Goal: Task Accomplishment & Management: Manage account settings

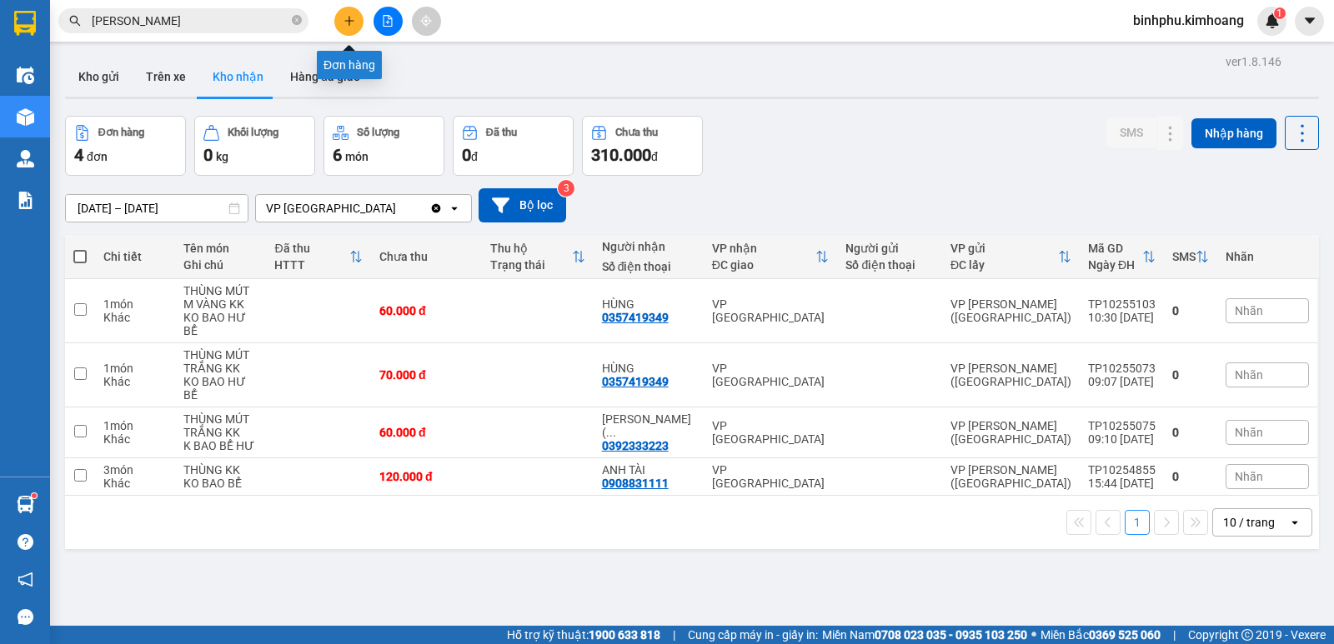
click at [353, 12] on button at bounding box center [348, 21] width 29 height 29
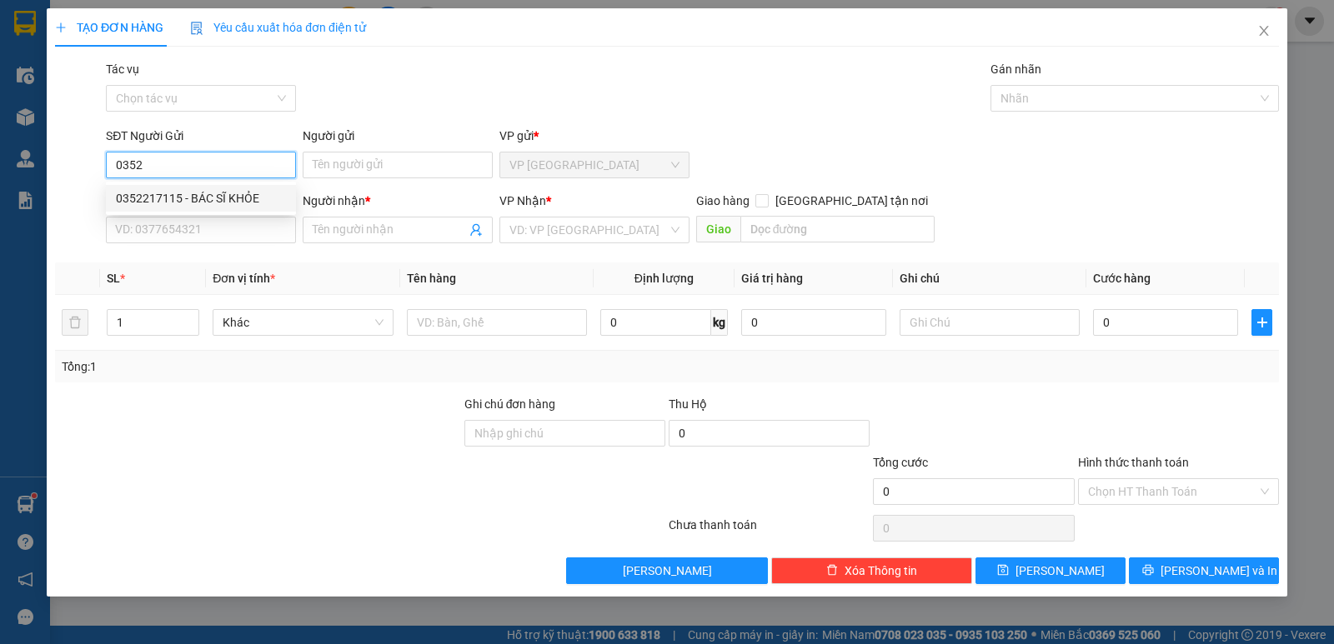
click at [213, 195] on div "0352217115 - BÁC SĨ KHỎE" at bounding box center [201, 198] width 170 height 18
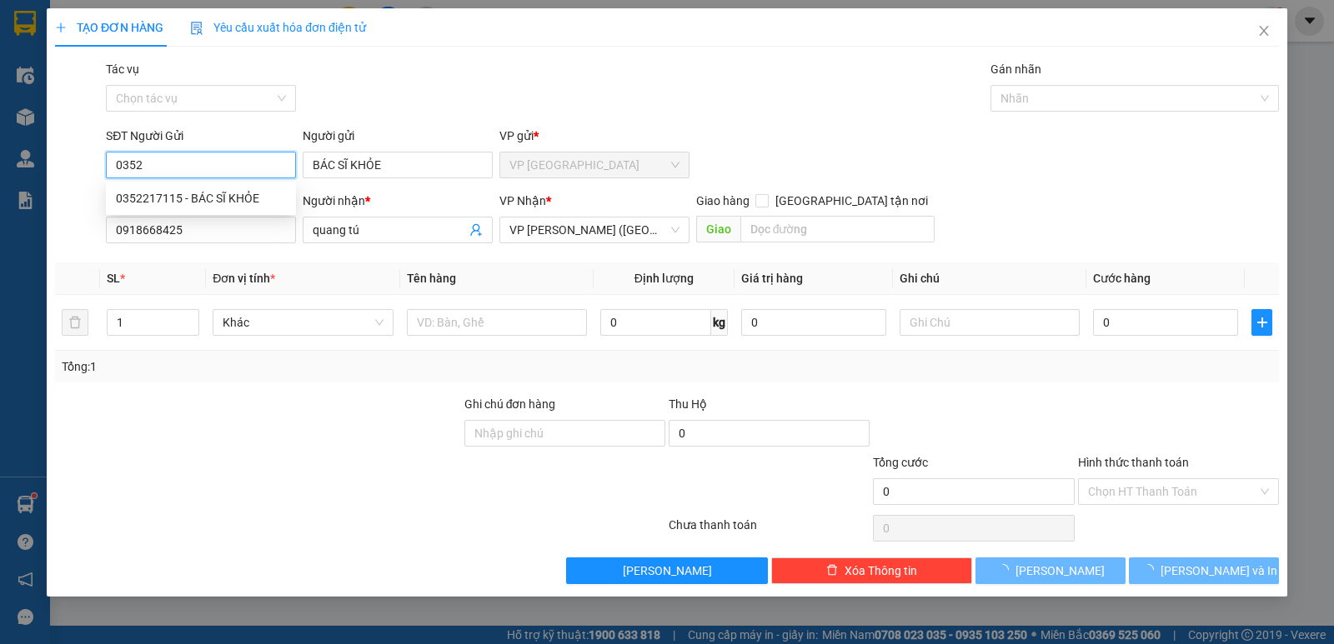
type input "0352217115"
type input "BÁC SĨ KHỎE"
type input "0918668425"
type input "quang tú"
type input "35.000"
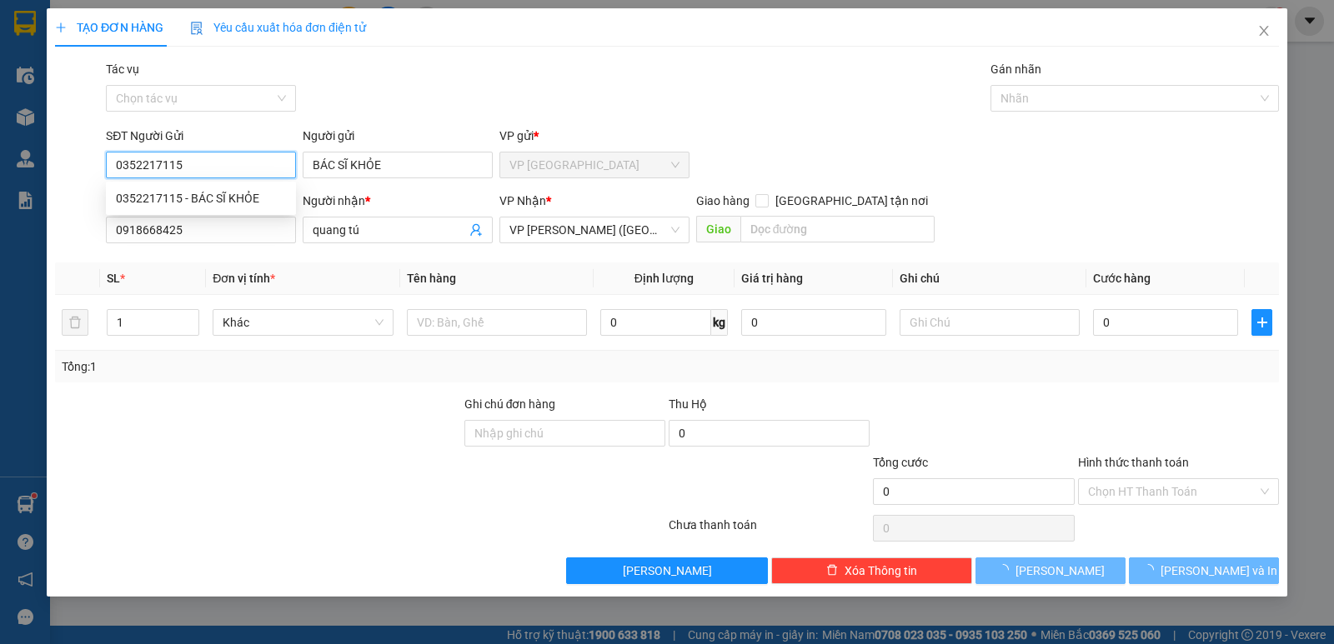
type input "35.000"
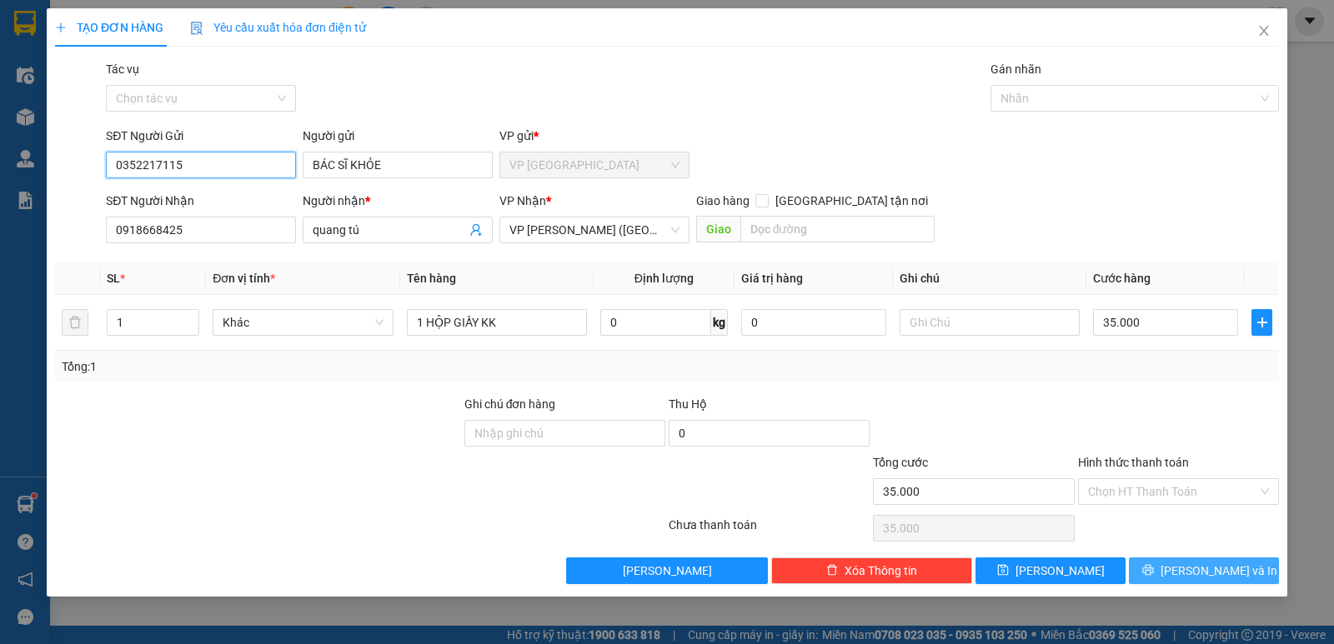
type input "0352217115"
click at [1241, 568] on button "[PERSON_NAME] và In" at bounding box center [1204, 571] width 150 height 27
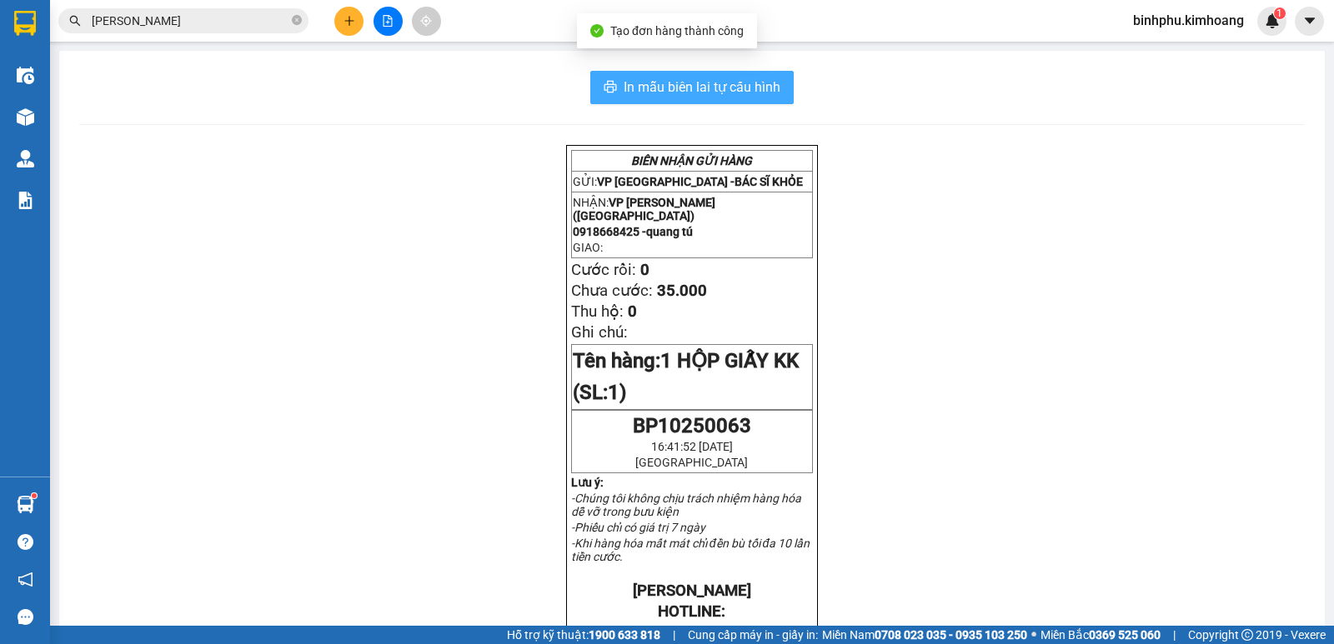
click at [687, 84] on span "In mẫu biên lai tự cấu hình" at bounding box center [702, 87] width 157 height 21
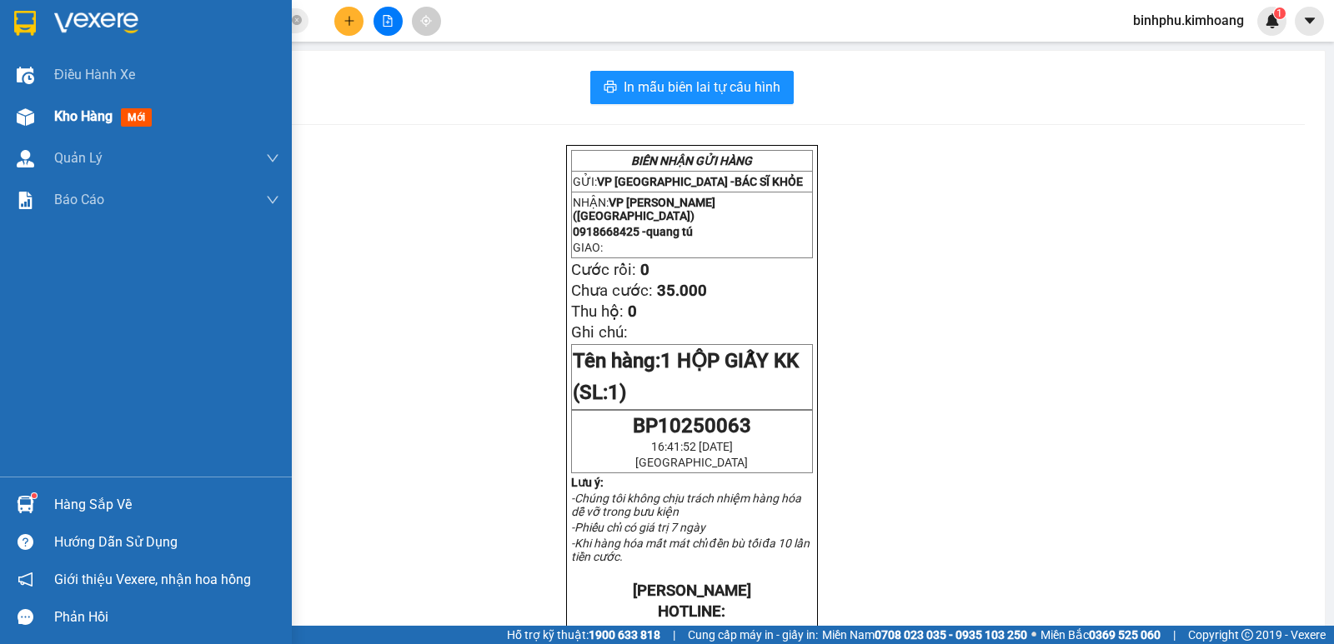
click at [43, 115] on div "Kho hàng mới" at bounding box center [146, 117] width 292 height 42
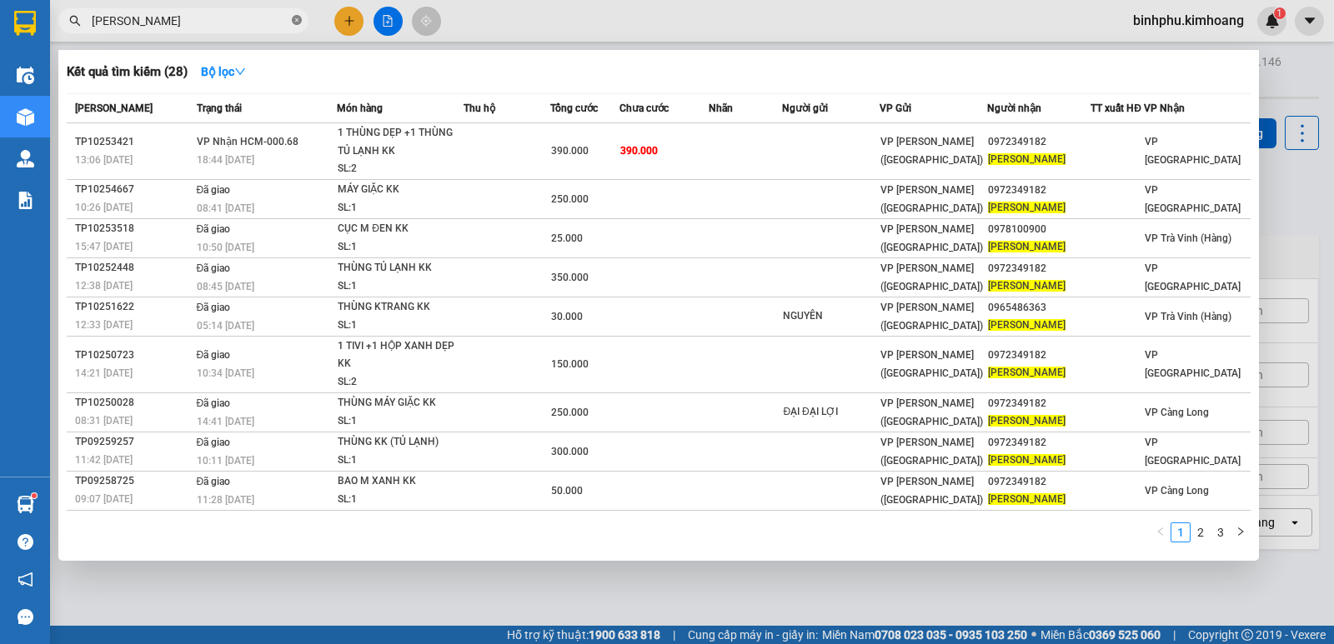
click at [294, 16] on icon "close-circle" at bounding box center [297, 20] width 10 height 10
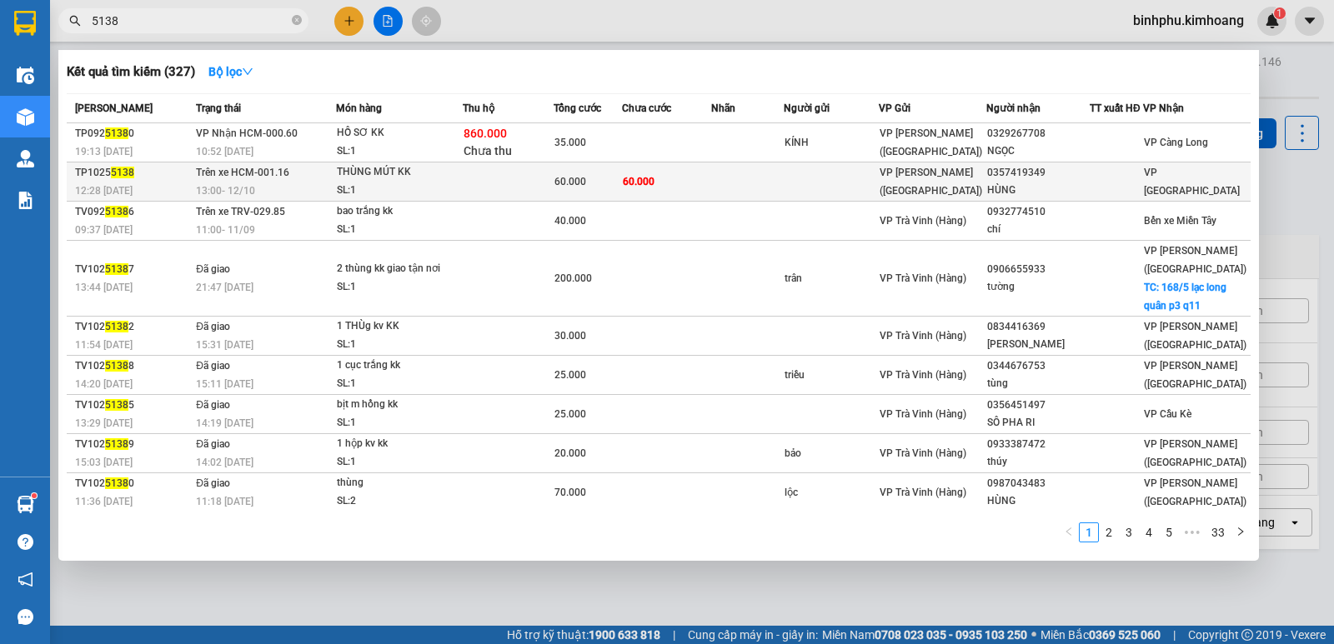
type input "5138"
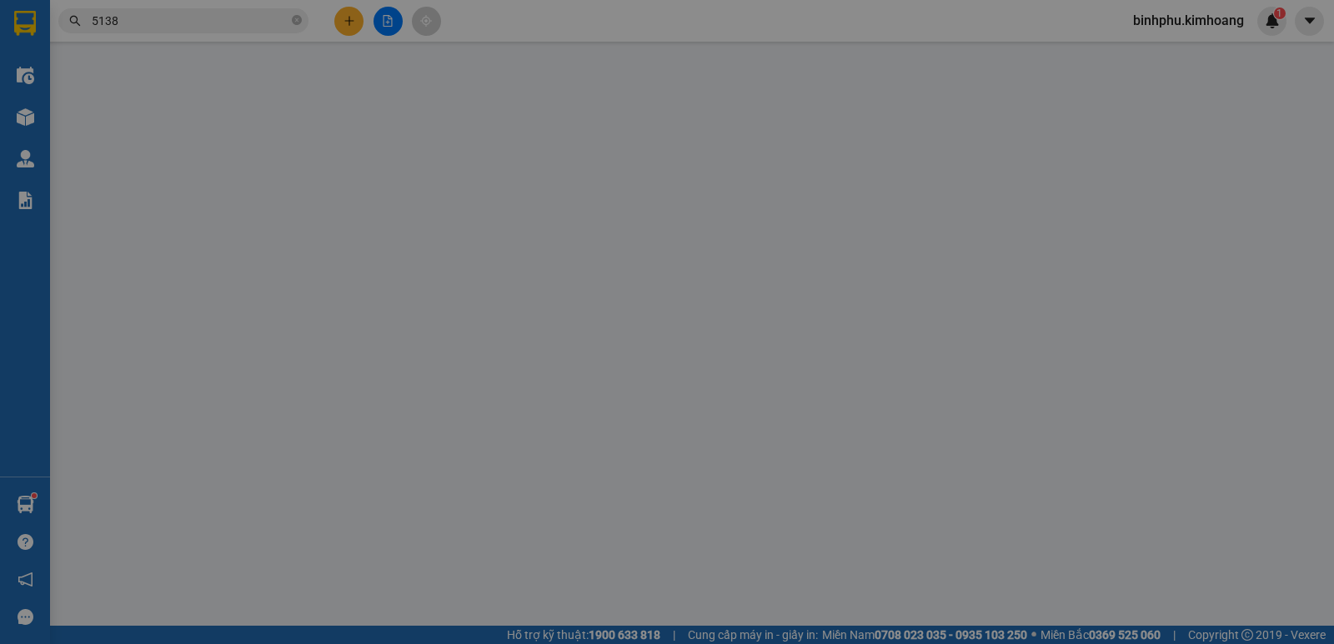
type input "0357419349"
type input "HÙNG"
type input "60.000"
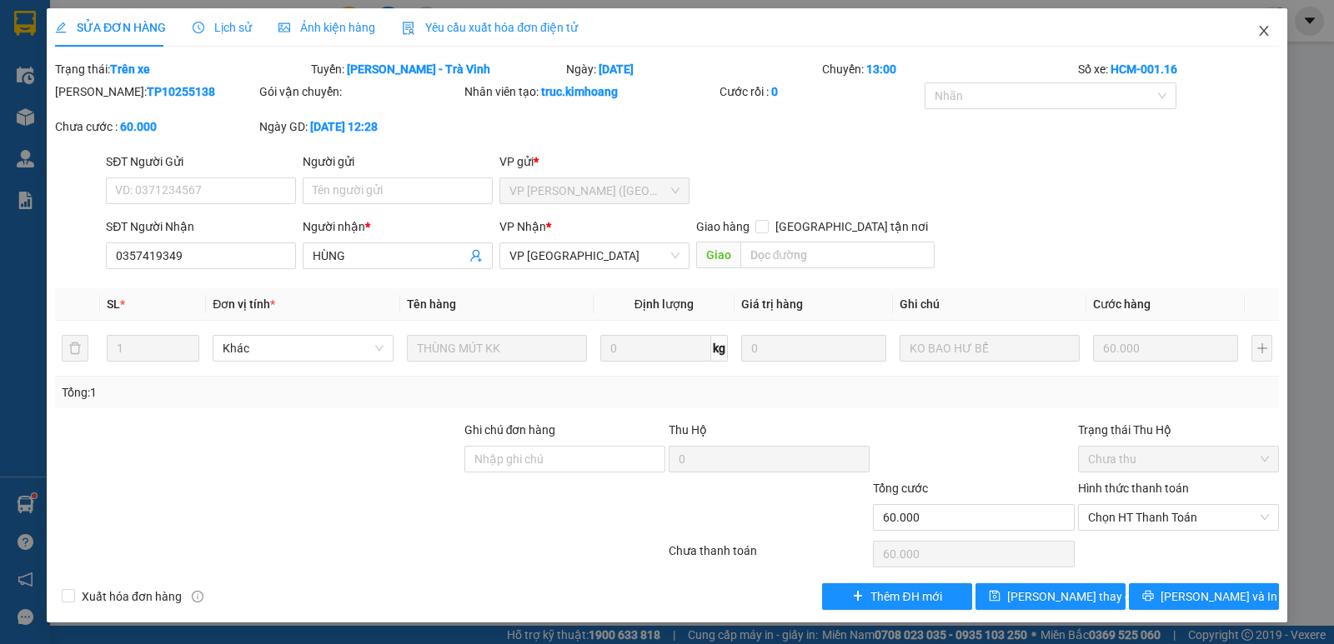
click at [1276, 31] on span "Close" at bounding box center [1264, 31] width 47 height 47
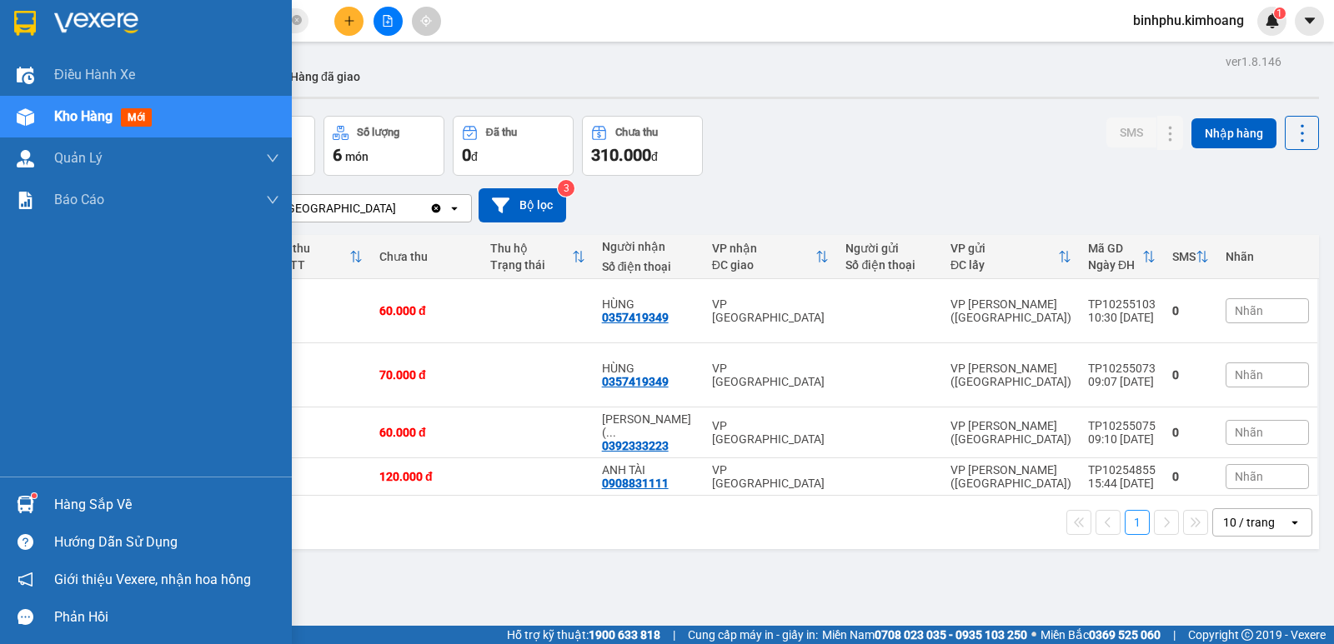
click at [110, 506] on div "Hàng sắp về" at bounding box center [166, 505] width 225 height 25
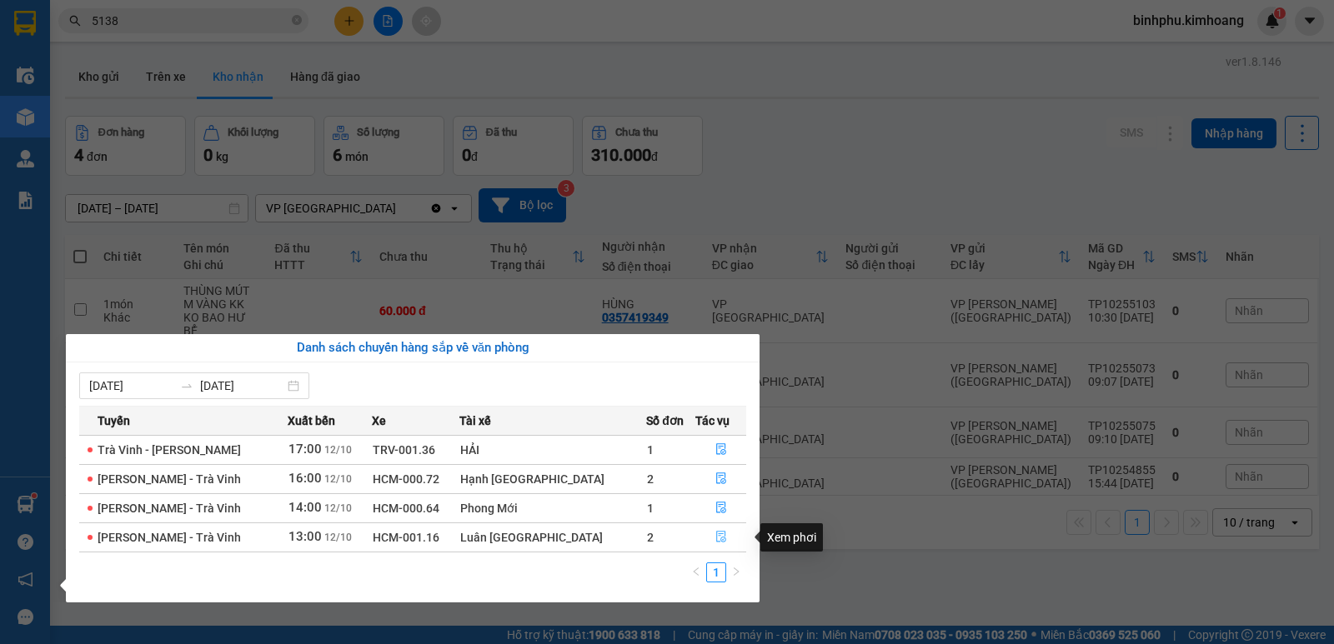
click at [704, 529] on button "button" at bounding box center [721, 537] width 50 height 27
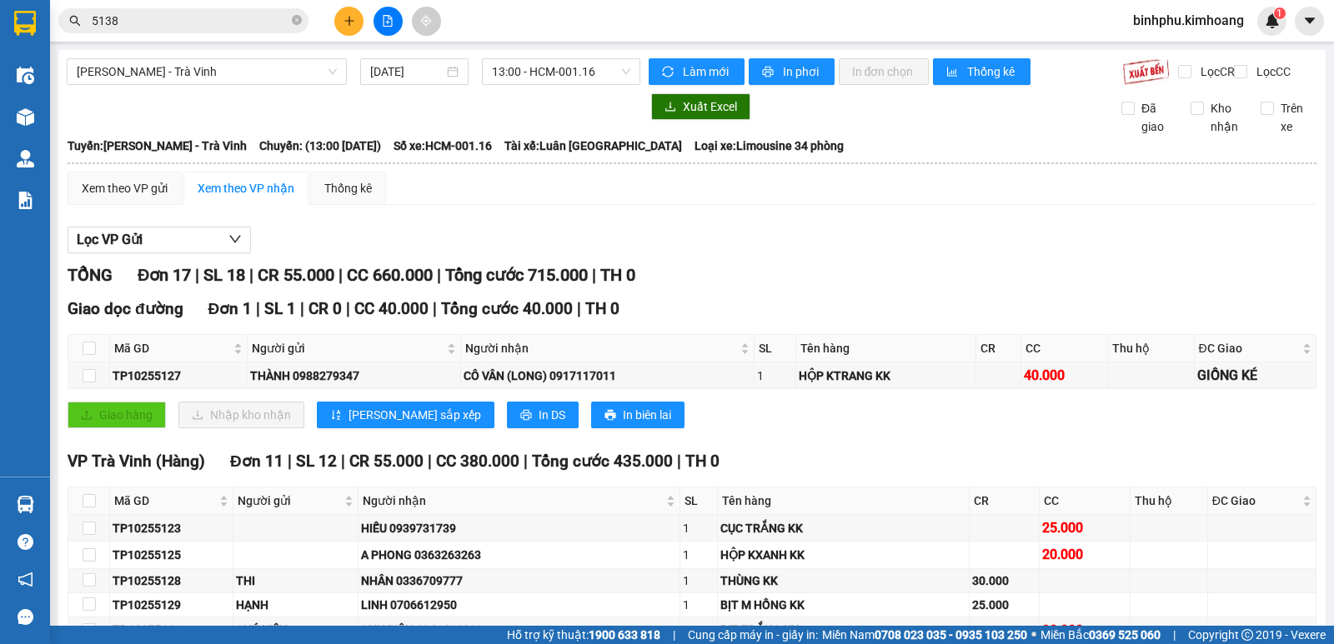
click at [190, 14] on input "5138" at bounding box center [190, 21] width 197 height 18
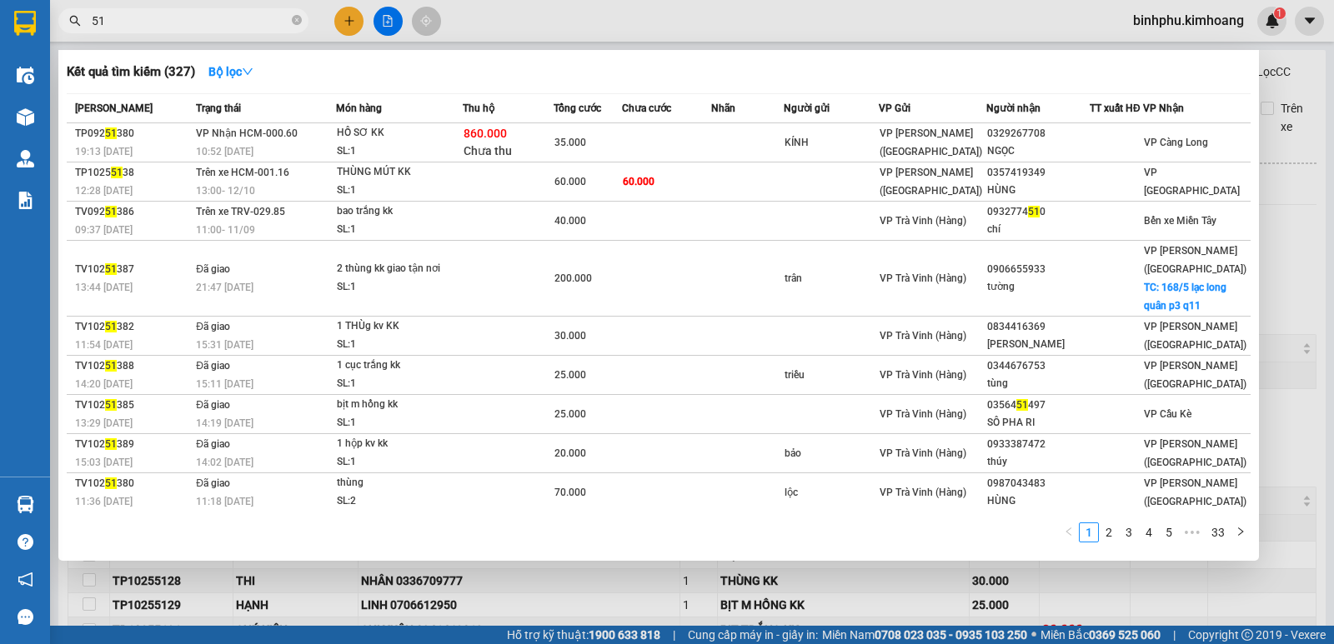
type input "5"
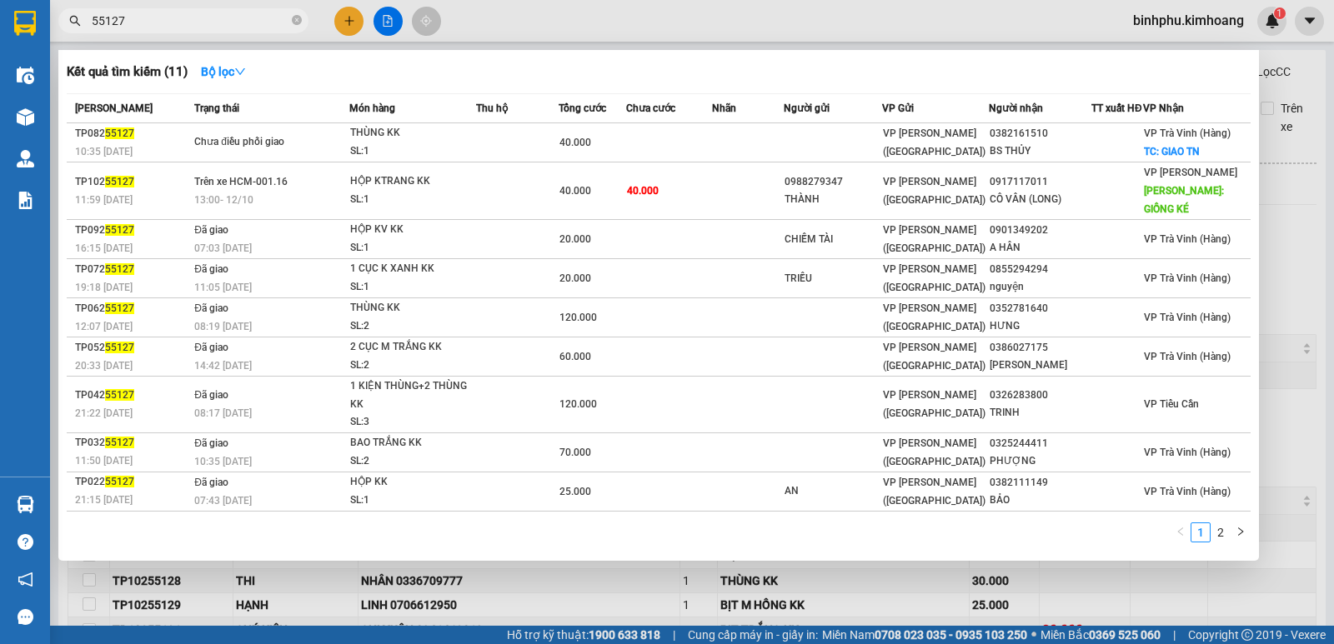
type input "55127"
click at [524, 596] on div at bounding box center [667, 322] width 1334 height 644
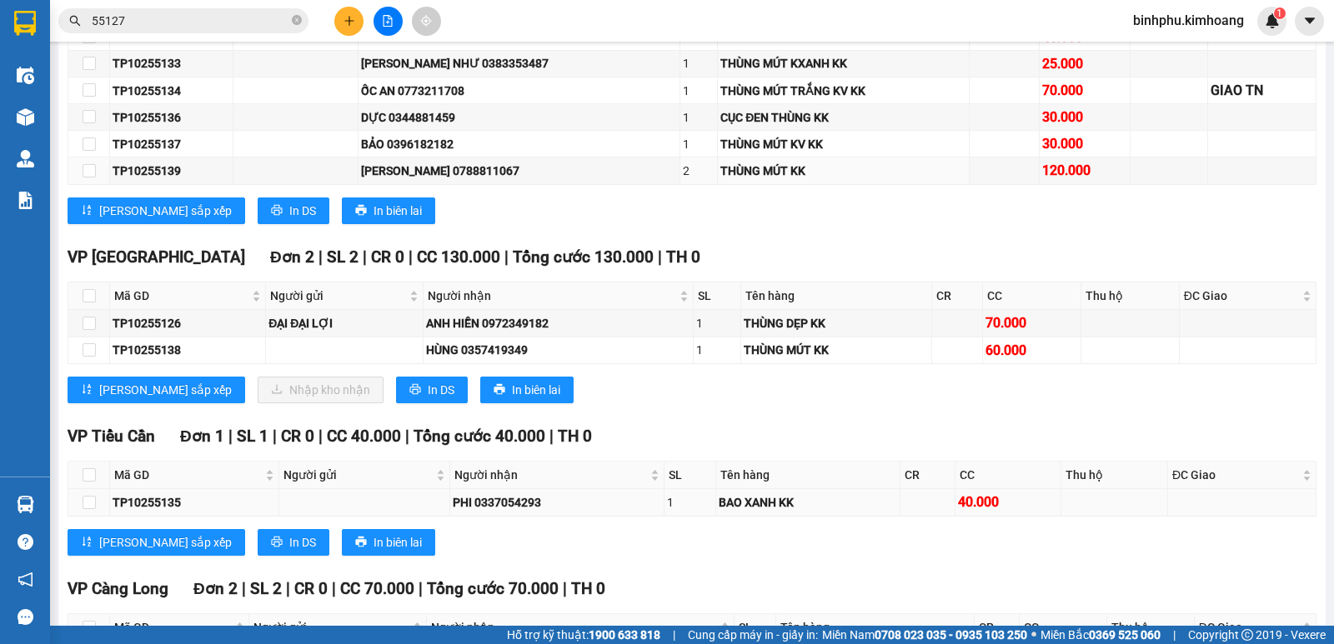
scroll to position [667, 0]
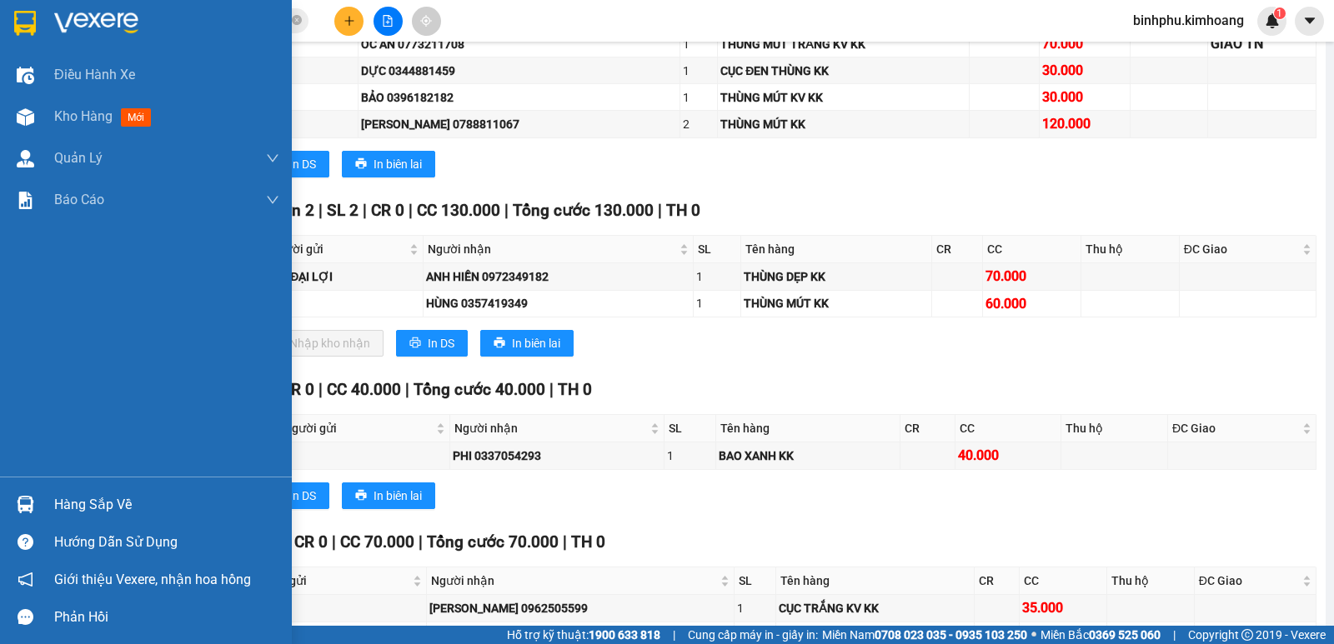
click at [74, 501] on div "Hàng sắp về" at bounding box center [166, 505] width 225 height 25
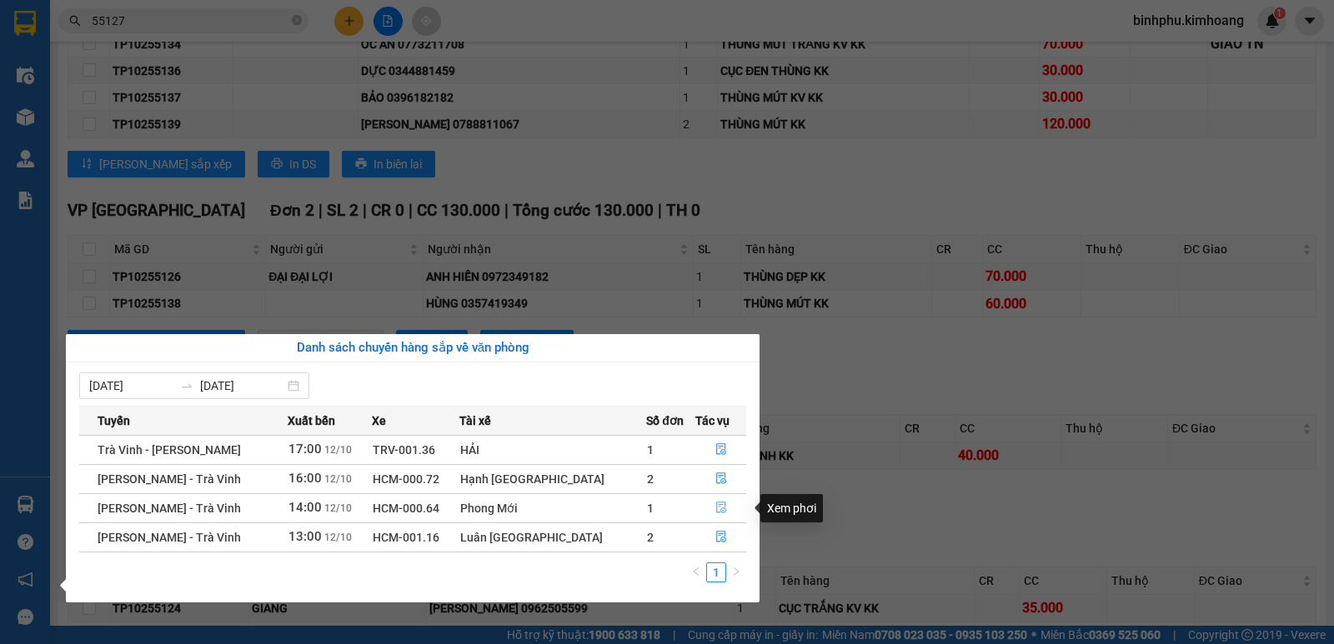
click at [715, 504] on icon "file-done" at bounding box center [721, 508] width 12 height 12
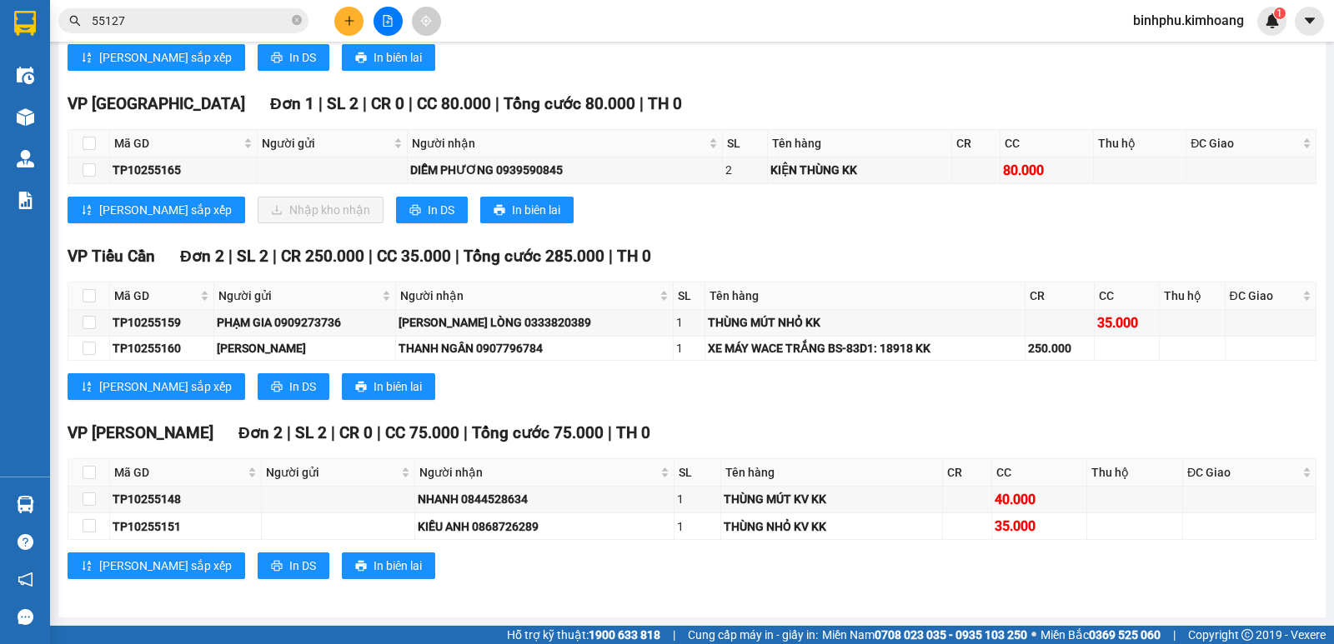
scroll to position [1106, 0]
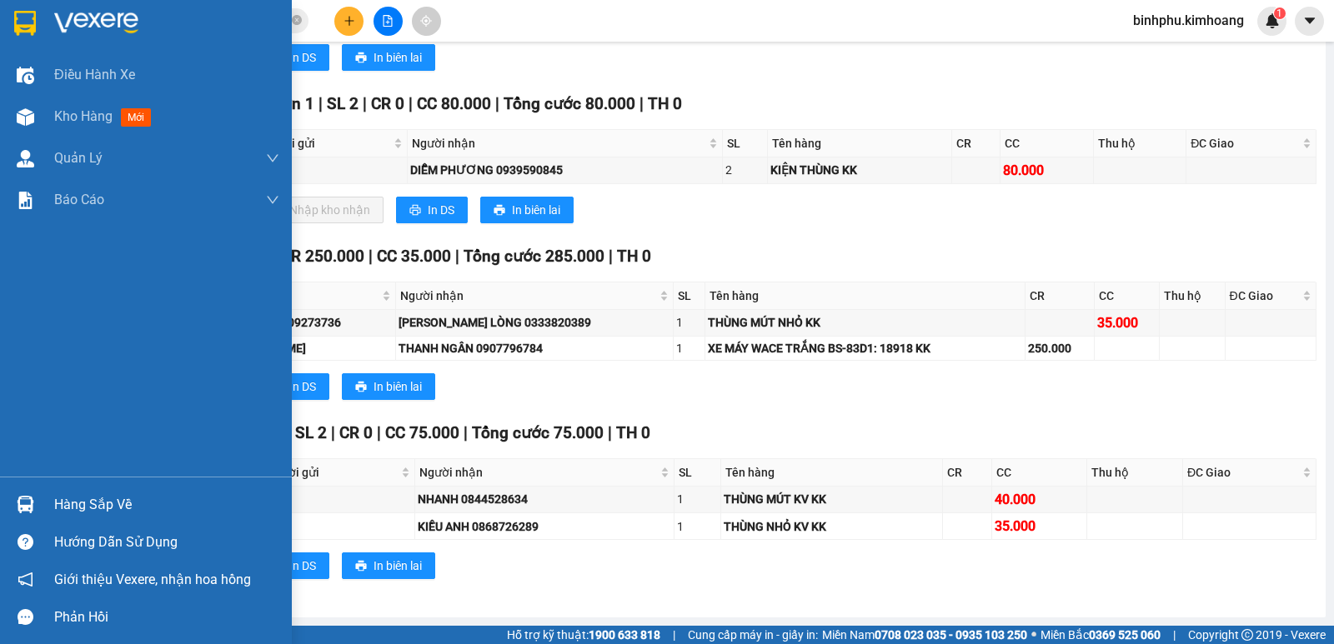
click at [111, 497] on div "Hàng sắp về" at bounding box center [166, 505] width 225 height 25
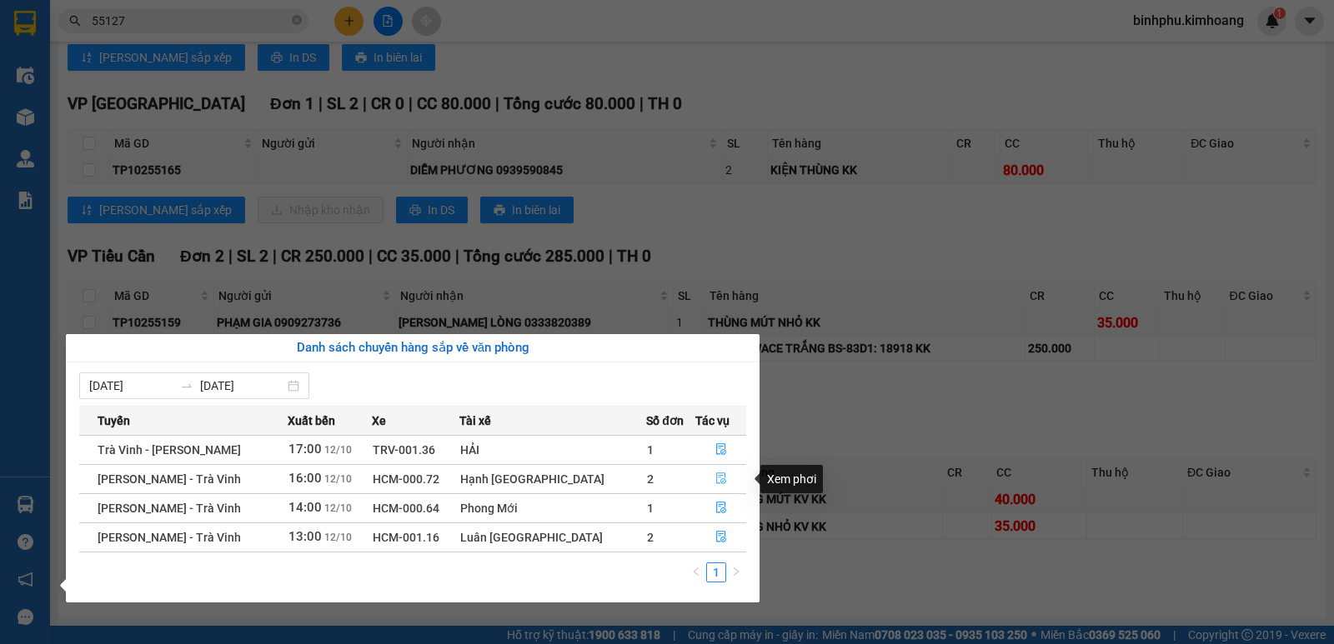
click at [715, 479] on icon "file-done" at bounding box center [721, 479] width 12 height 12
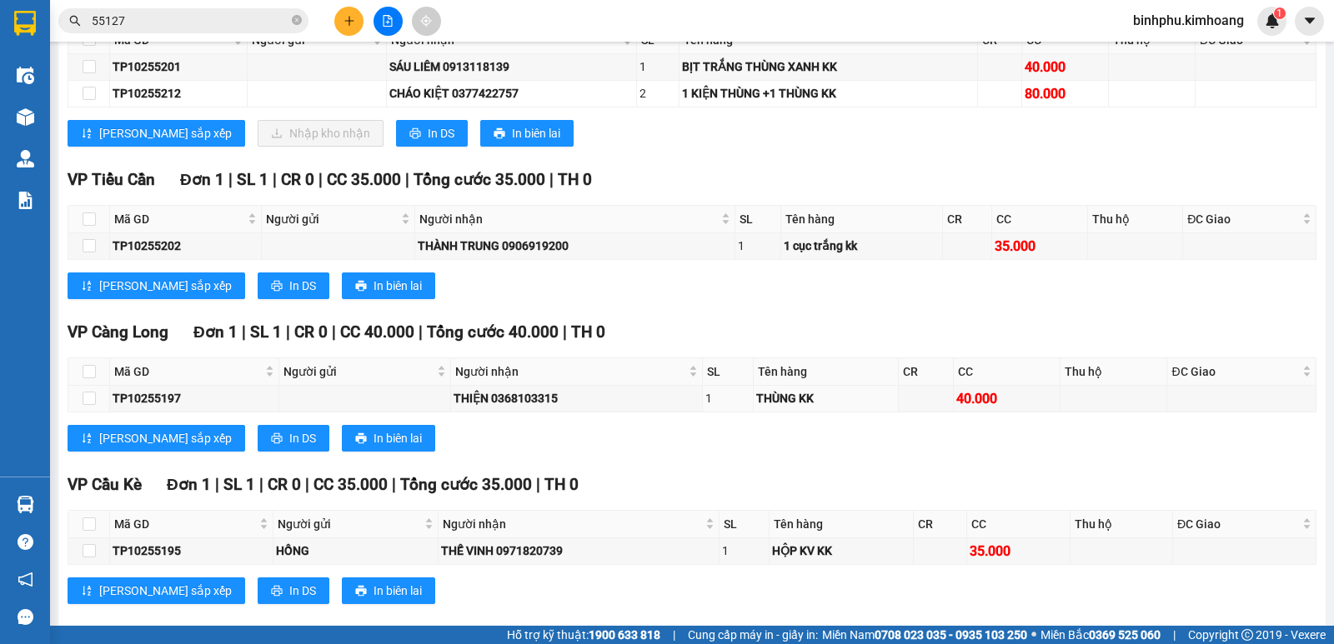
scroll to position [1066, 0]
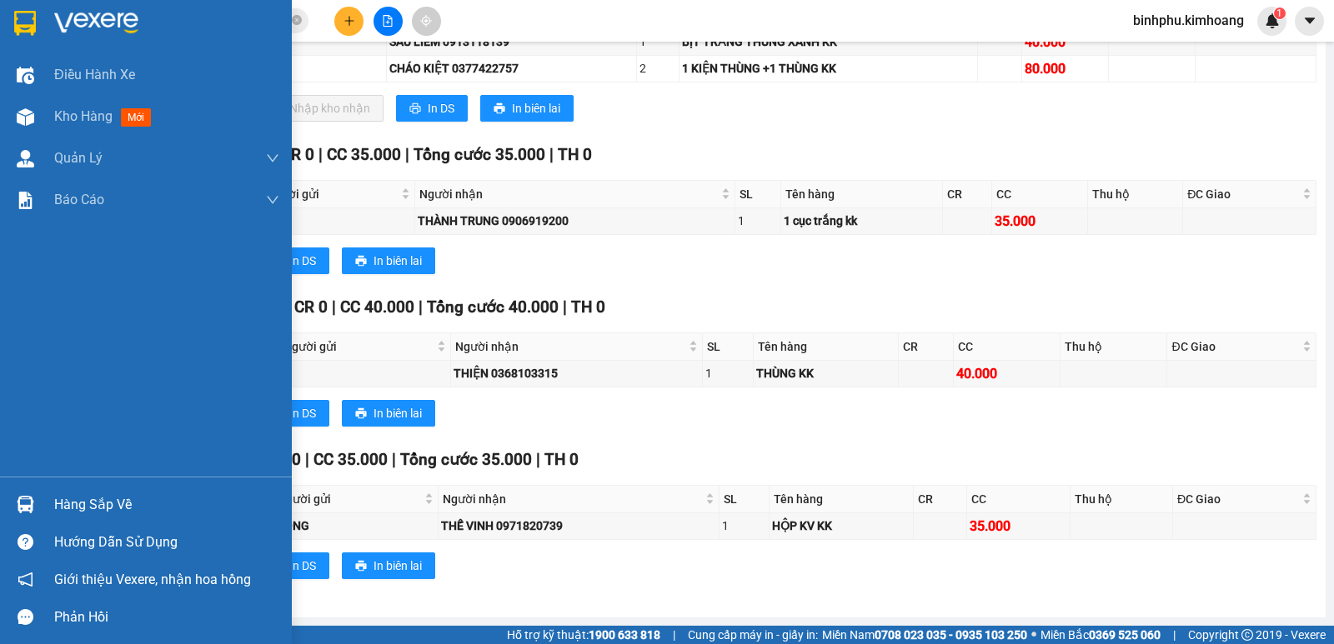
drag, startPoint x: 15, startPoint y: 494, endPoint x: 25, endPoint y: 489, distance: 11.6
click at [17, 494] on div at bounding box center [25, 504] width 29 height 29
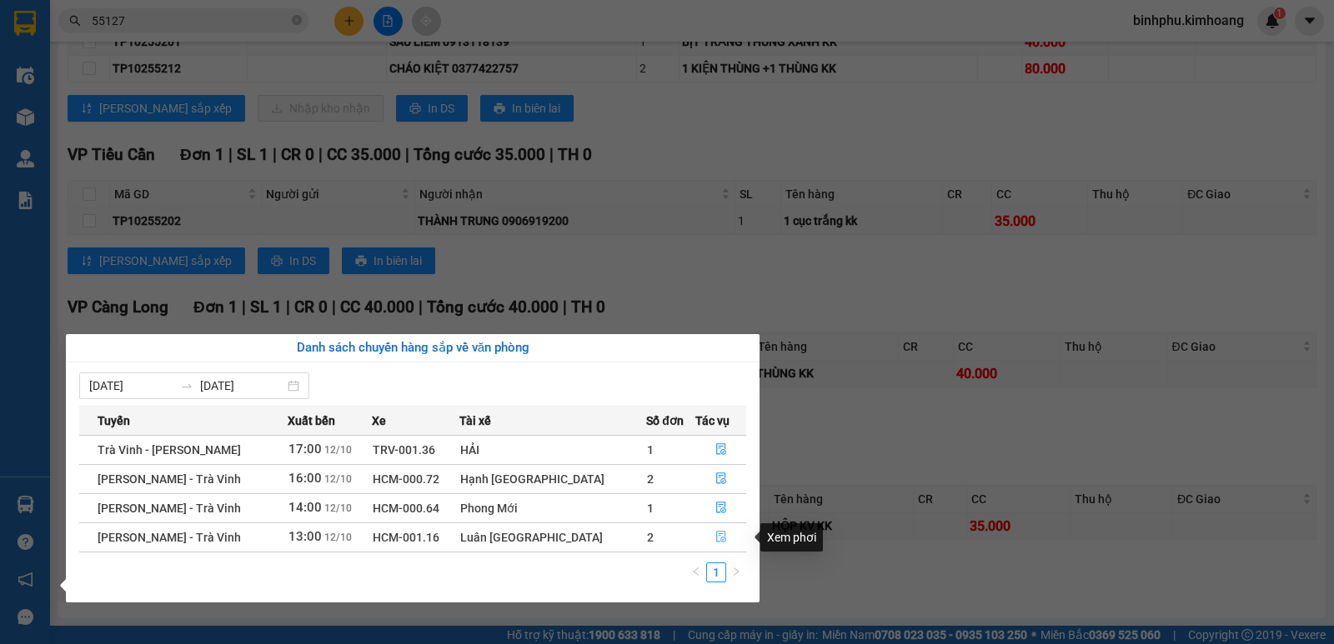
click at [715, 537] on icon "file-done" at bounding box center [721, 537] width 12 height 12
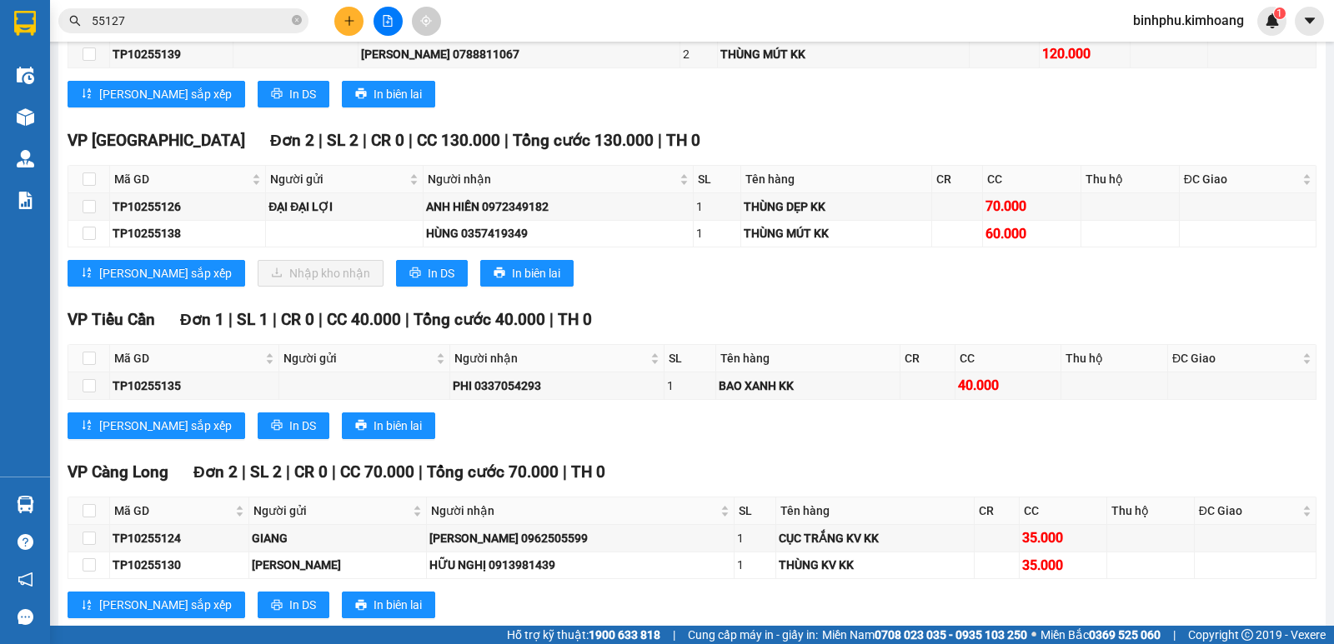
scroll to position [750, 0]
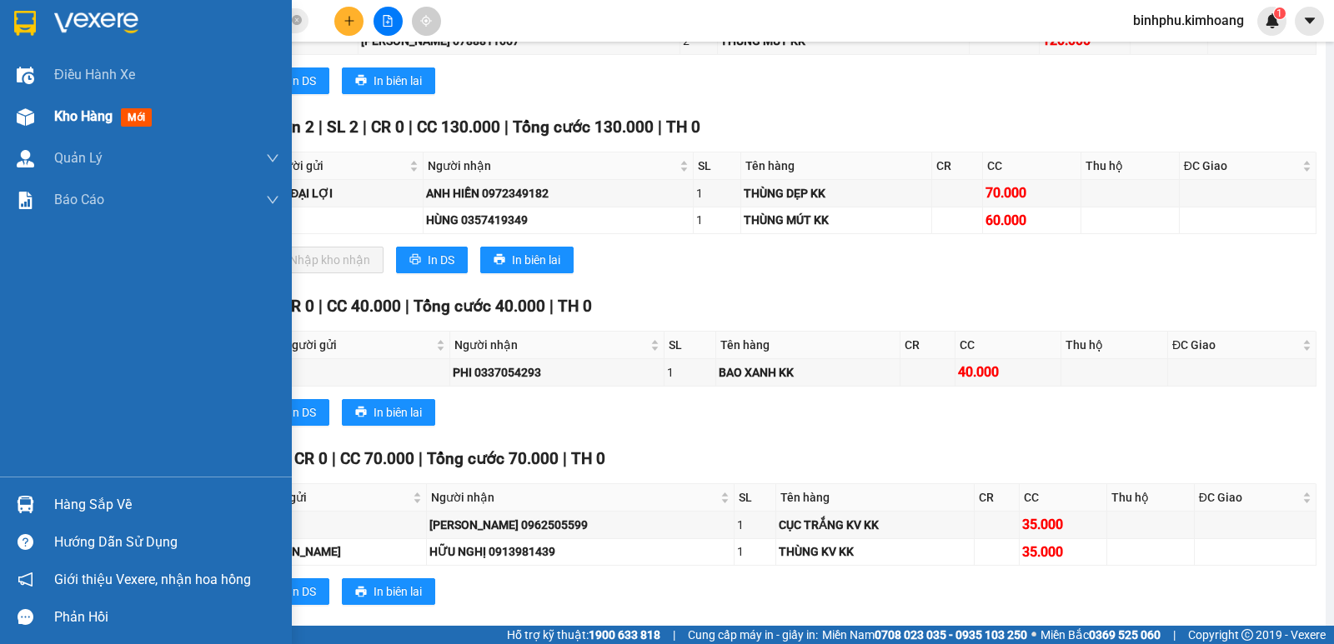
drag, startPoint x: 35, startPoint y: 133, endPoint x: 35, endPoint y: 105, distance: 28.3
click at [36, 130] on div "Kho hàng mới" at bounding box center [146, 117] width 292 height 42
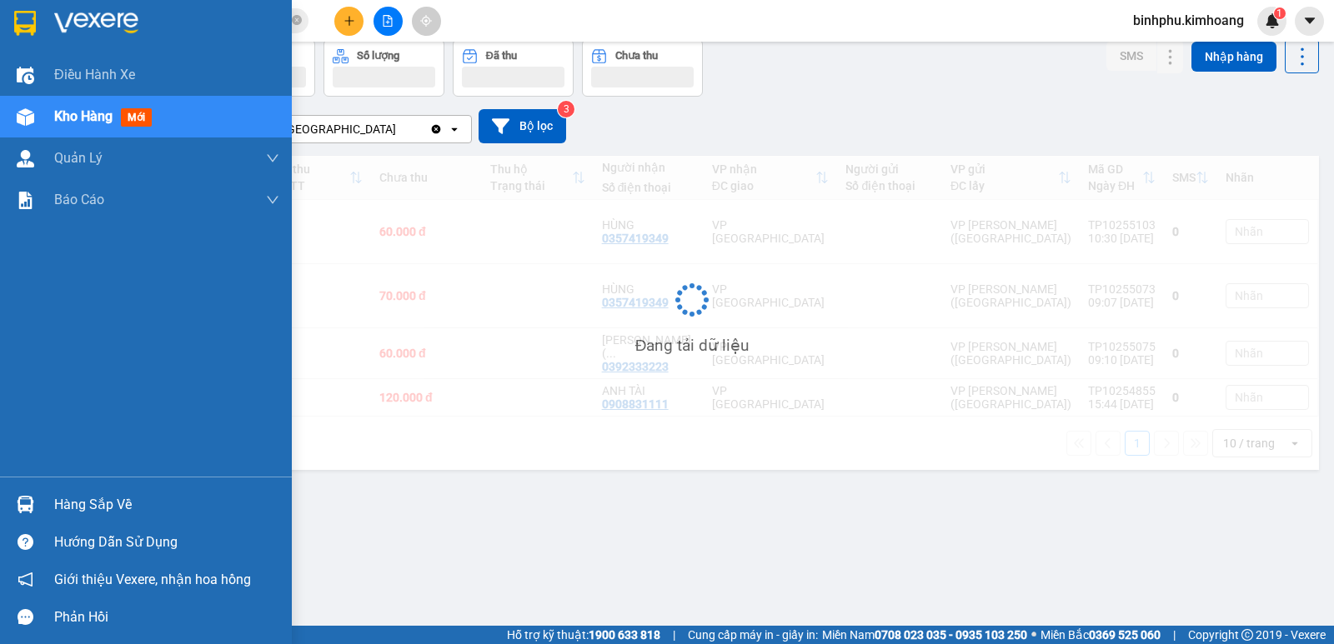
scroll to position [77, 0]
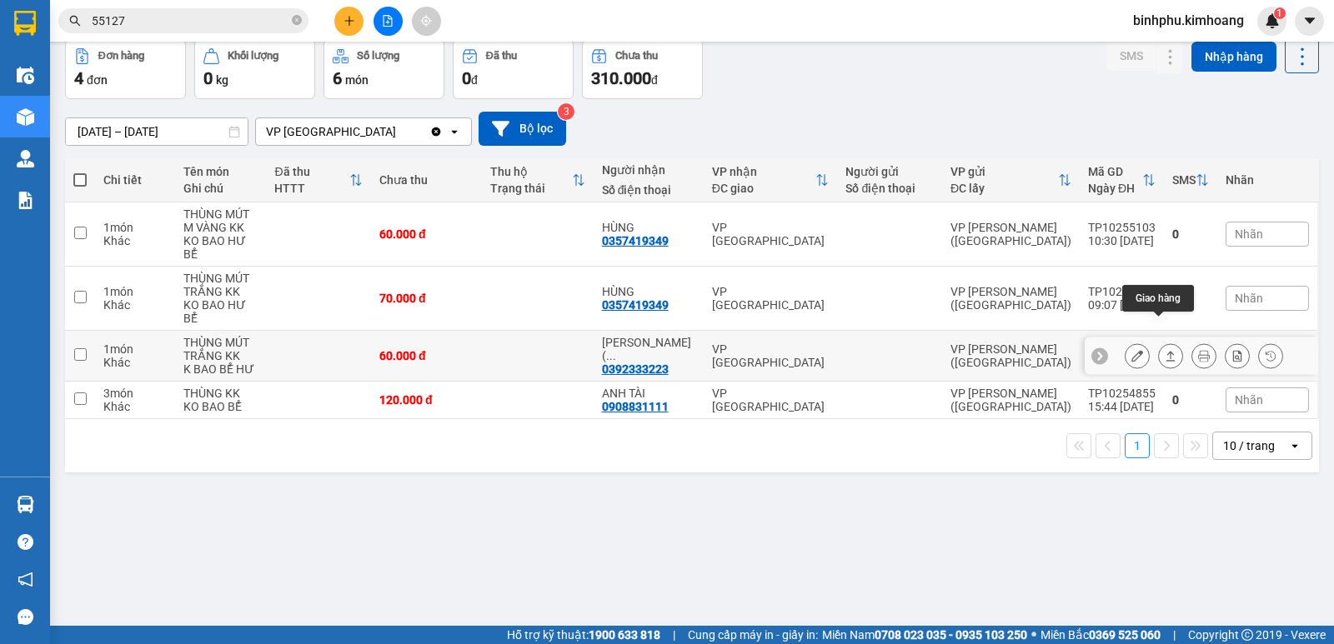
click at [1166, 351] on icon at bounding box center [1170, 356] width 9 height 10
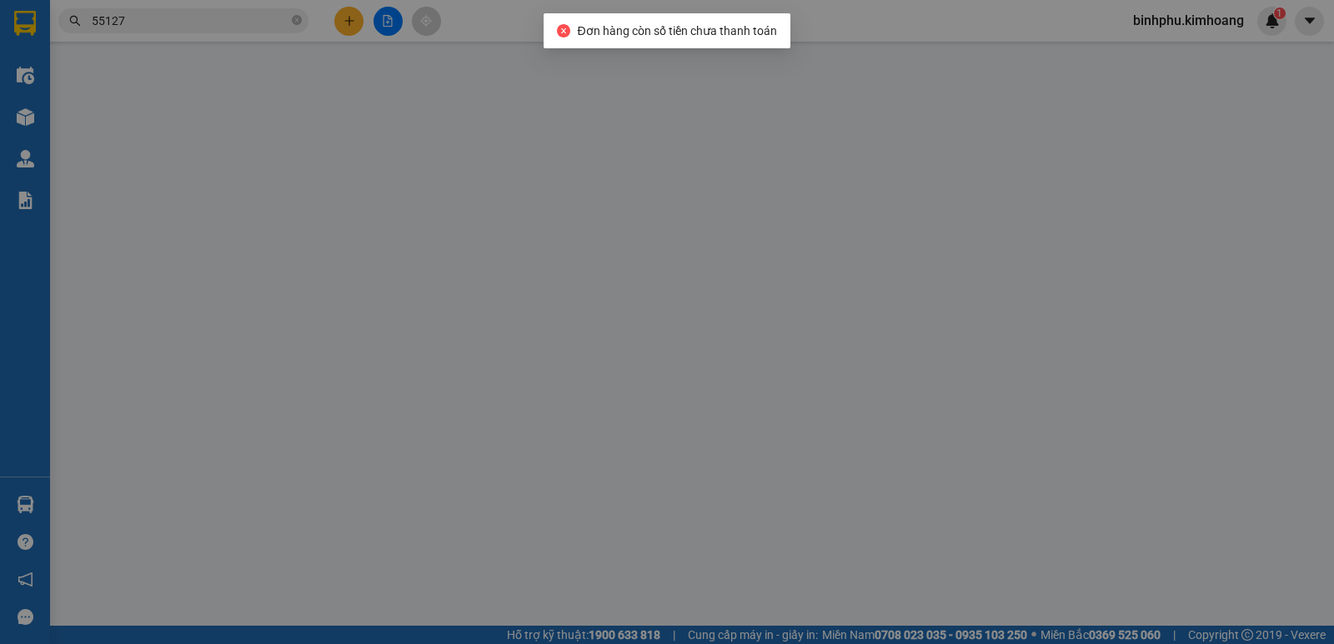
type input "0392333223"
type input "[PERSON_NAME] ( CAFE HƯƠNG VIỆT)"
type input "60.000"
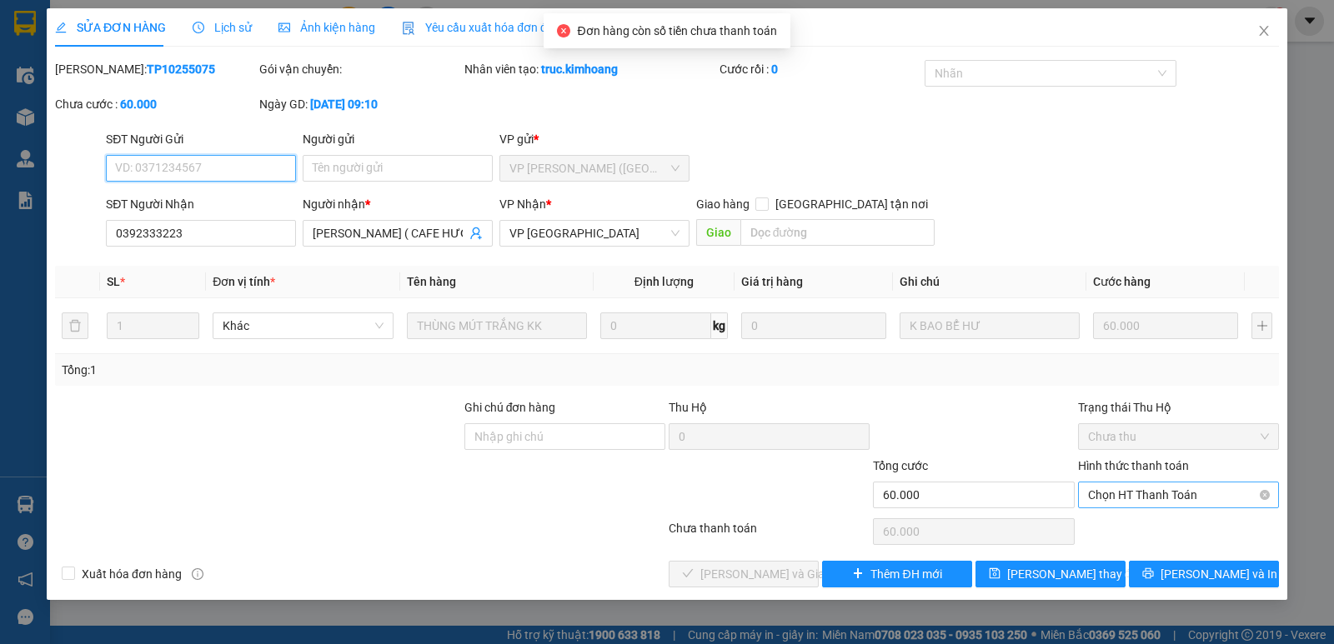
click at [1134, 494] on span "Chọn HT Thanh Toán" at bounding box center [1178, 495] width 181 height 25
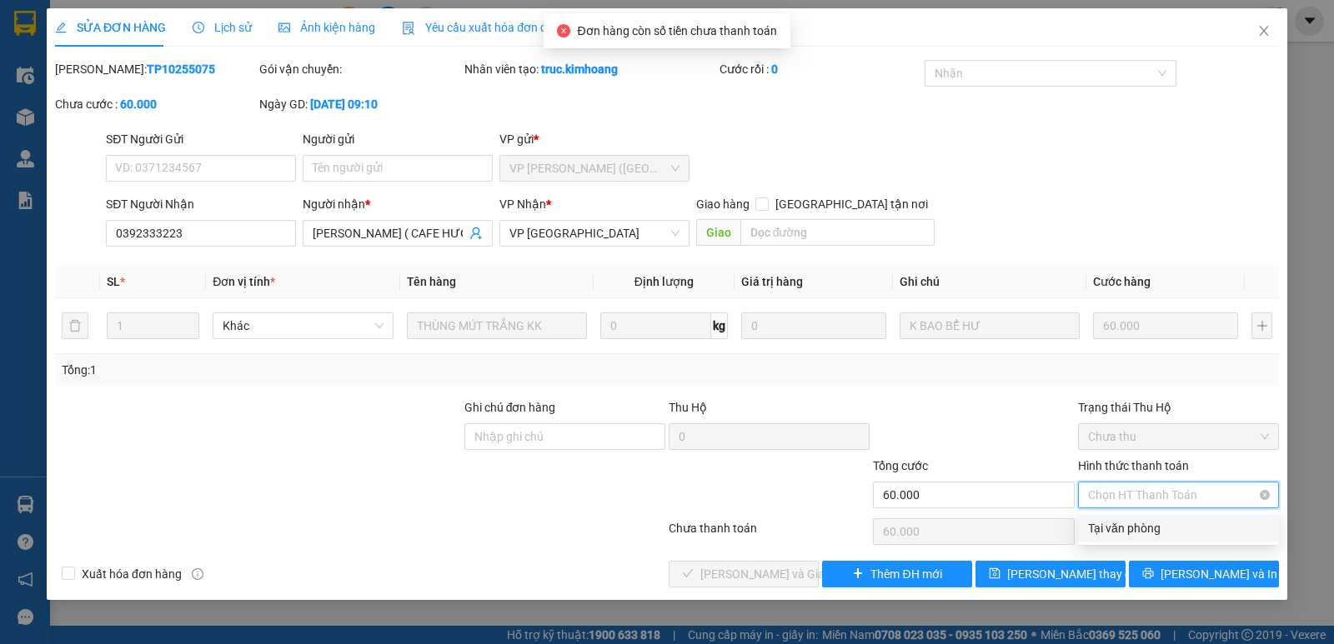
drag, startPoint x: 1136, startPoint y: 518, endPoint x: 1114, endPoint y: 505, distance: 25.0
click at [1136, 519] on div "Tại văn phòng" at bounding box center [1178, 528] width 201 height 27
type input "0"
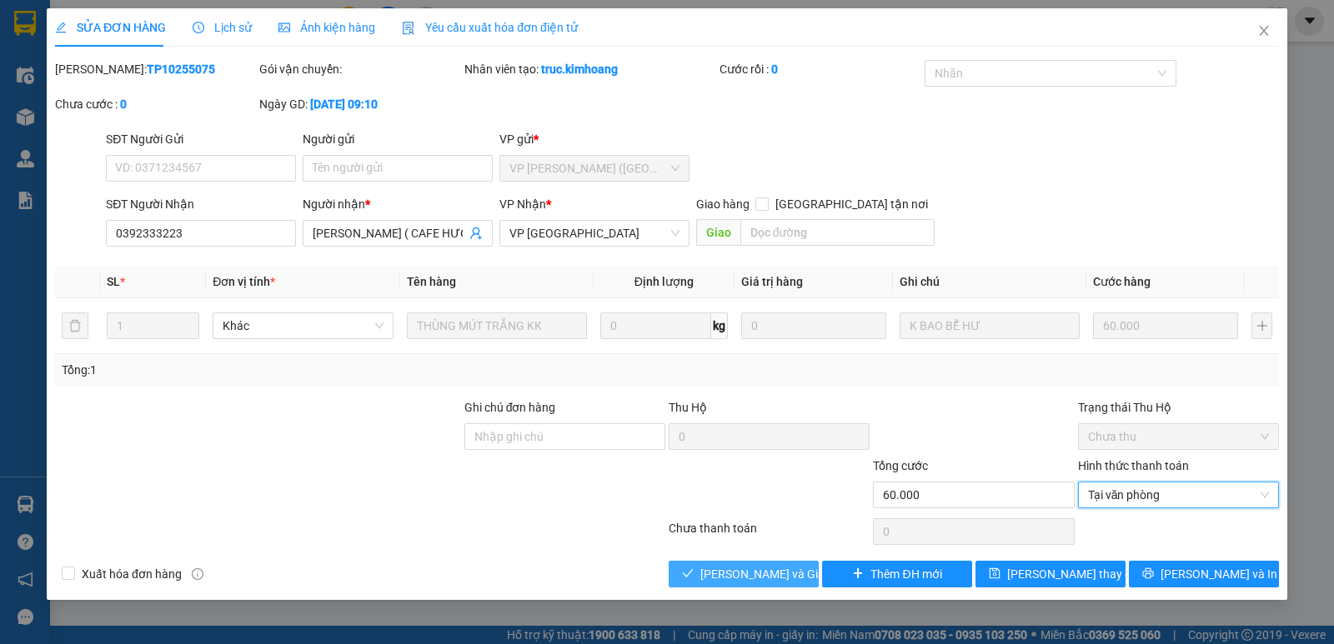
click at [735, 579] on span "[PERSON_NAME] và Giao hàng" at bounding box center [780, 574] width 160 height 18
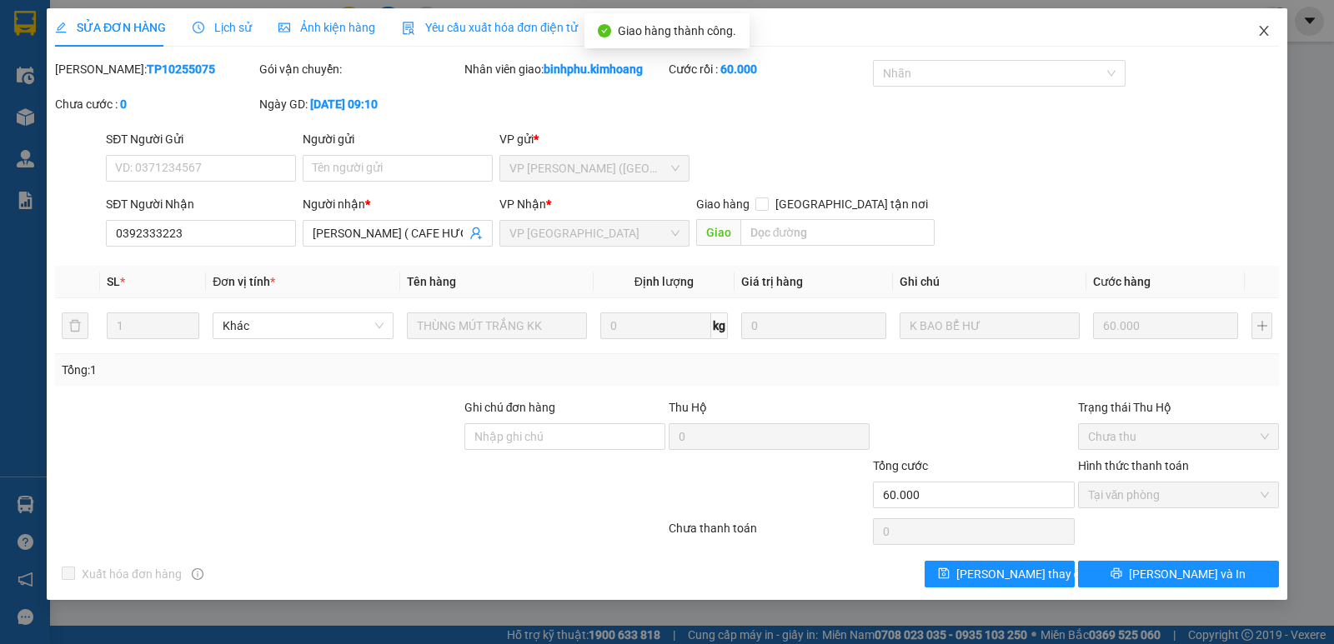
click at [1265, 37] on icon "close" at bounding box center [1263, 30] width 13 height 13
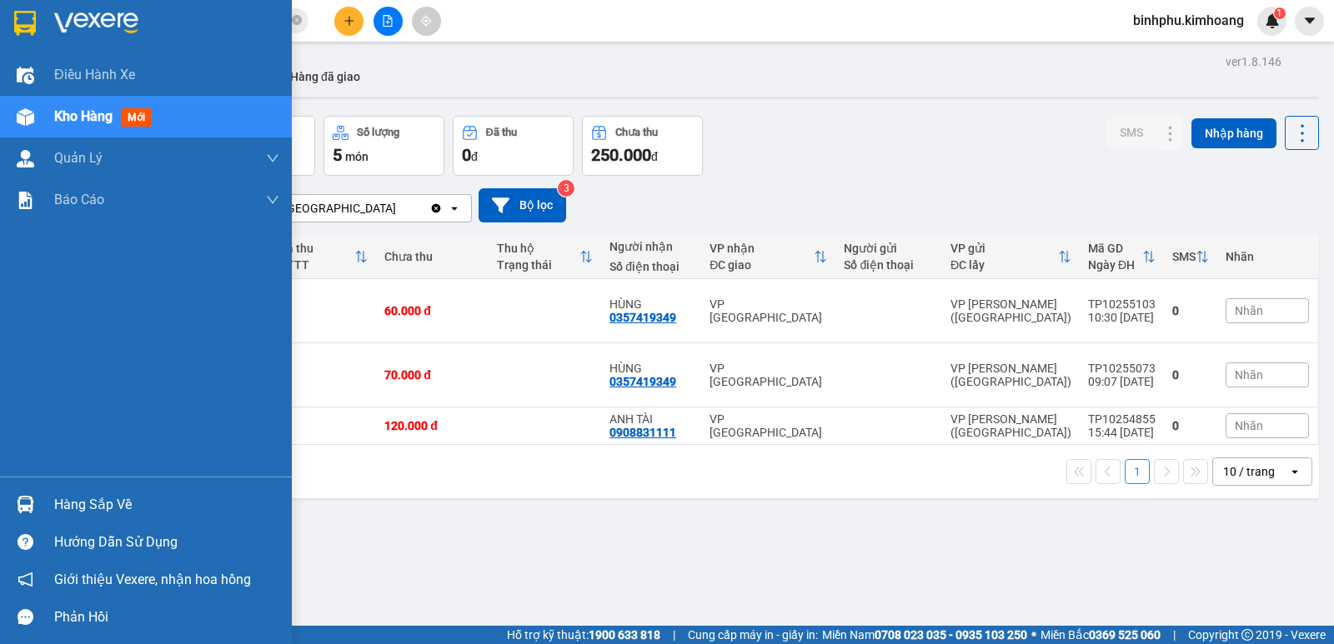
click at [65, 509] on div "Hàng sắp về" at bounding box center [166, 505] width 225 height 25
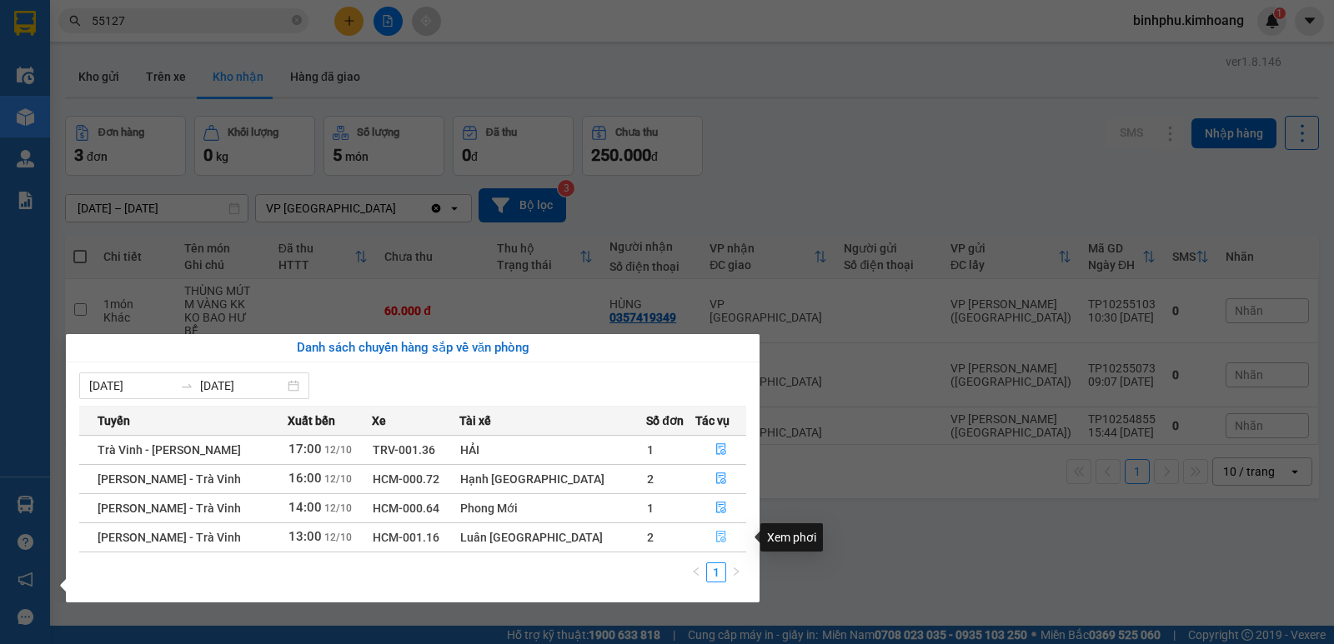
click at [717, 534] on icon "file-done" at bounding box center [721, 537] width 12 height 12
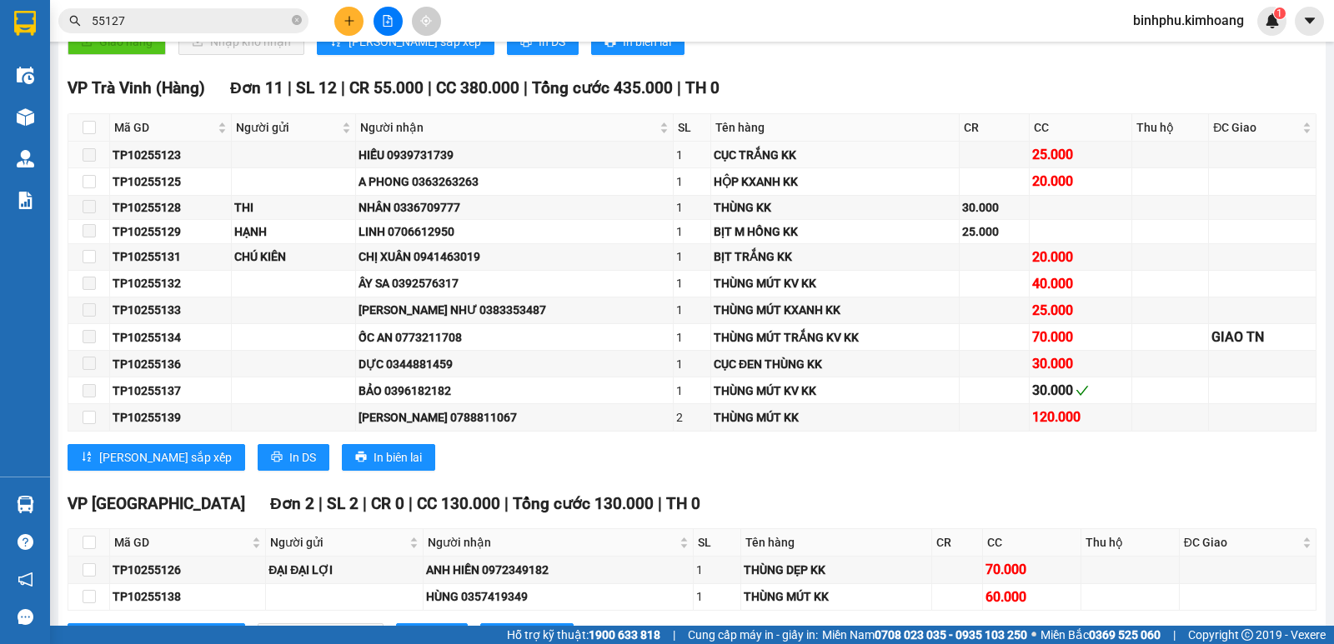
scroll to position [584, 0]
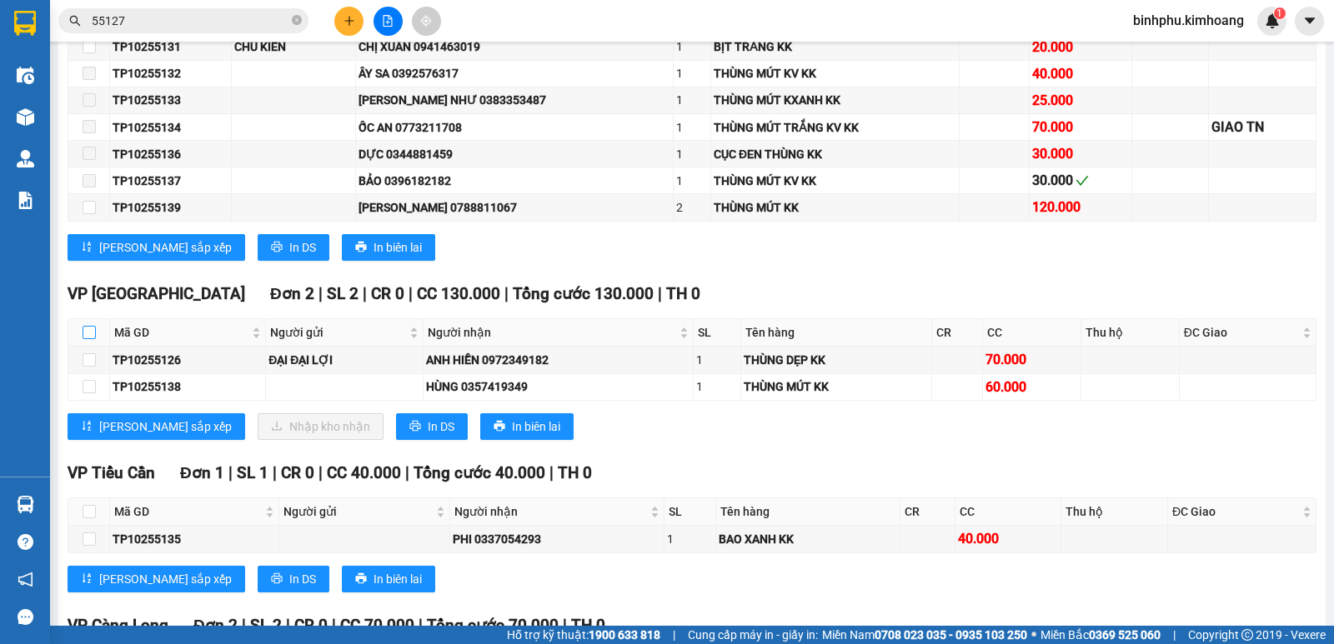
click at [92, 339] on input "checkbox" at bounding box center [89, 332] width 13 height 13
checkbox input "true"
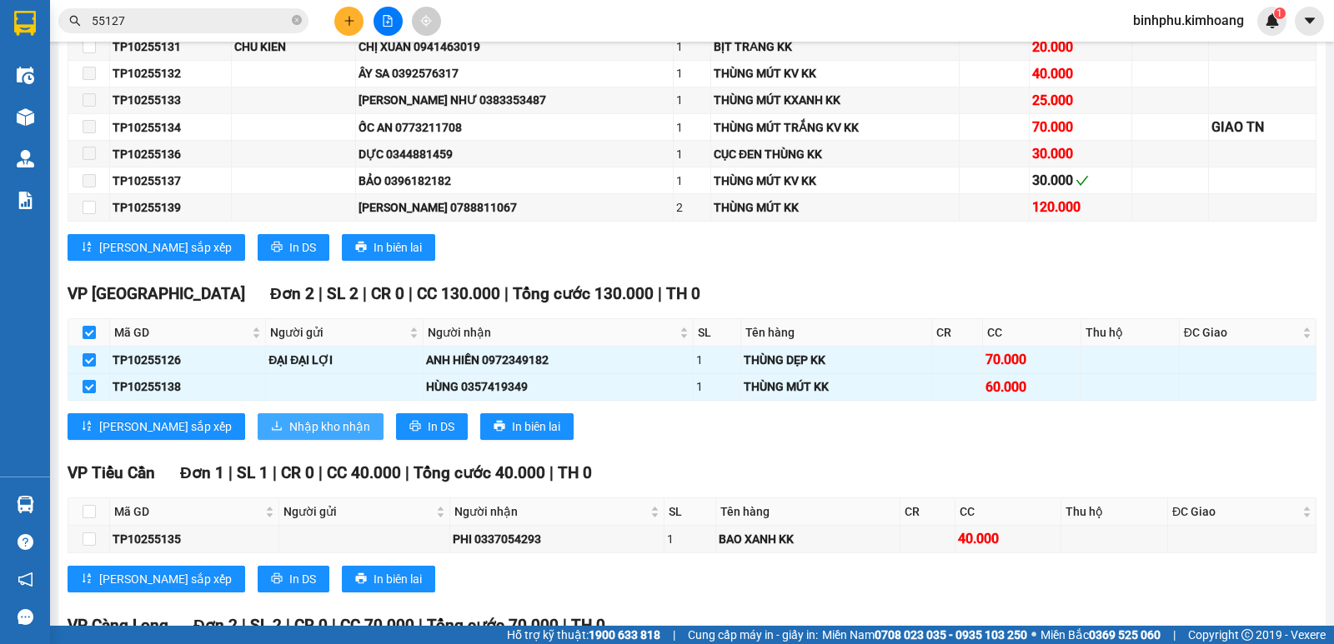
click at [289, 436] on span "Nhập kho nhận" at bounding box center [329, 427] width 81 height 18
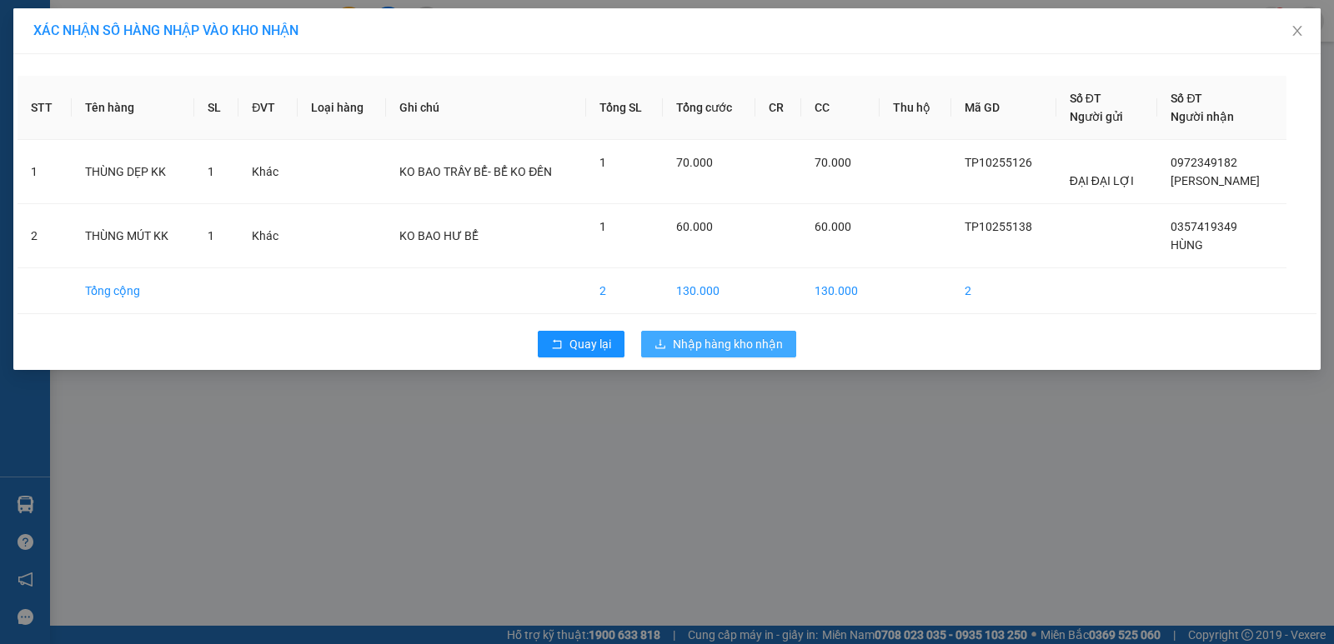
click at [709, 348] on span "Nhập hàng kho nhận" at bounding box center [728, 344] width 110 height 18
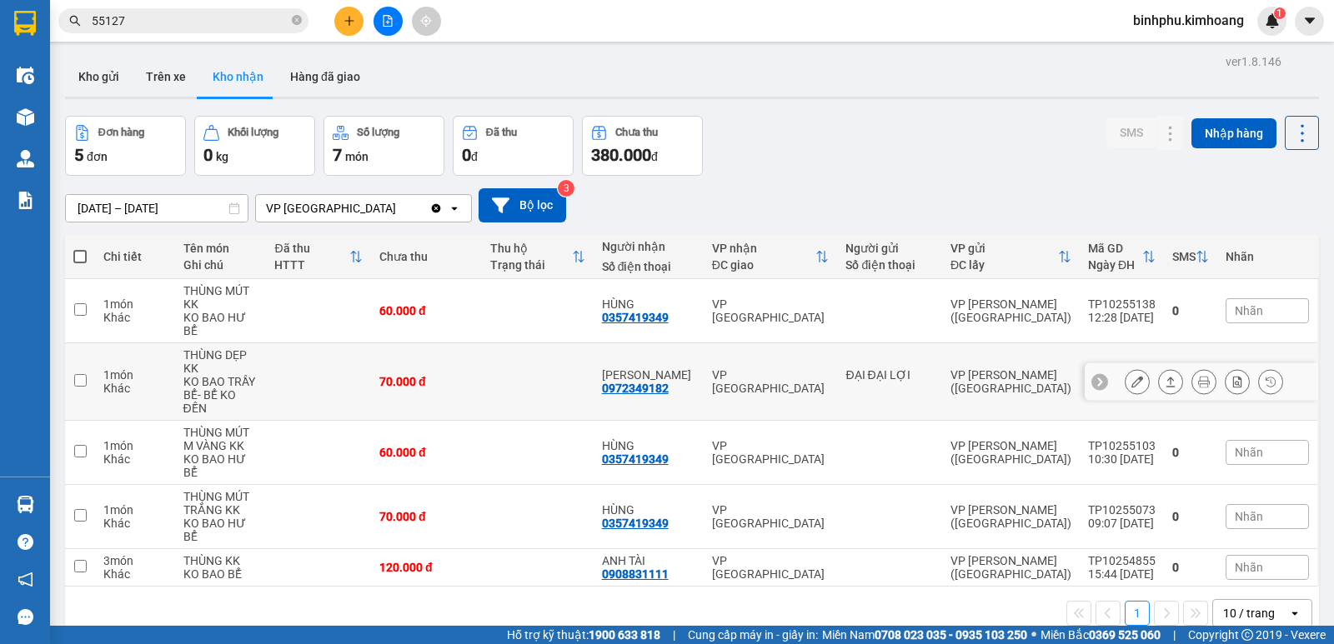
click at [1125, 369] on div at bounding box center [1137, 381] width 25 height 25
click at [1131, 376] on icon at bounding box center [1137, 382] width 12 height 12
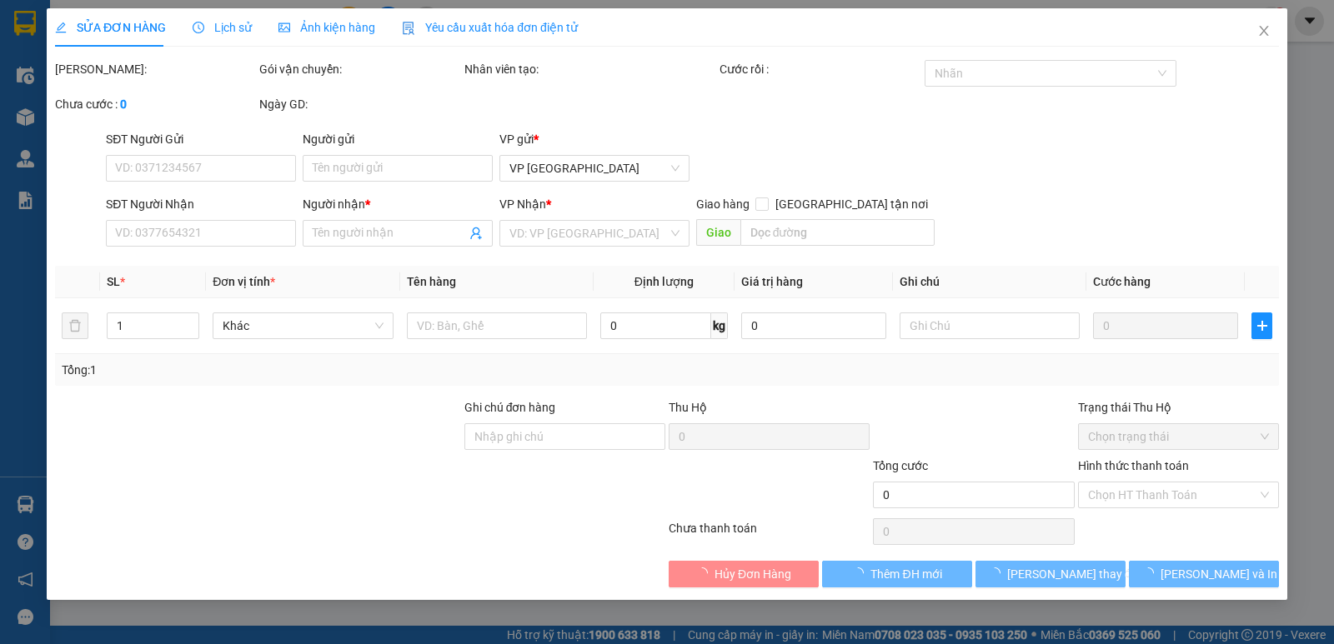
type input "ĐẠI ĐẠI LỢI"
type input "0972349182"
type input "[PERSON_NAME]"
type input "70.000"
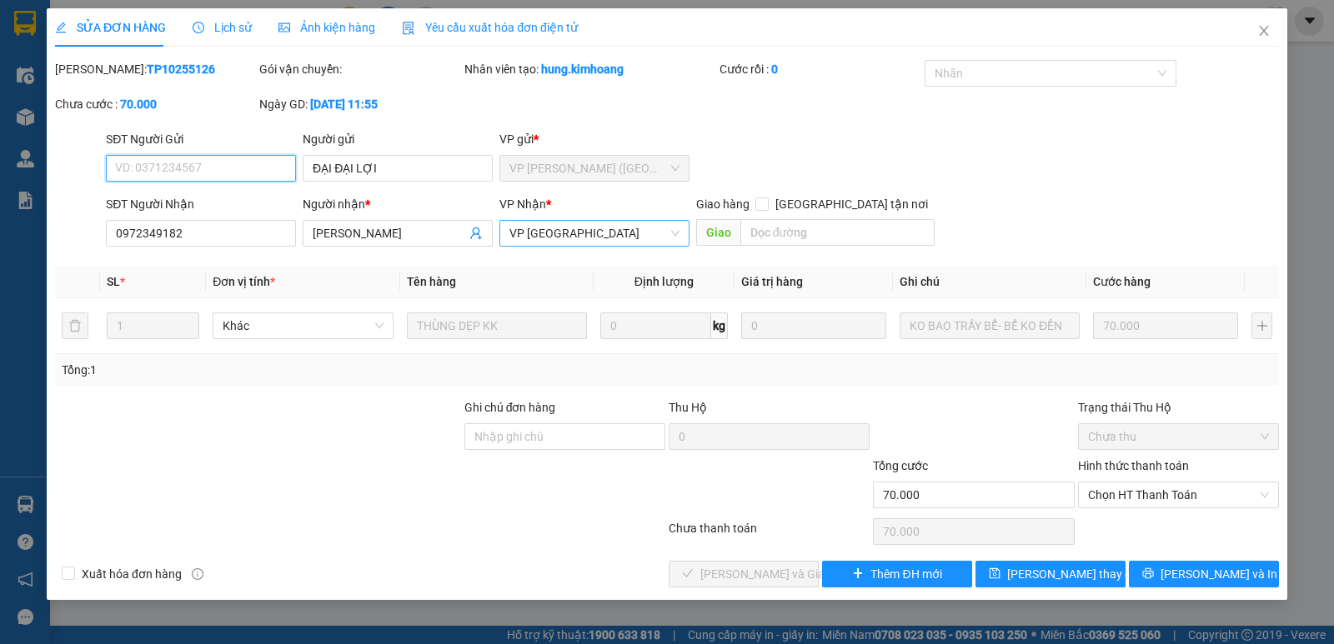
click at [614, 224] on span "VP [GEOGRAPHIC_DATA]" at bounding box center [594, 233] width 170 height 25
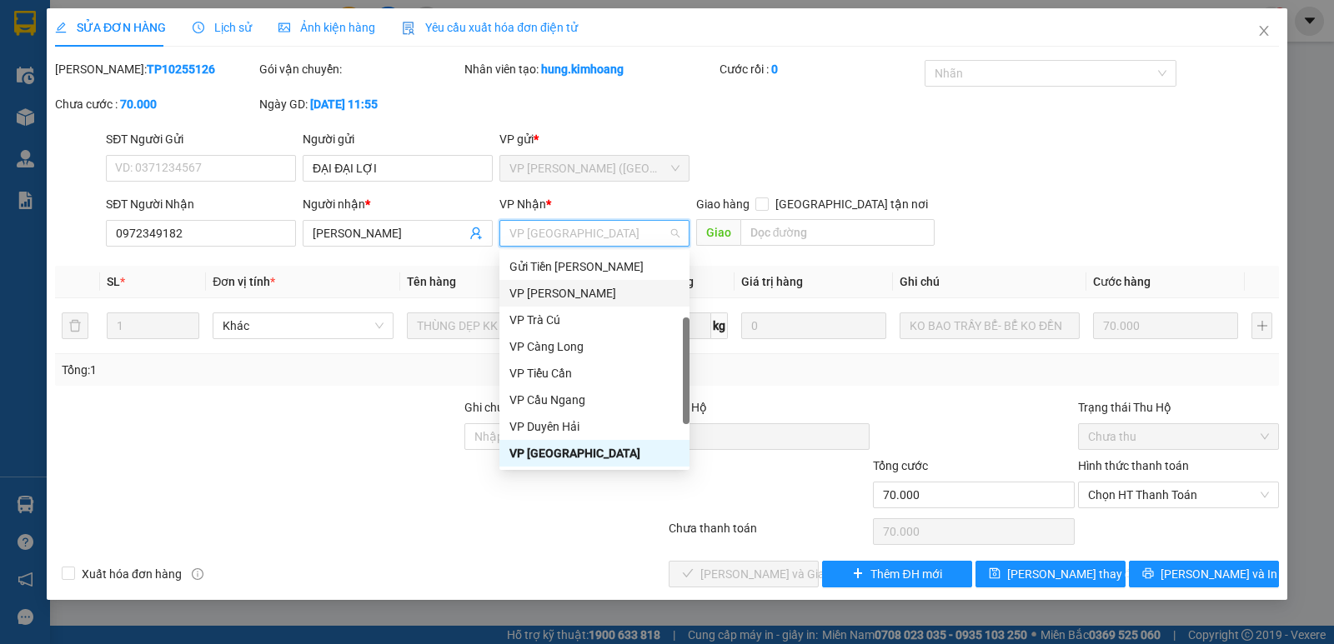
scroll to position [133, 0]
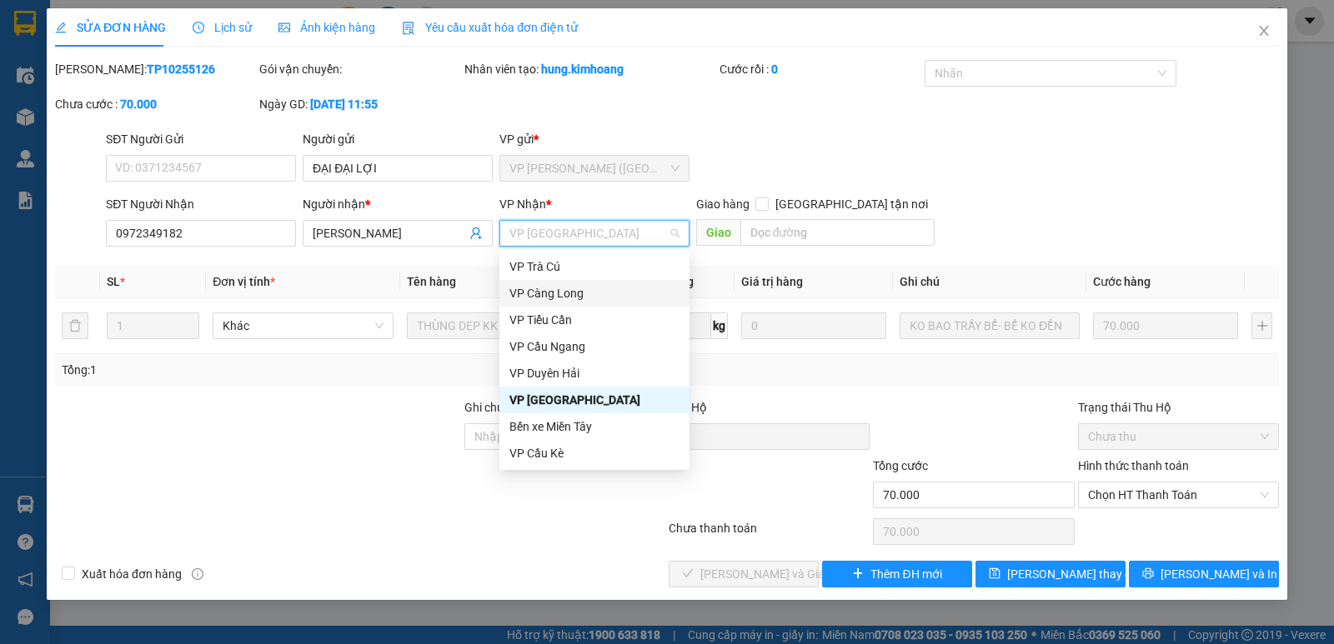
click at [570, 287] on div "VP Càng Long" at bounding box center [594, 293] width 170 height 18
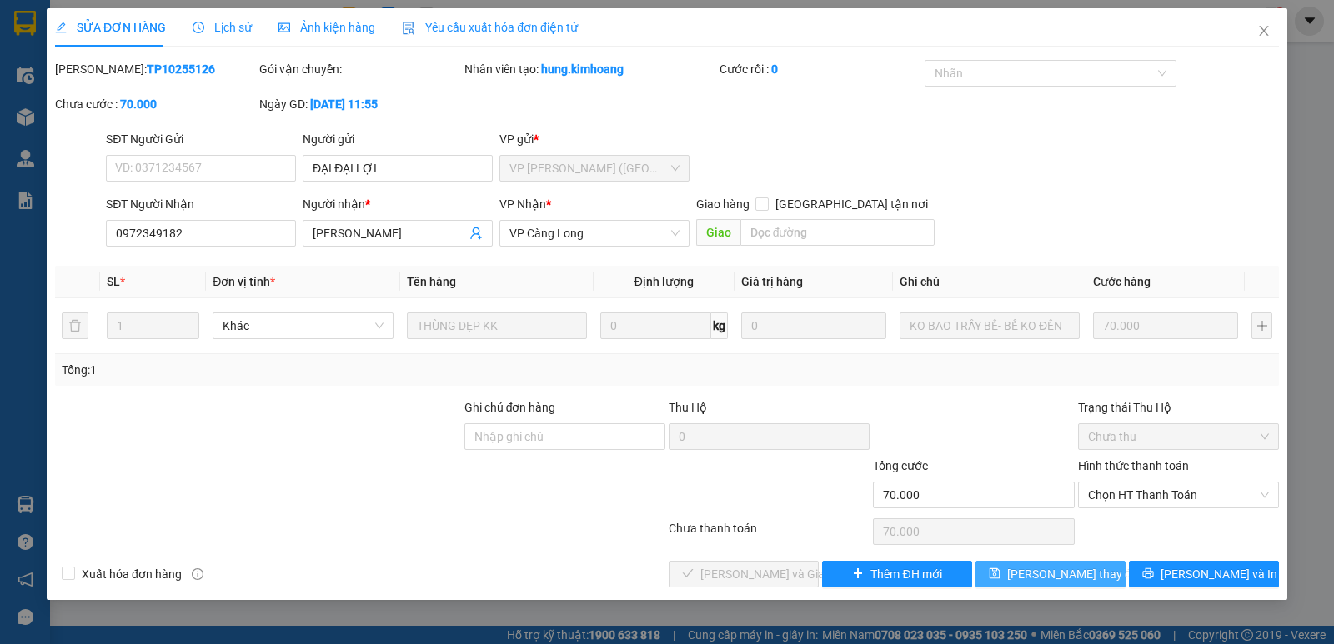
click at [1021, 579] on button "[PERSON_NAME] thay đổi" at bounding box center [1050, 574] width 150 height 27
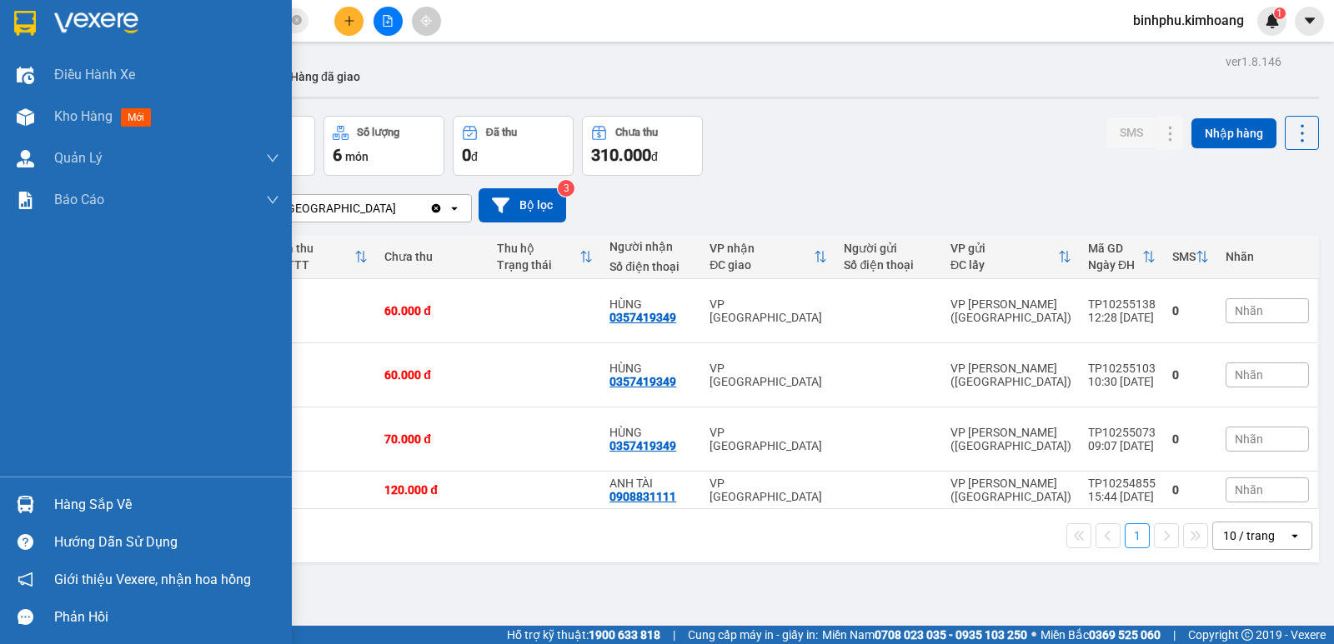
click at [93, 494] on div "Hàng sắp về" at bounding box center [166, 505] width 225 height 25
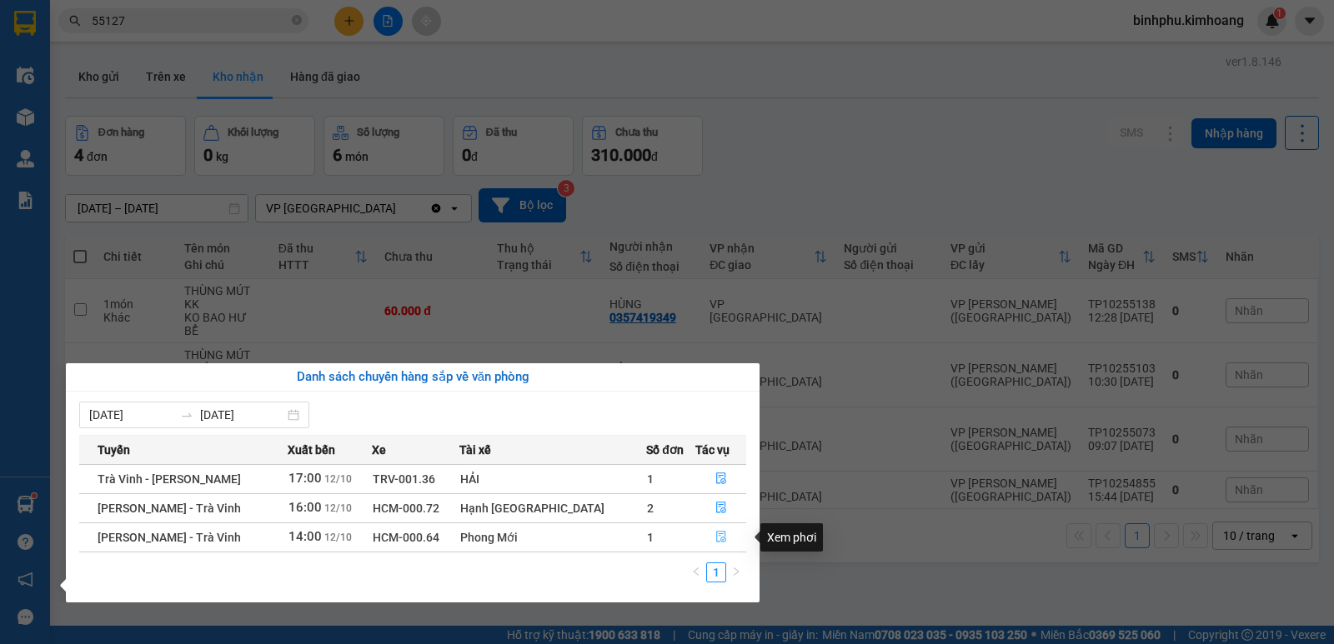
click at [715, 537] on icon "file-done" at bounding box center [721, 537] width 12 height 12
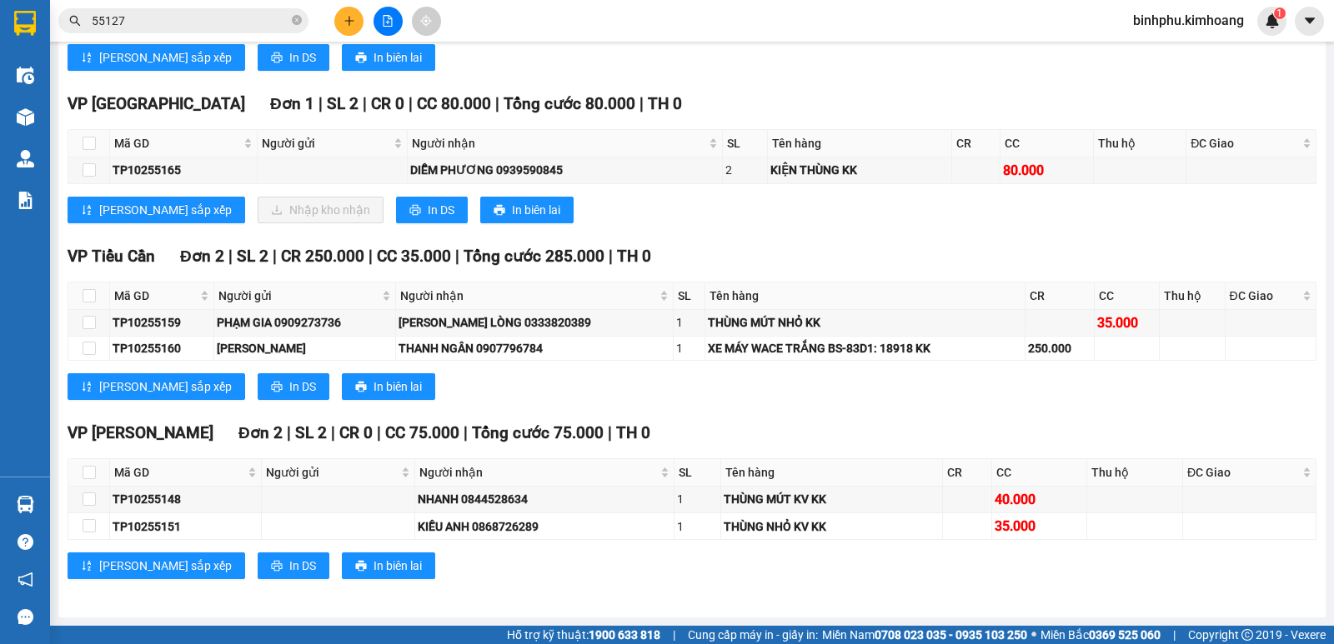
scroll to position [1106, 0]
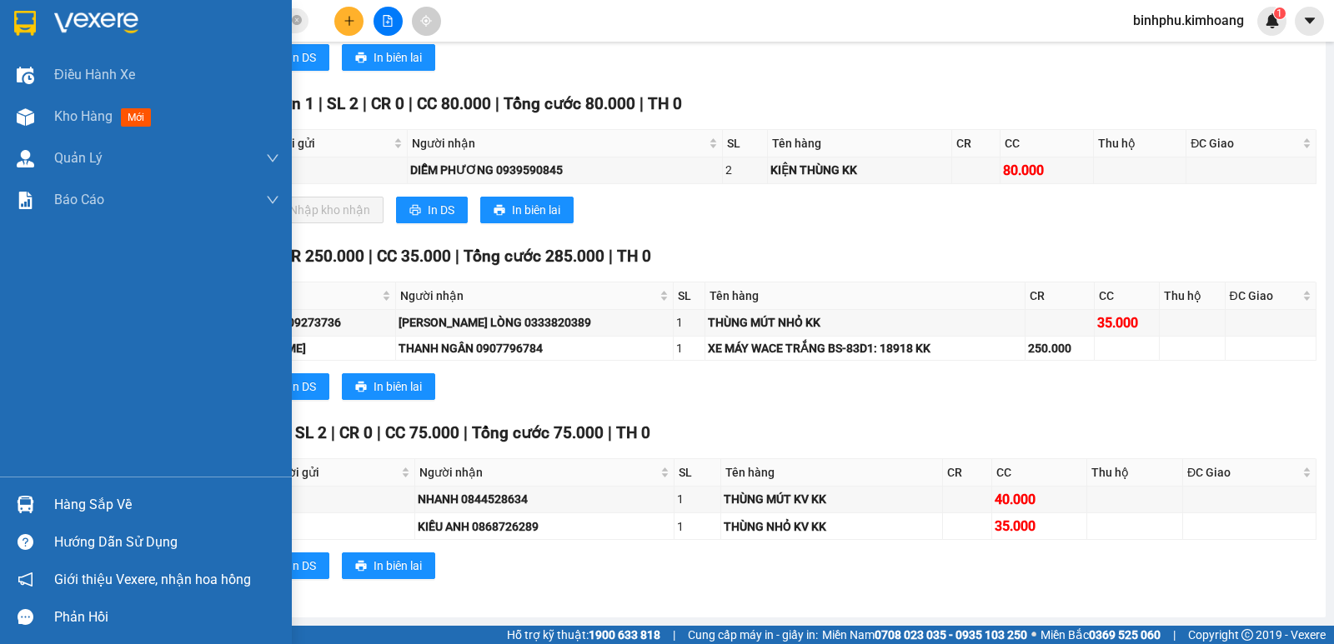
click at [61, 506] on div "Hàng sắp về" at bounding box center [166, 505] width 225 height 25
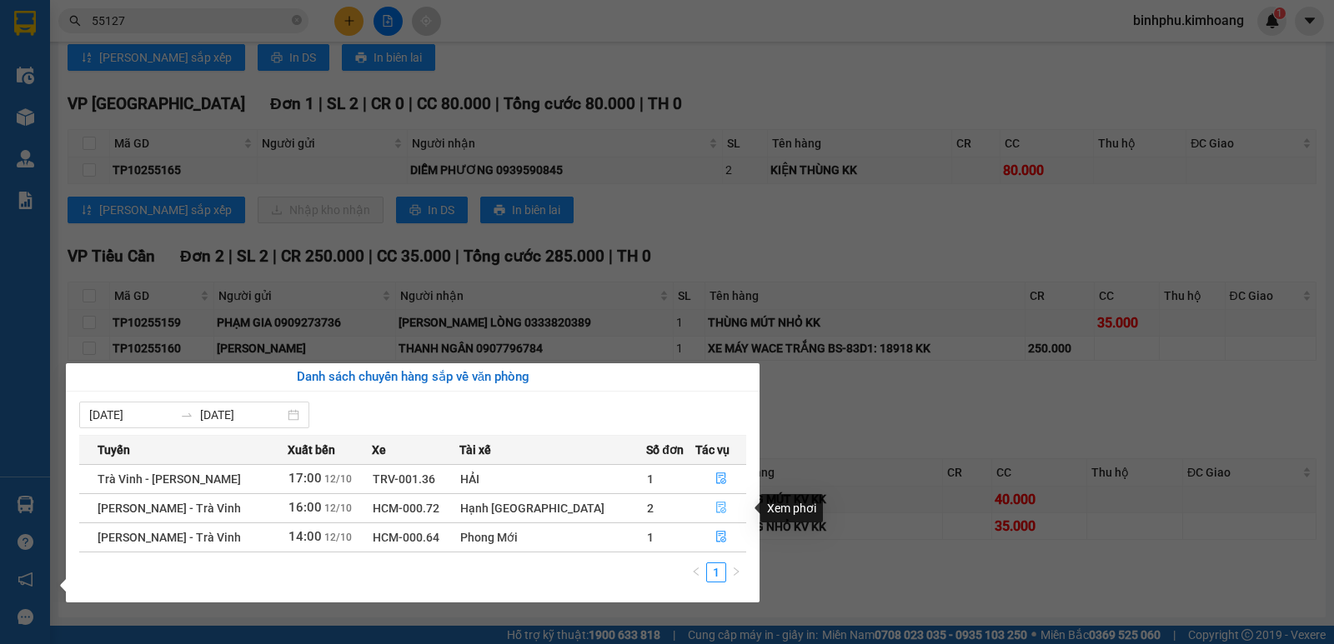
click at [705, 504] on button "button" at bounding box center [721, 508] width 50 height 27
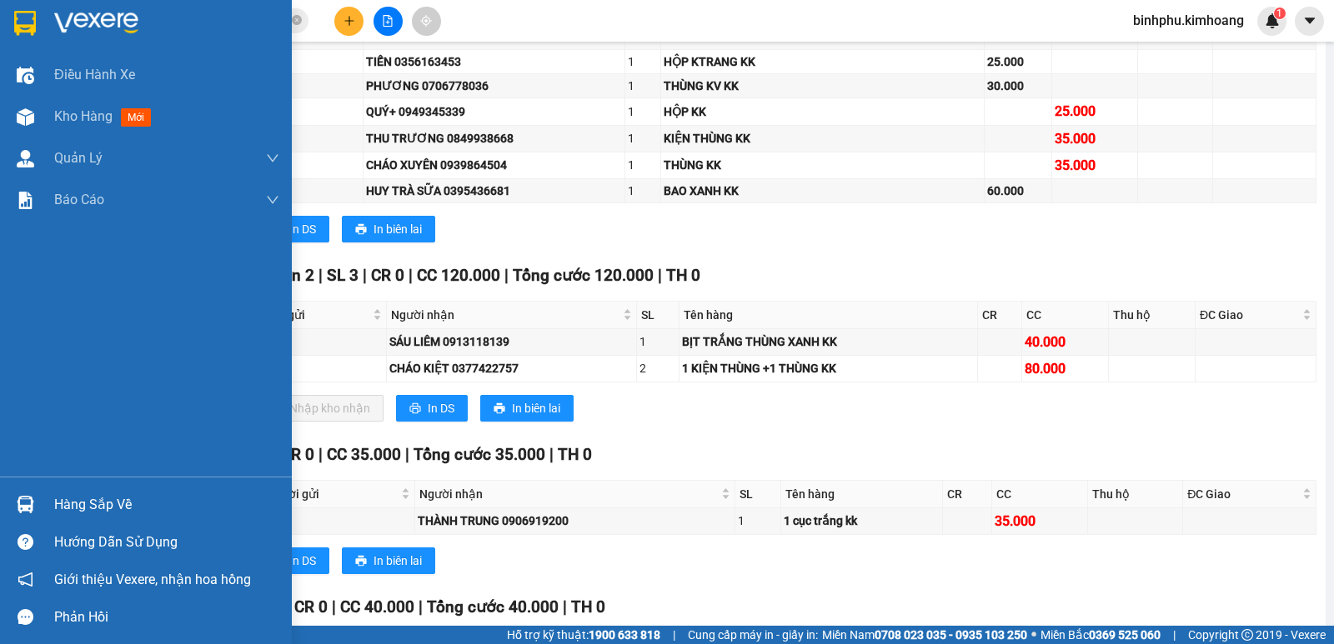
scroll to position [733, 0]
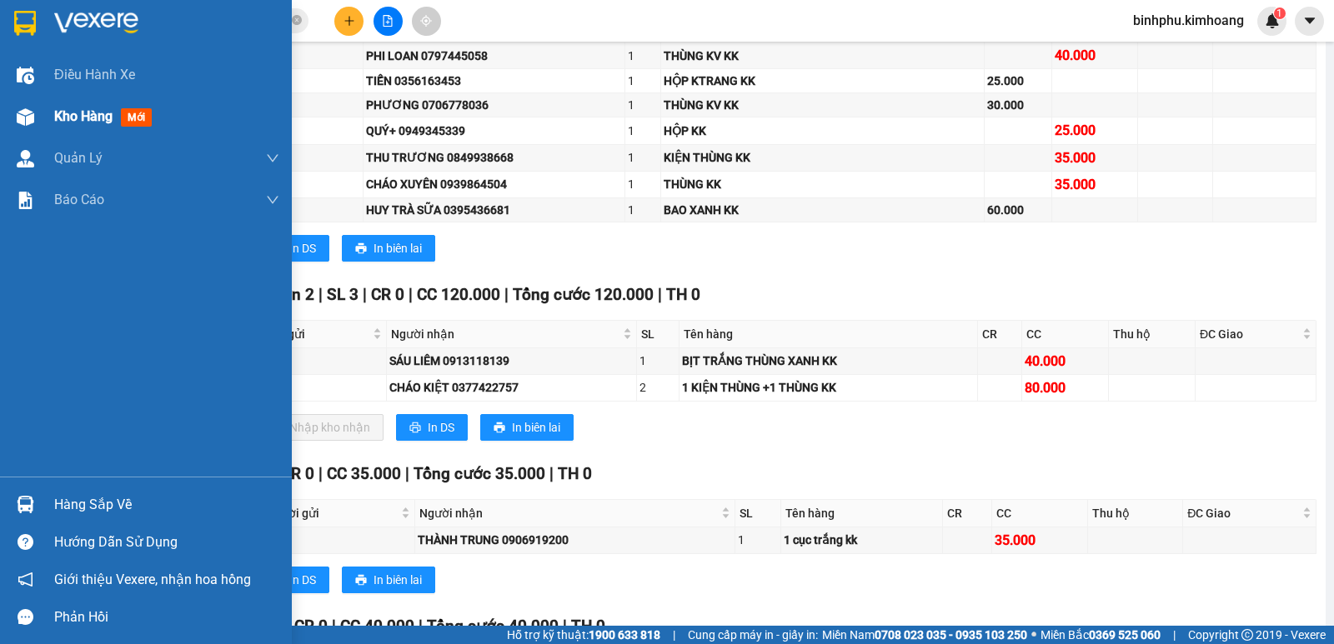
click at [50, 108] on div "Kho hàng mới" at bounding box center [146, 117] width 292 height 42
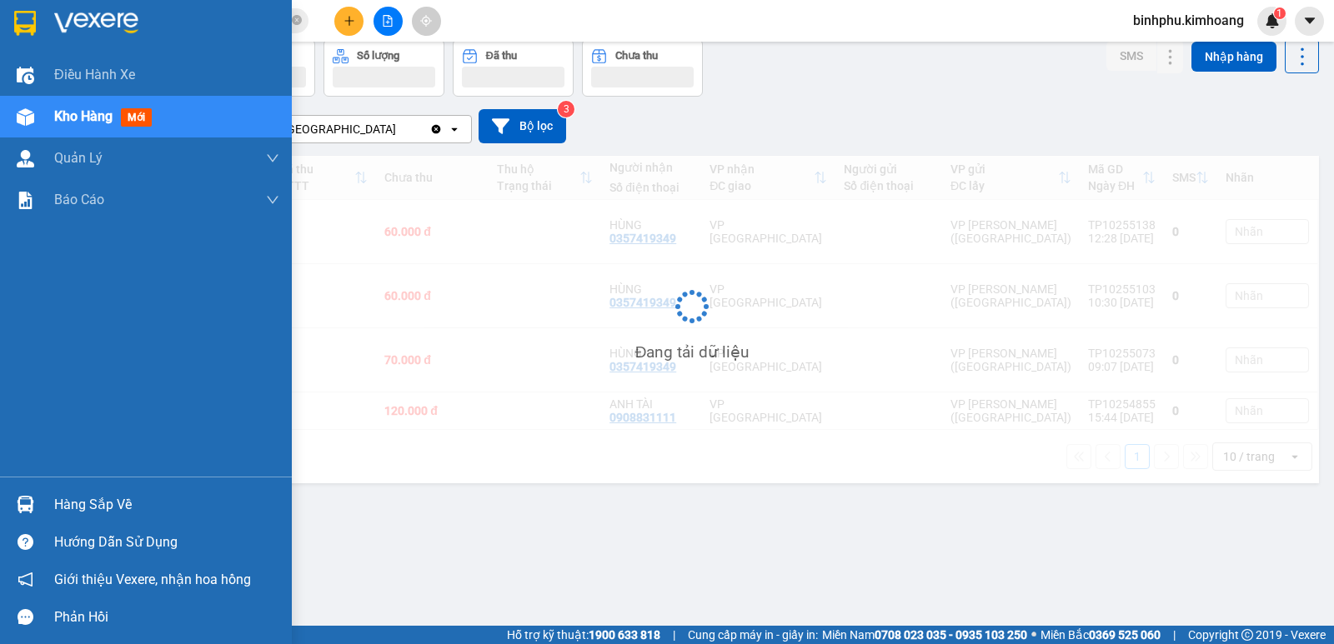
scroll to position [77, 0]
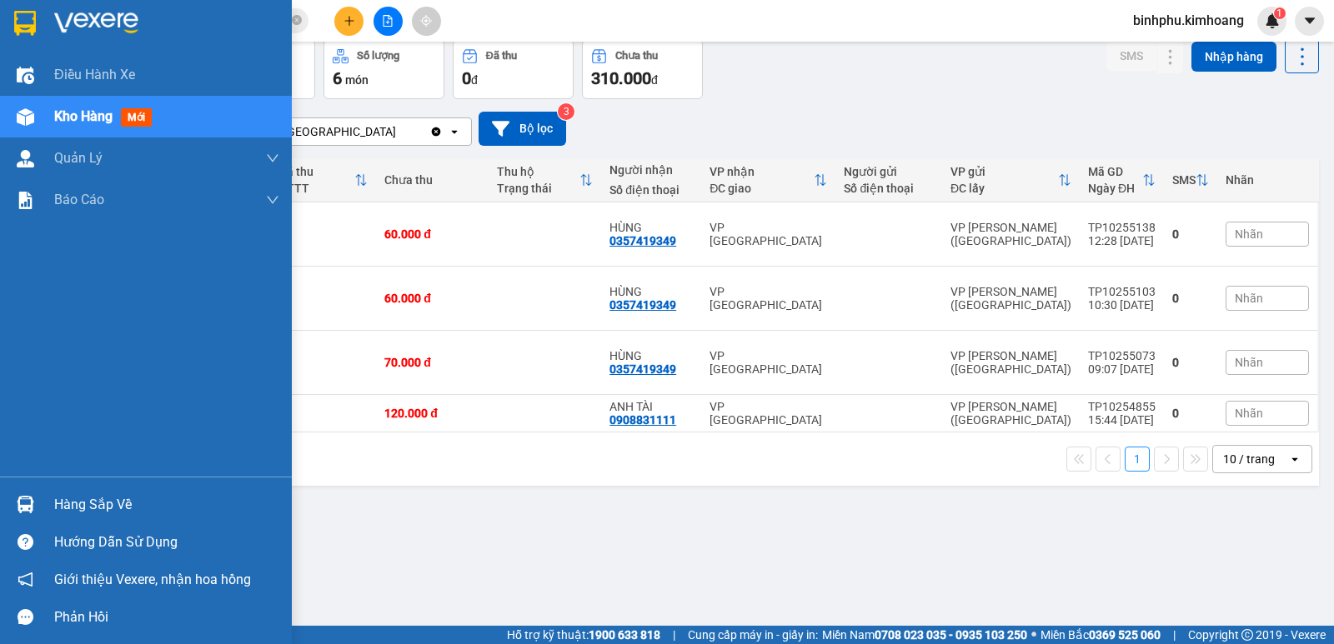
click at [86, 514] on div "Hàng sắp về" at bounding box center [166, 505] width 225 height 25
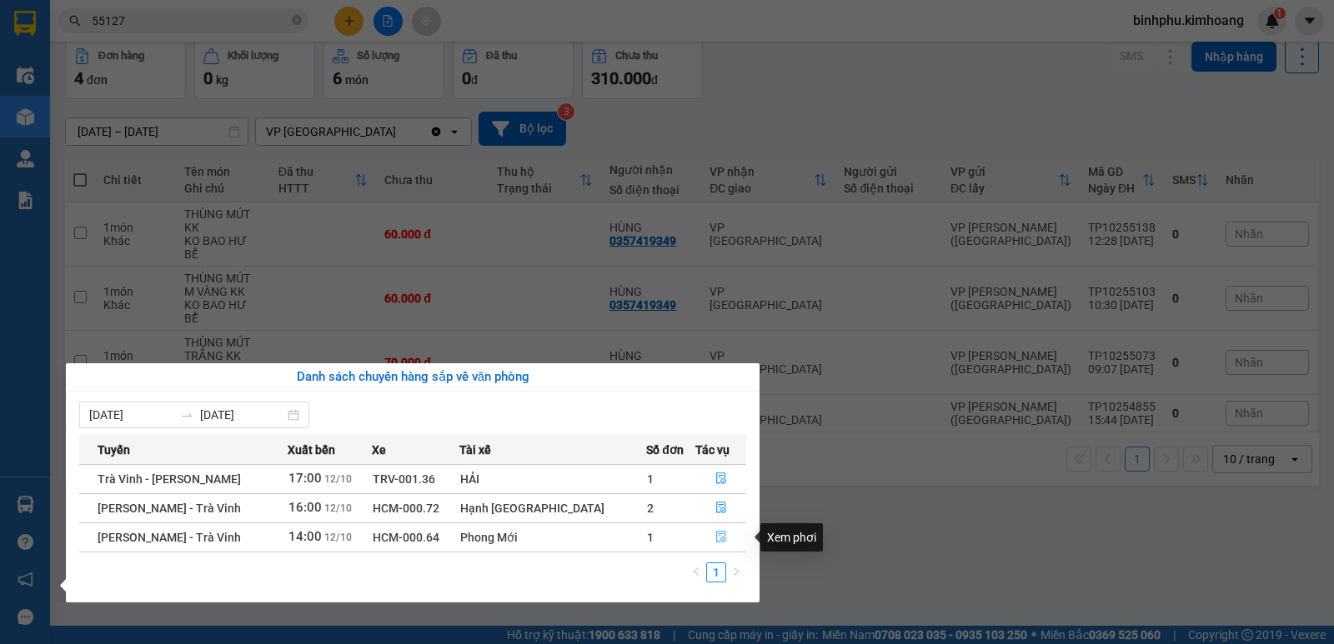
click at [719, 532] on icon "file-done" at bounding box center [721, 537] width 12 height 12
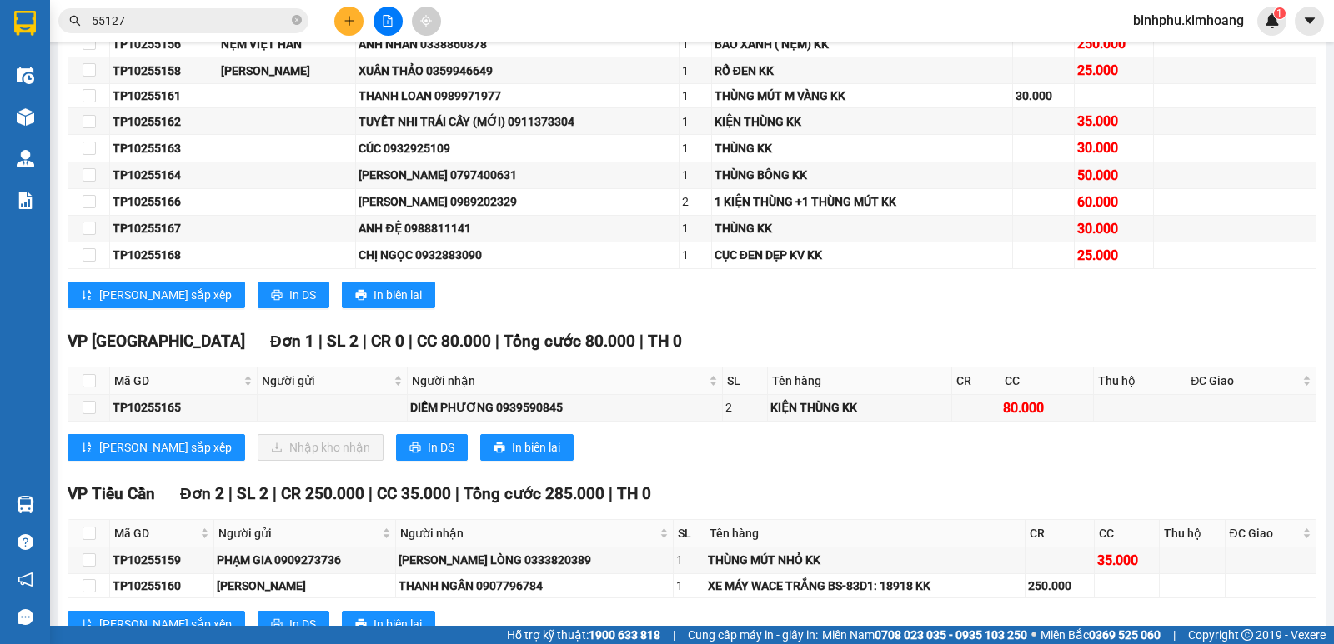
scroll to position [856, 0]
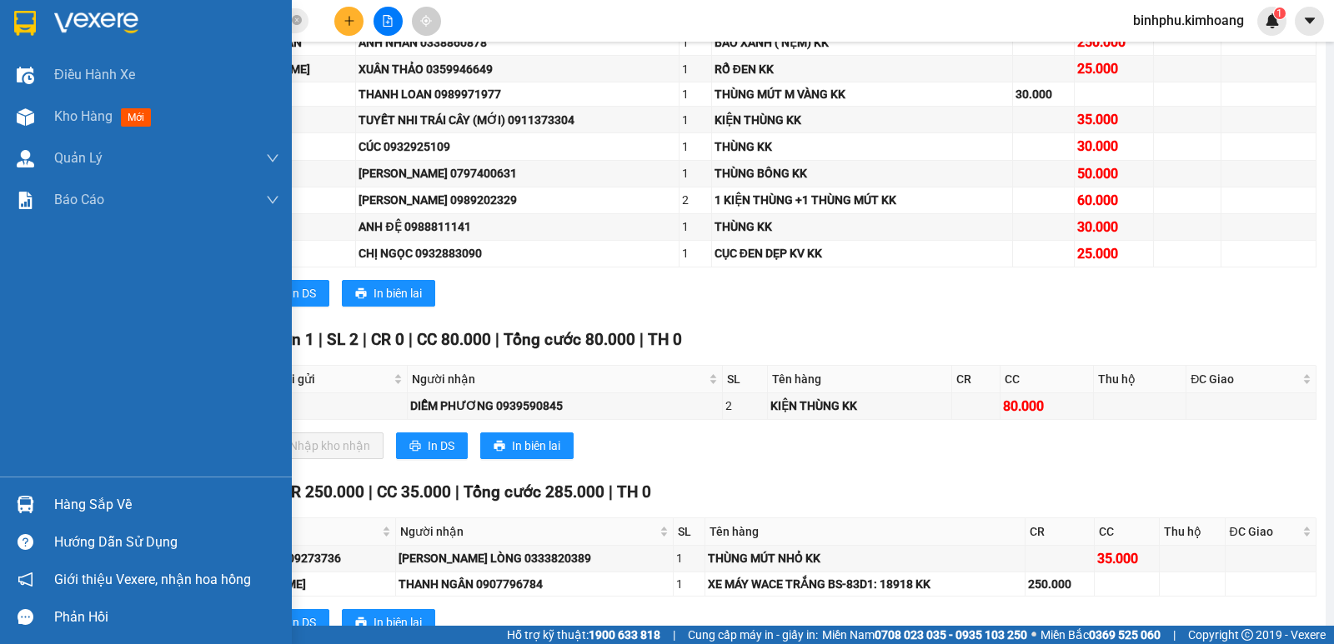
click at [123, 509] on div "Hàng sắp về" at bounding box center [166, 505] width 225 height 25
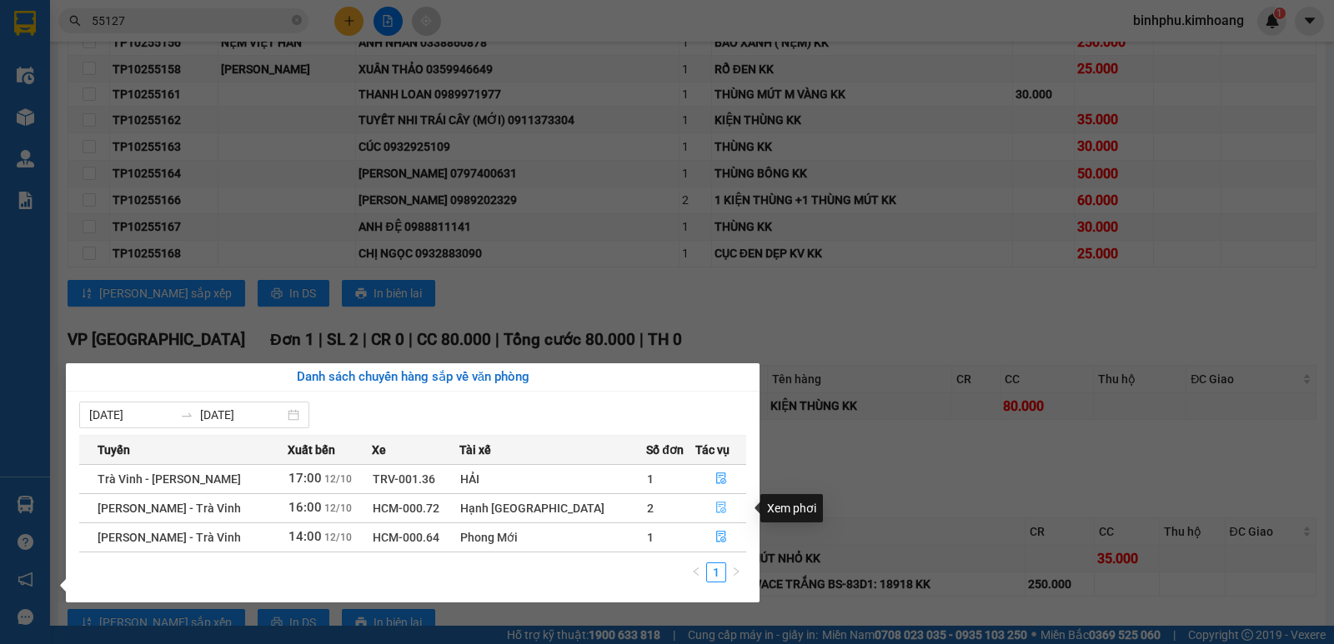
click at [716, 501] on button "button" at bounding box center [721, 508] width 50 height 27
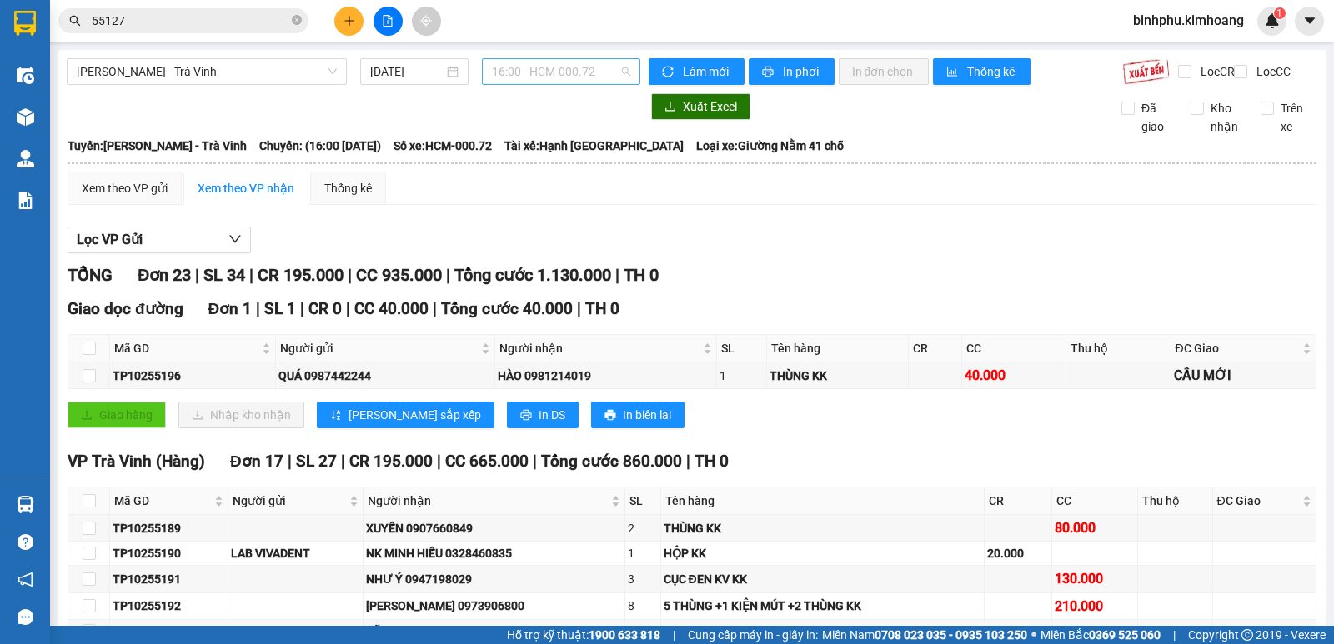
click at [596, 70] on span "16:00 - HCM-000.72" at bounding box center [561, 71] width 138 height 25
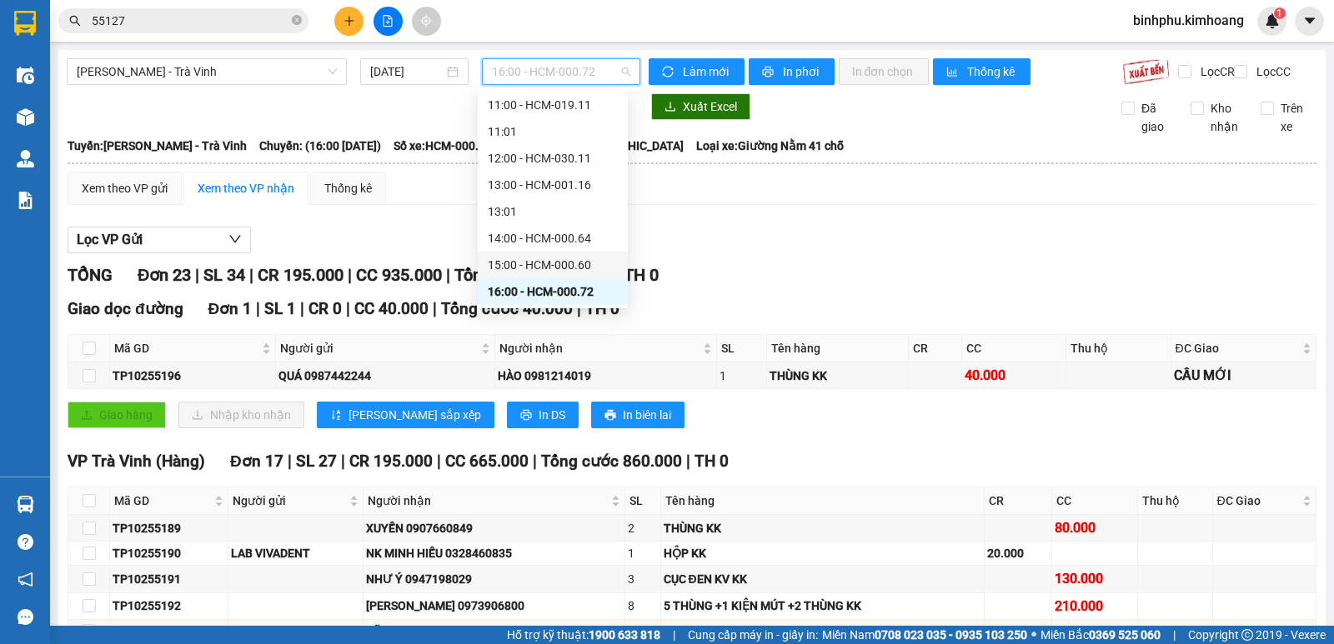
click at [519, 258] on div "15:00 - HCM-000.60" at bounding box center [553, 265] width 130 height 18
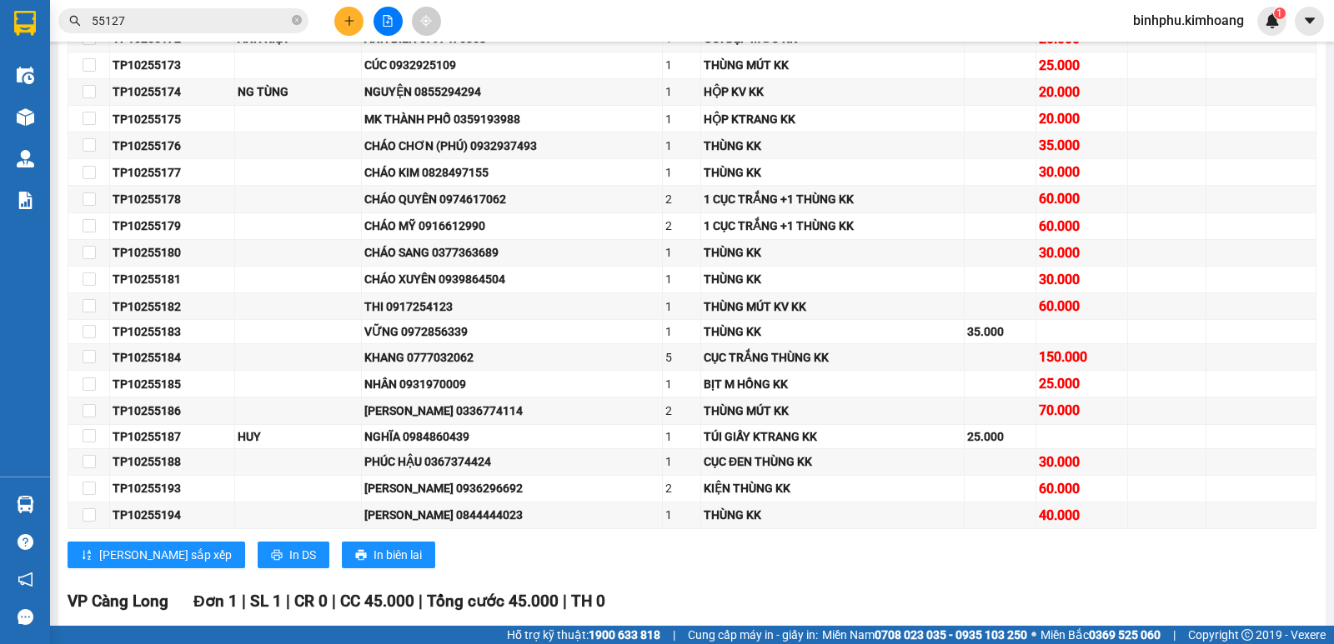
scroll to position [547, 0]
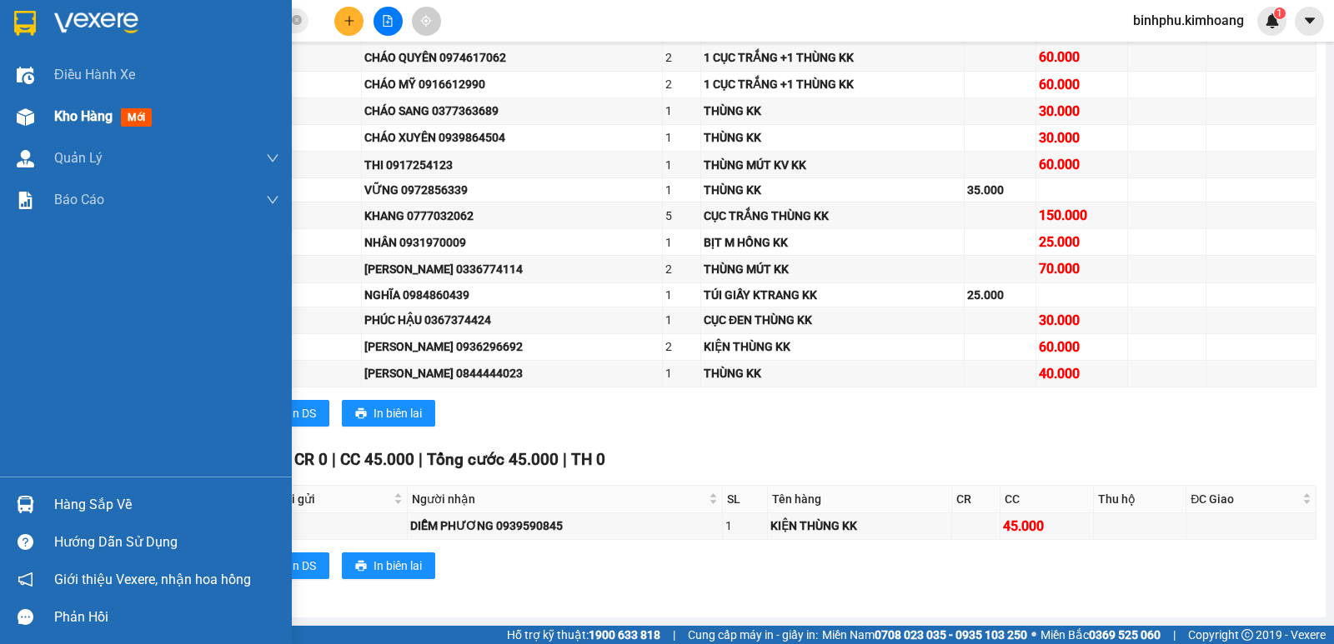
click at [33, 129] on div at bounding box center [25, 117] width 29 height 29
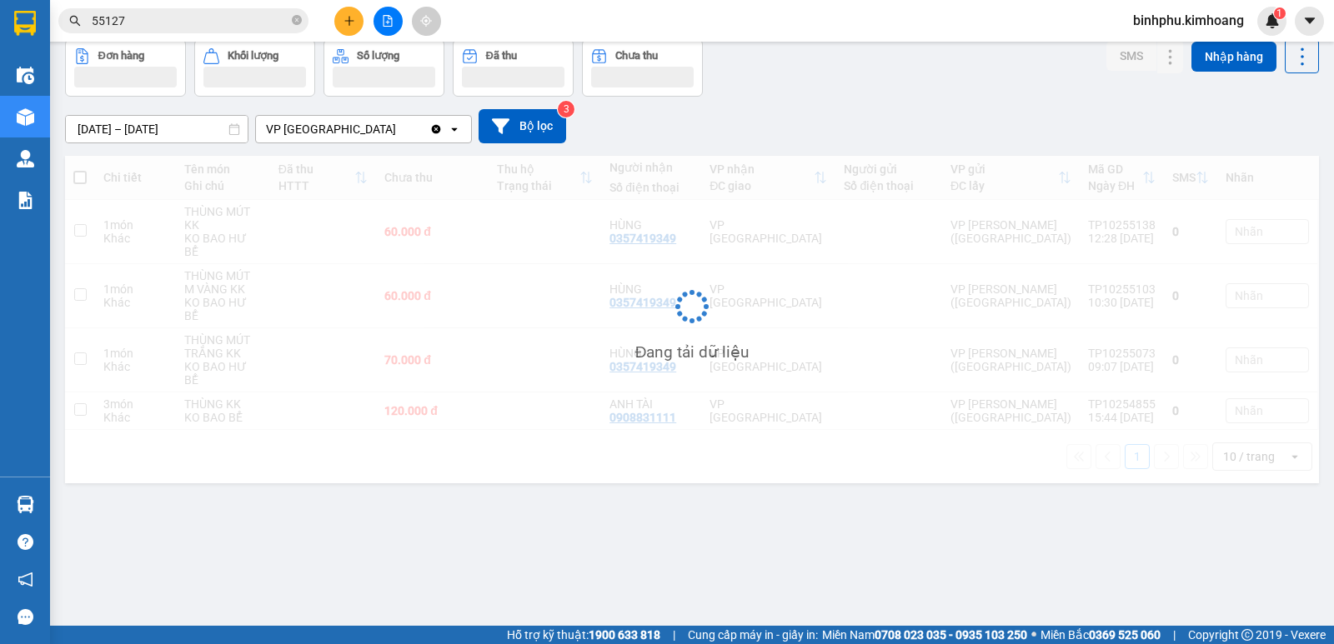
scroll to position [77, 0]
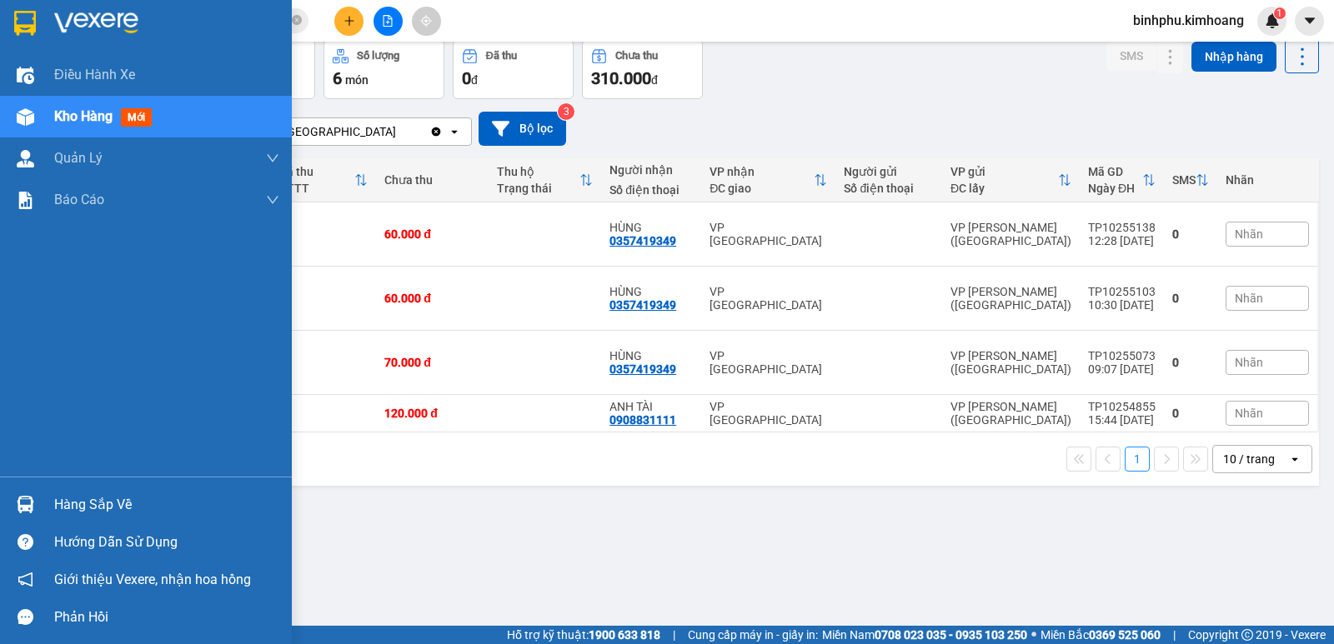
click at [15, 506] on div at bounding box center [25, 504] width 29 height 29
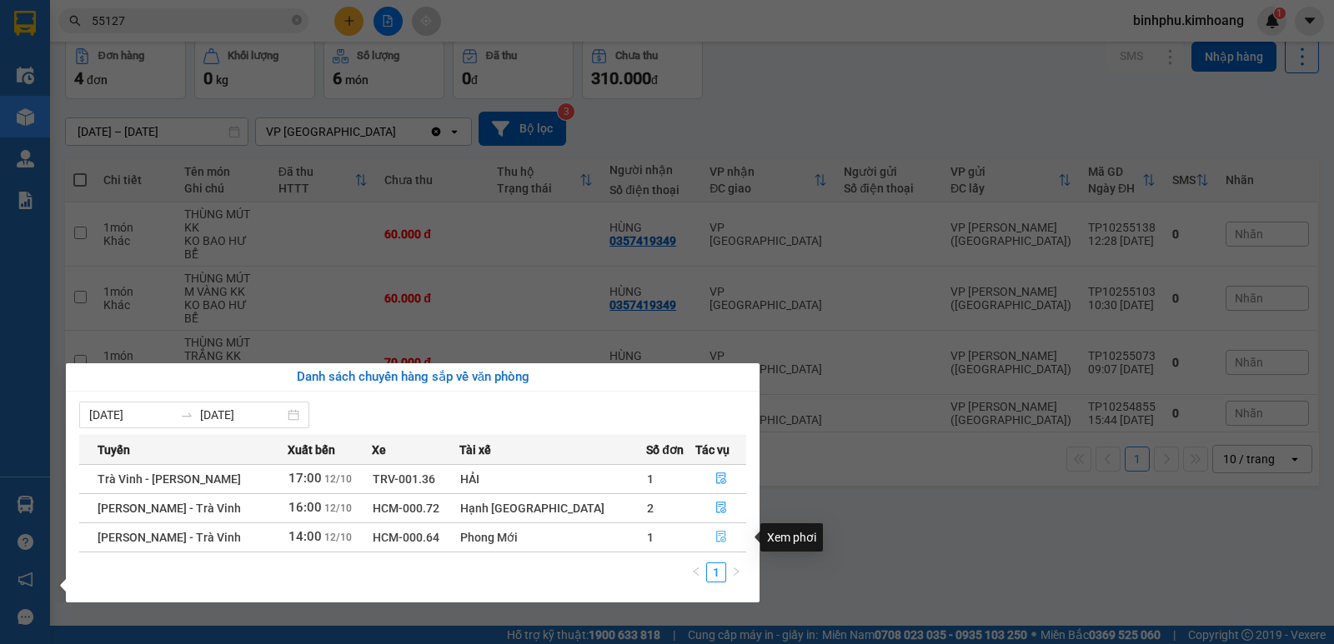
click at [715, 540] on icon "file-done" at bounding box center [721, 537] width 12 height 12
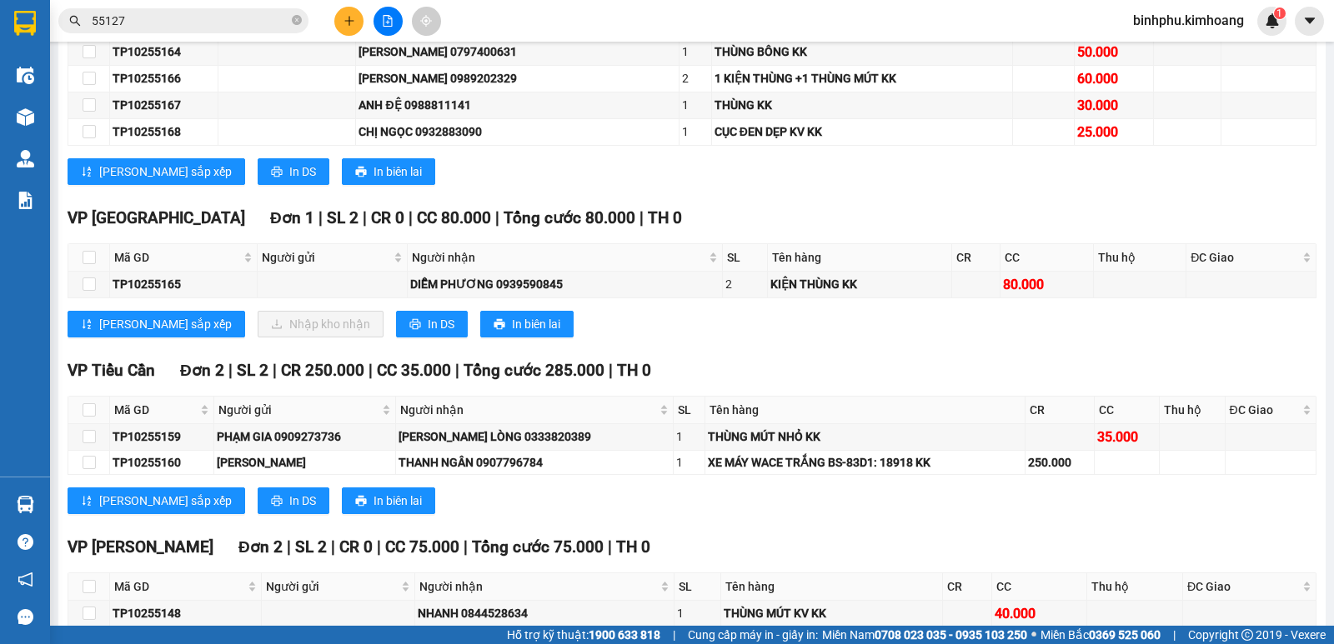
scroll to position [1106, 0]
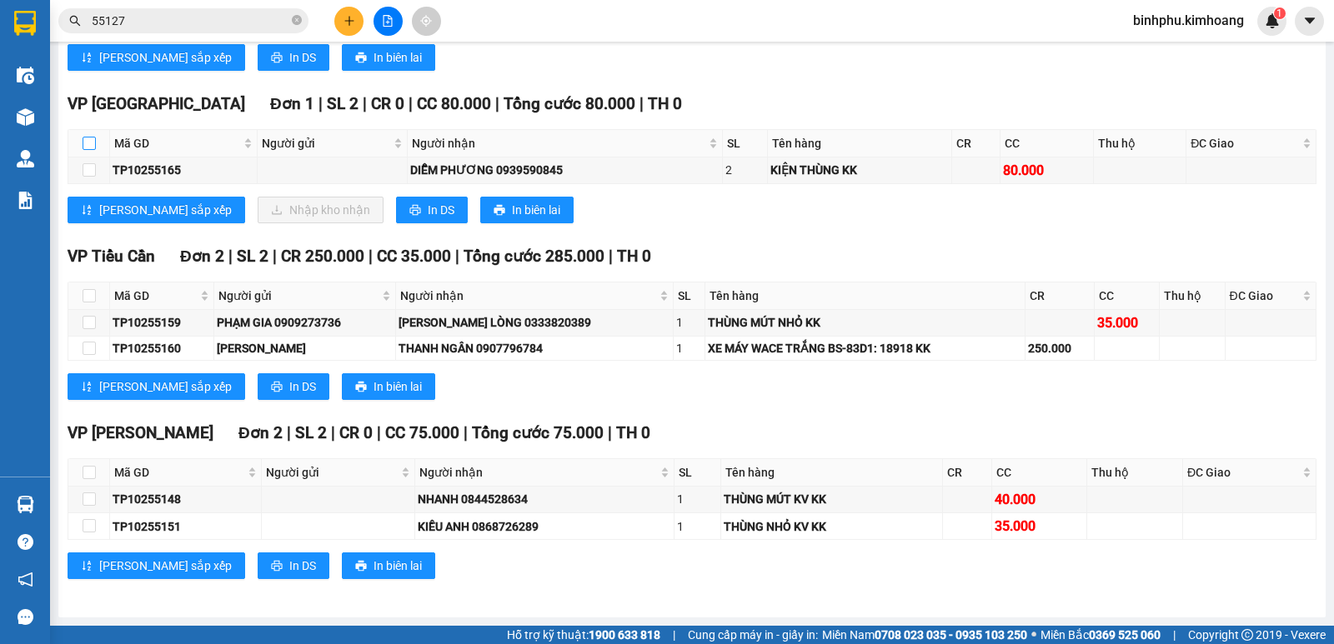
click at [89, 142] on input "checkbox" at bounding box center [89, 143] width 13 height 13
checkbox input "true"
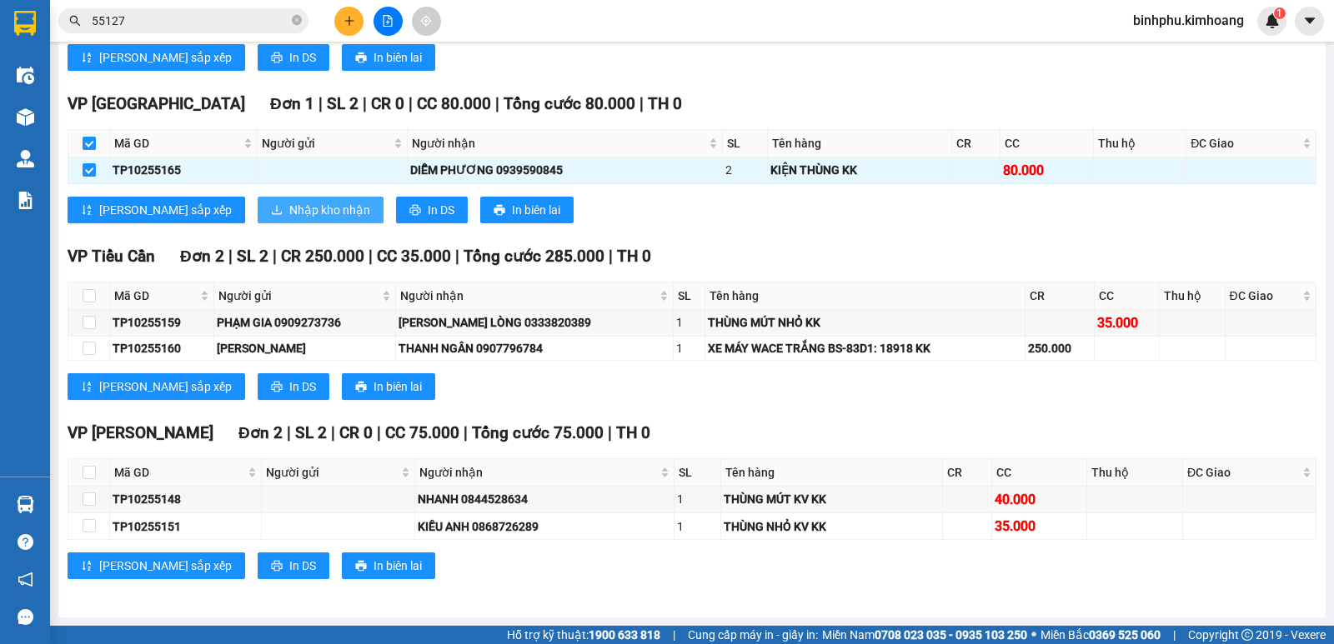
click at [258, 218] on button "Nhập kho nhận" at bounding box center [321, 210] width 126 height 27
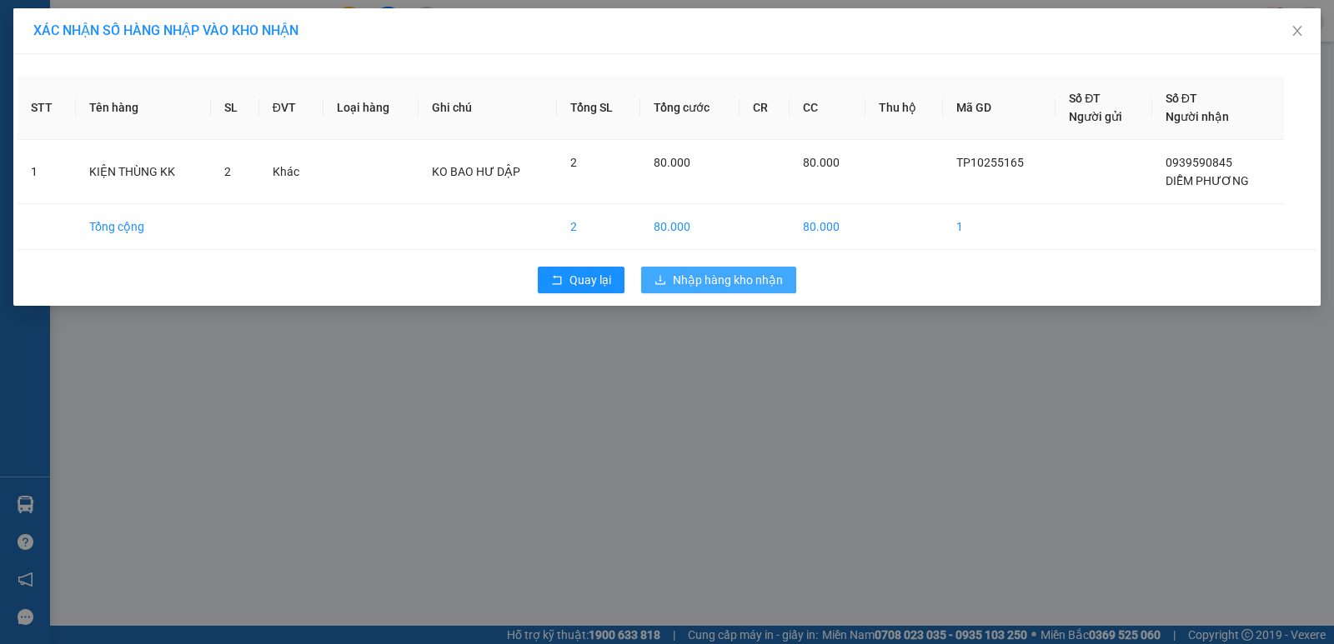
click at [701, 270] on button "Nhập hàng kho nhận" at bounding box center [718, 280] width 155 height 27
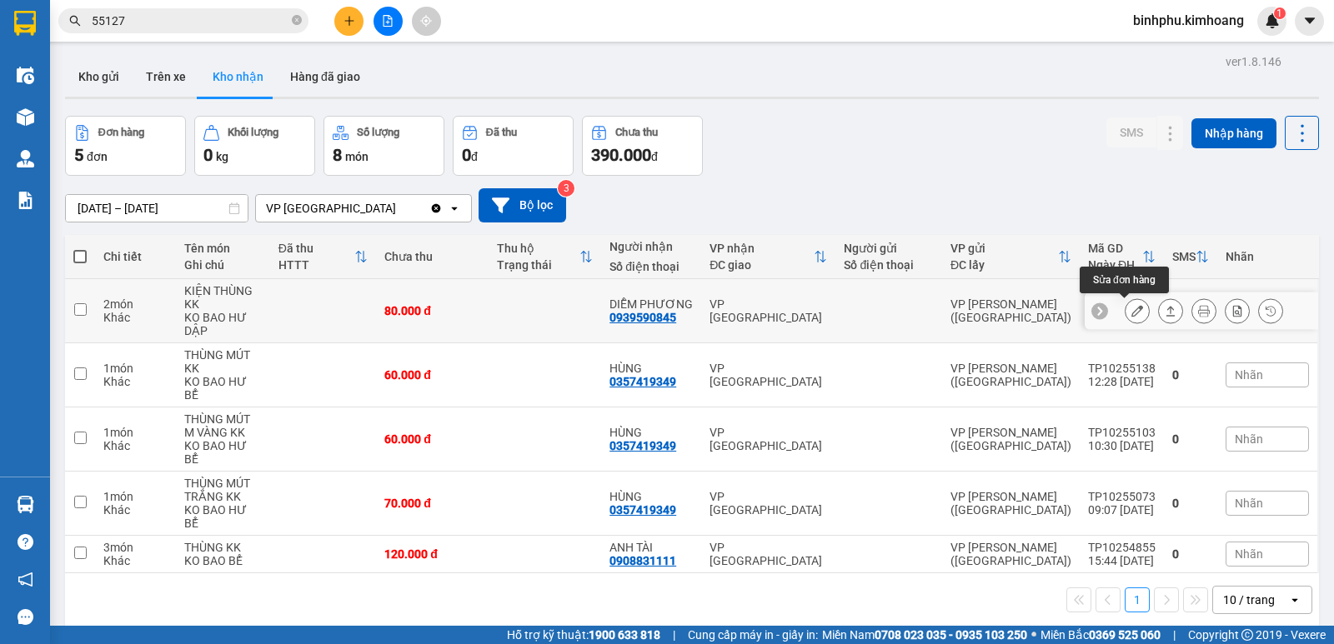
click at [1131, 309] on icon at bounding box center [1137, 311] width 12 height 12
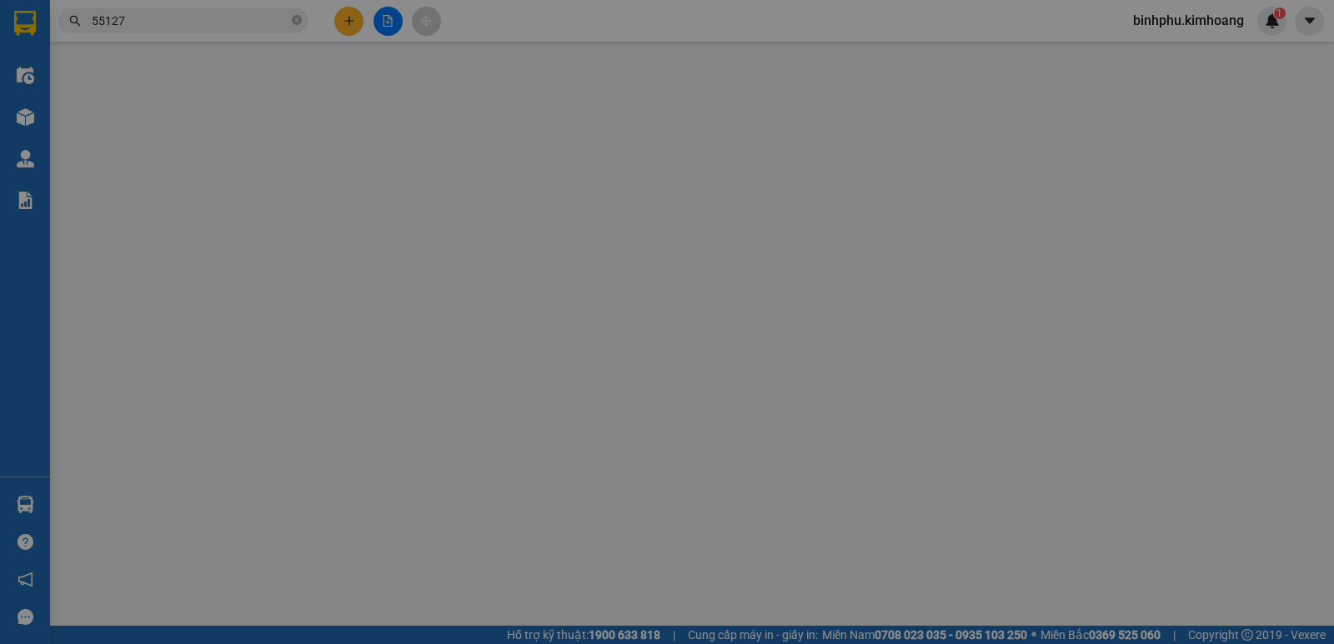
type input "0939590845"
type input "DIỄM PHƯƠNG"
type input "80.000"
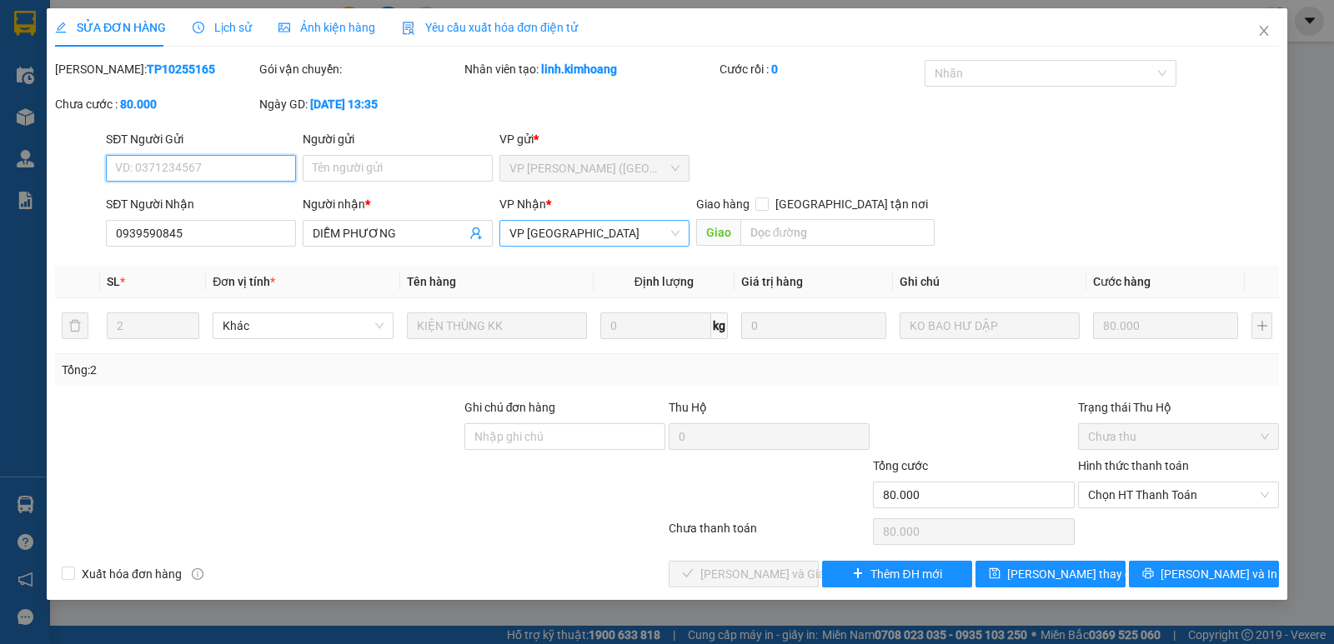
click at [658, 233] on span "VP [GEOGRAPHIC_DATA]" at bounding box center [594, 233] width 170 height 25
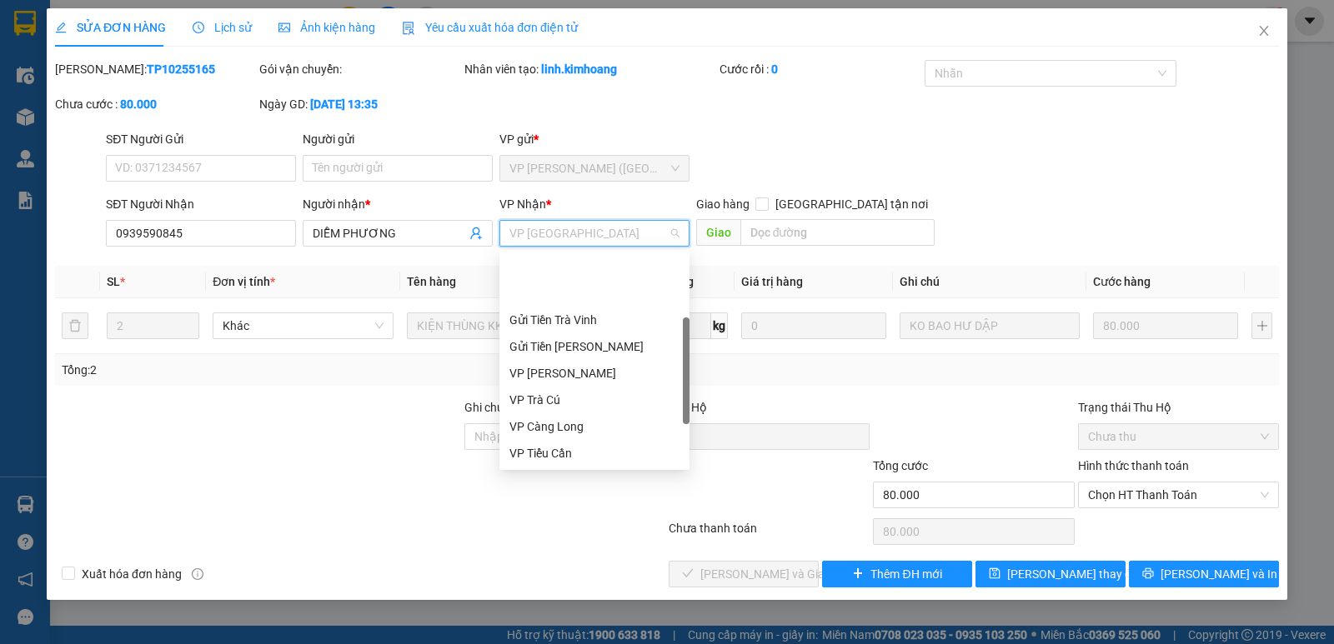
scroll to position [80, 0]
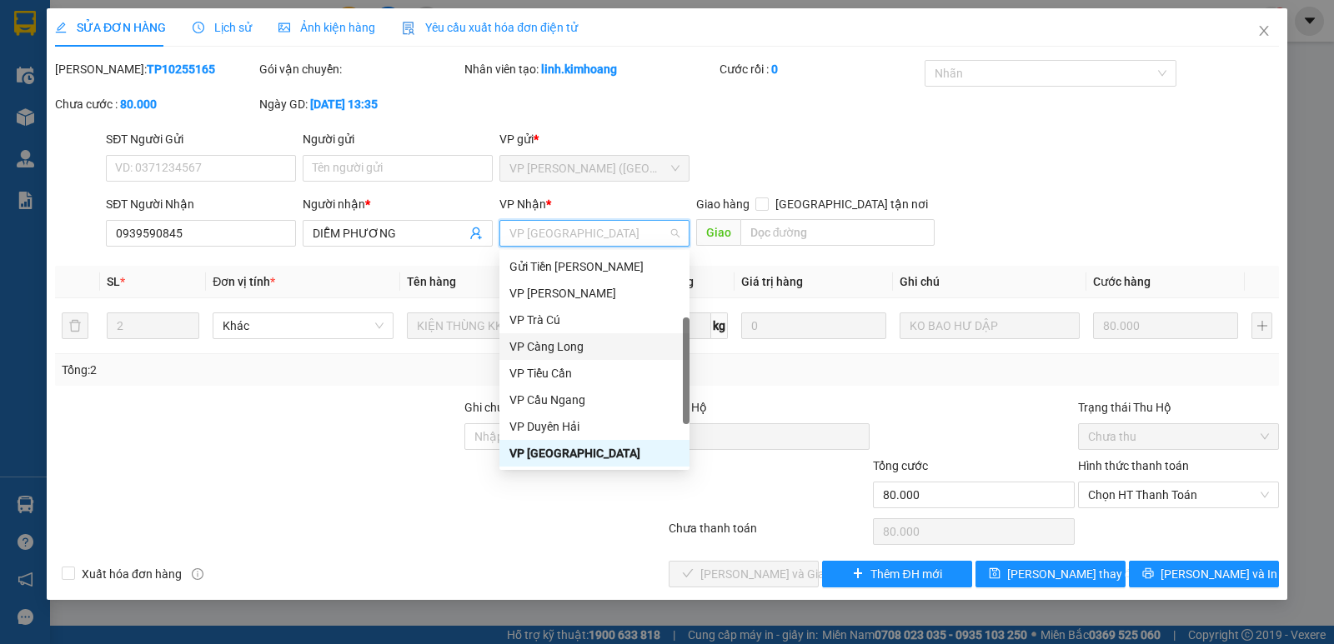
click at [619, 344] on div "VP Càng Long" at bounding box center [594, 347] width 170 height 18
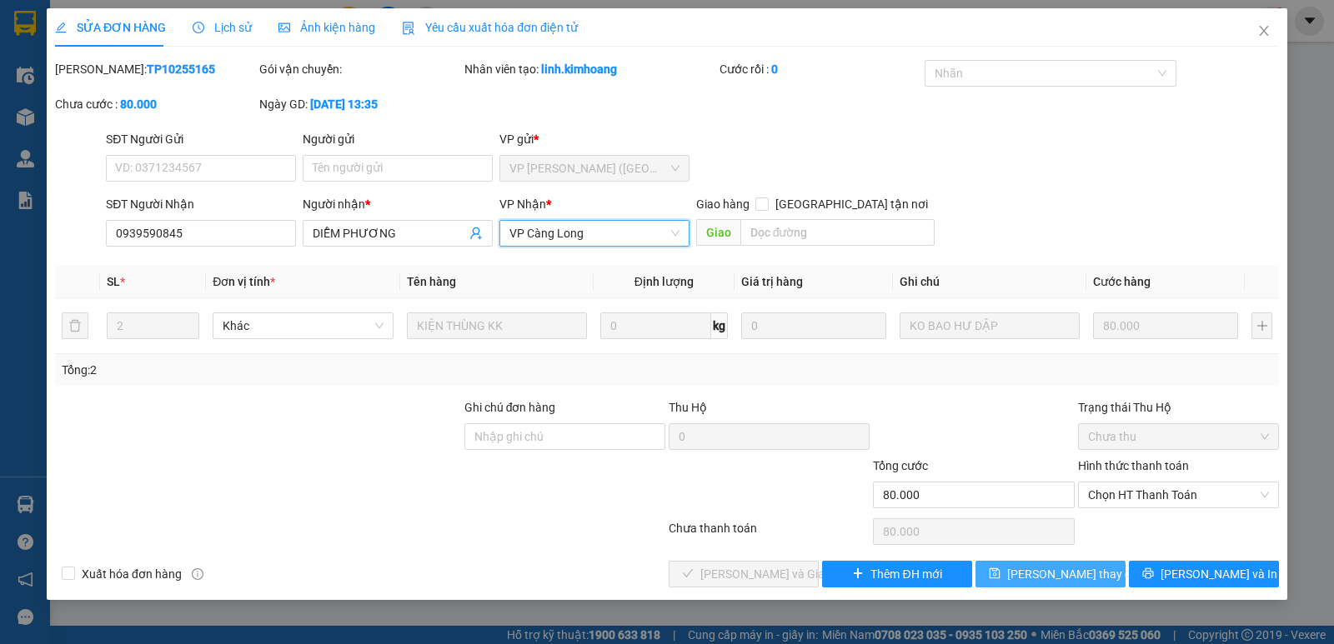
click at [1068, 570] on span "[PERSON_NAME] thay đổi" at bounding box center [1073, 574] width 133 height 18
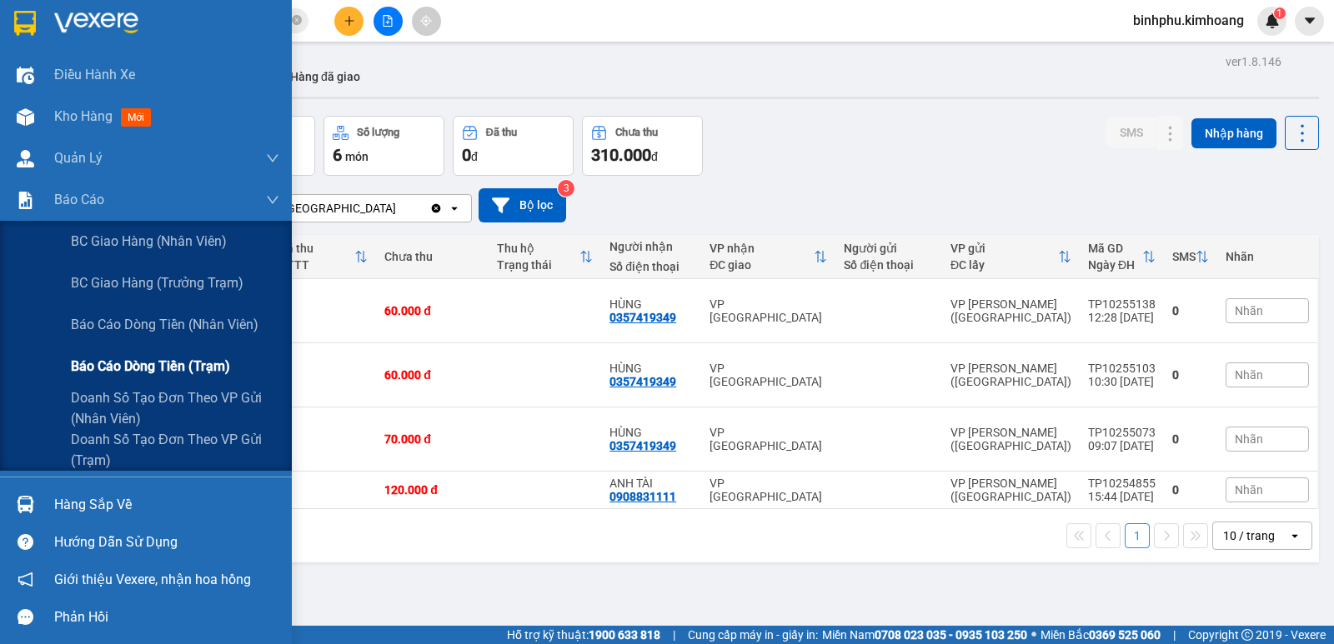
click at [117, 370] on span "Báo cáo dòng tiền (trạm)" at bounding box center [150, 366] width 159 height 21
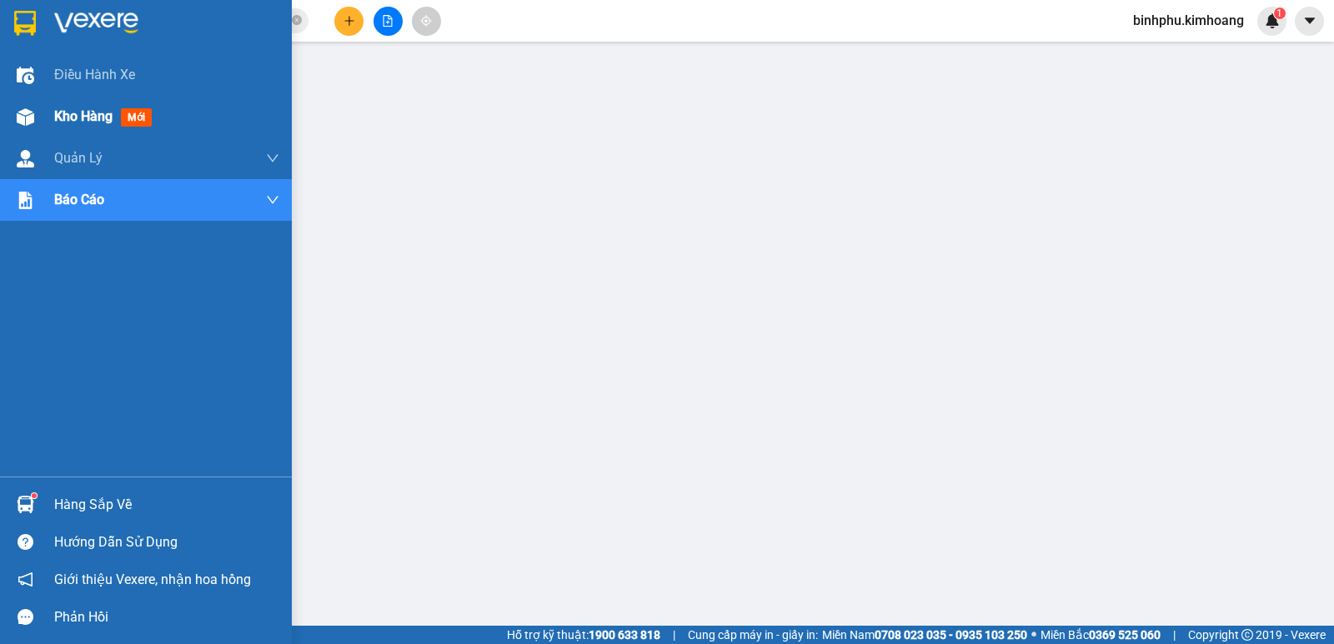
click at [13, 110] on div at bounding box center [25, 117] width 29 height 29
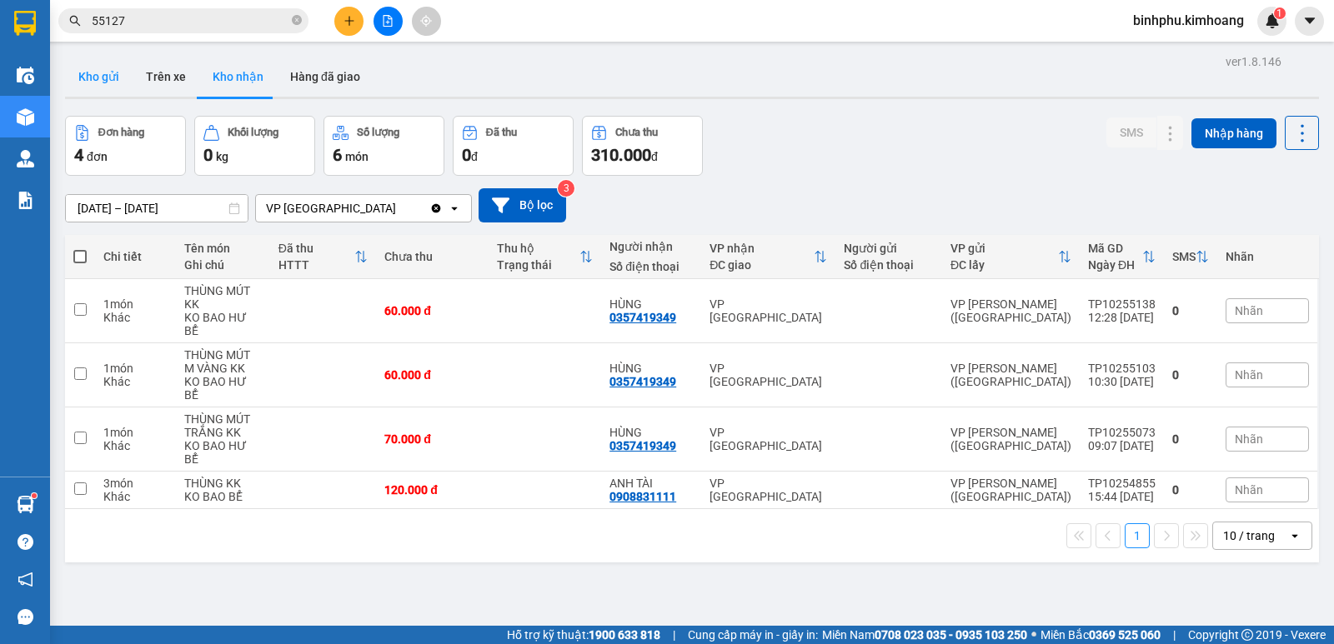
click at [85, 76] on button "Kho gửi" at bounding box center [99, 77] width 68 height 40
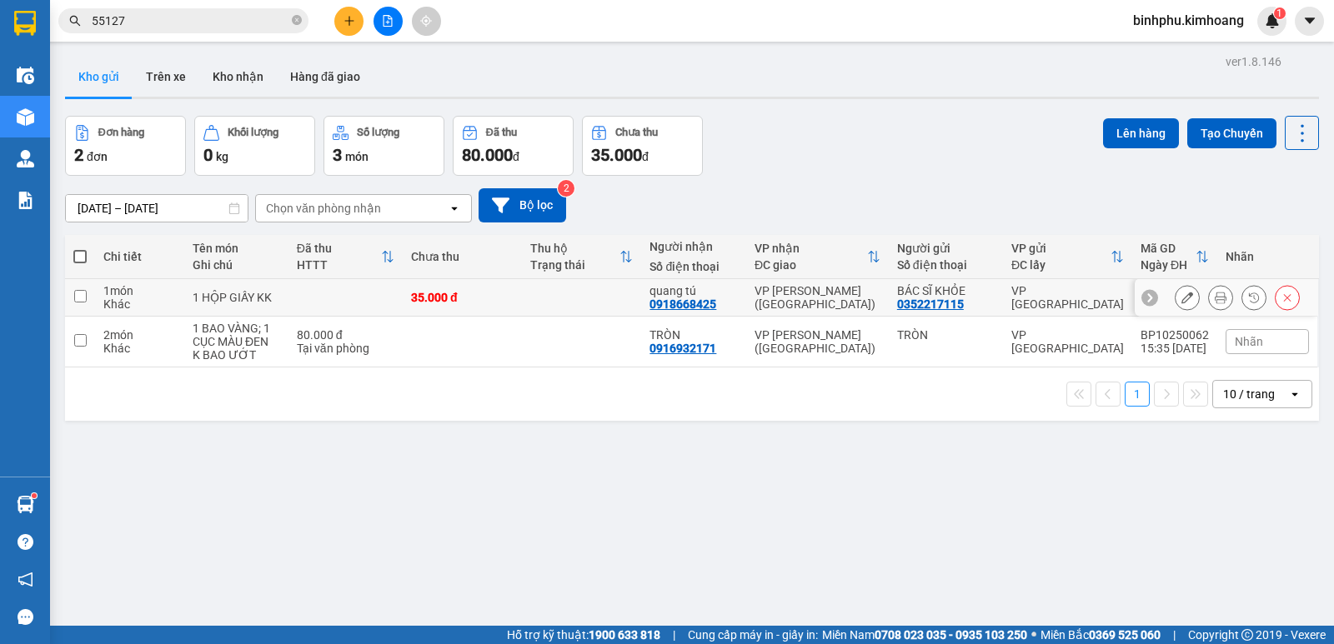
click at [276, 294] on div "1 HỘP GIẤY KK" at bounding box center [237, 297] width 88 height 13
checkbox input "true"
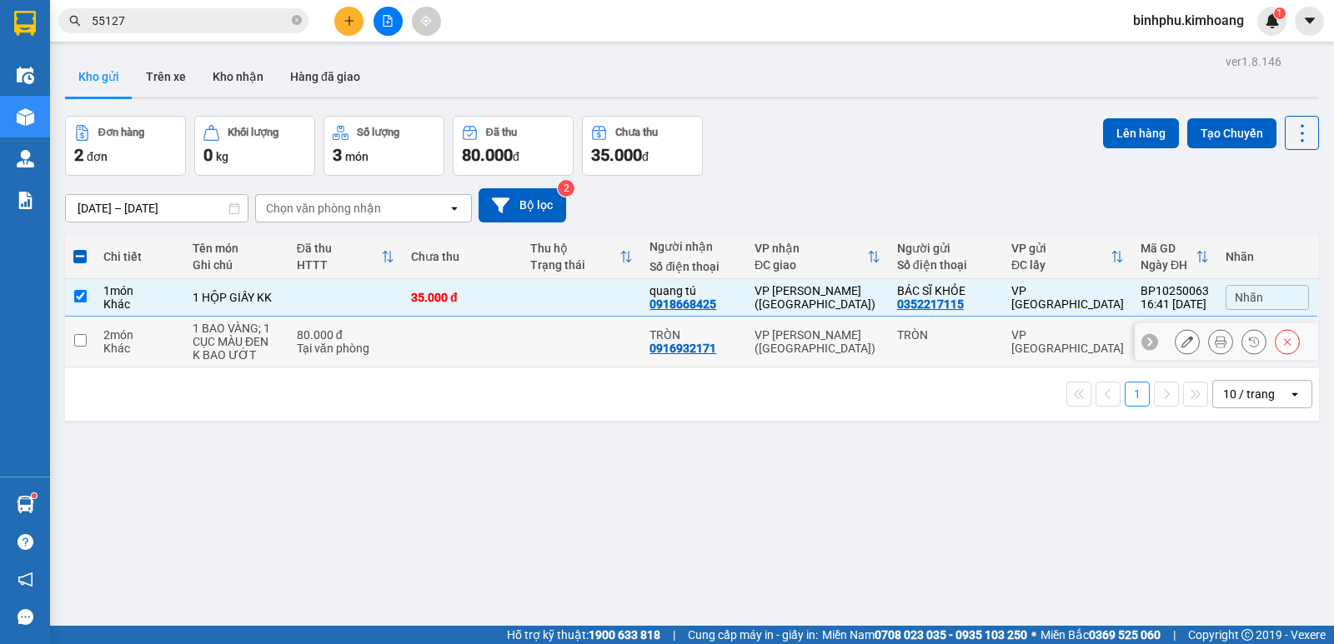
click at [421, 338] on td at bounding box center [462, 342] width 119 height 51
checkbox input "true"
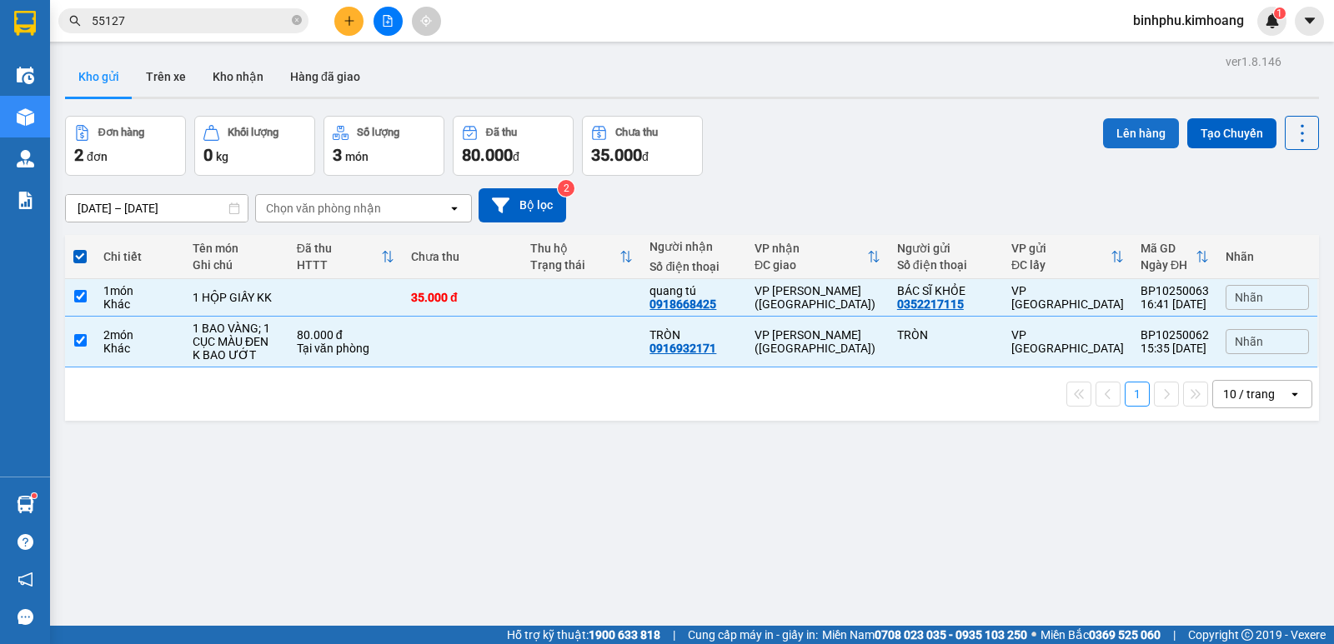
click at [1126, 122] on button "Lên hàng" at bounding box center [1141, 133] width 76 height 30
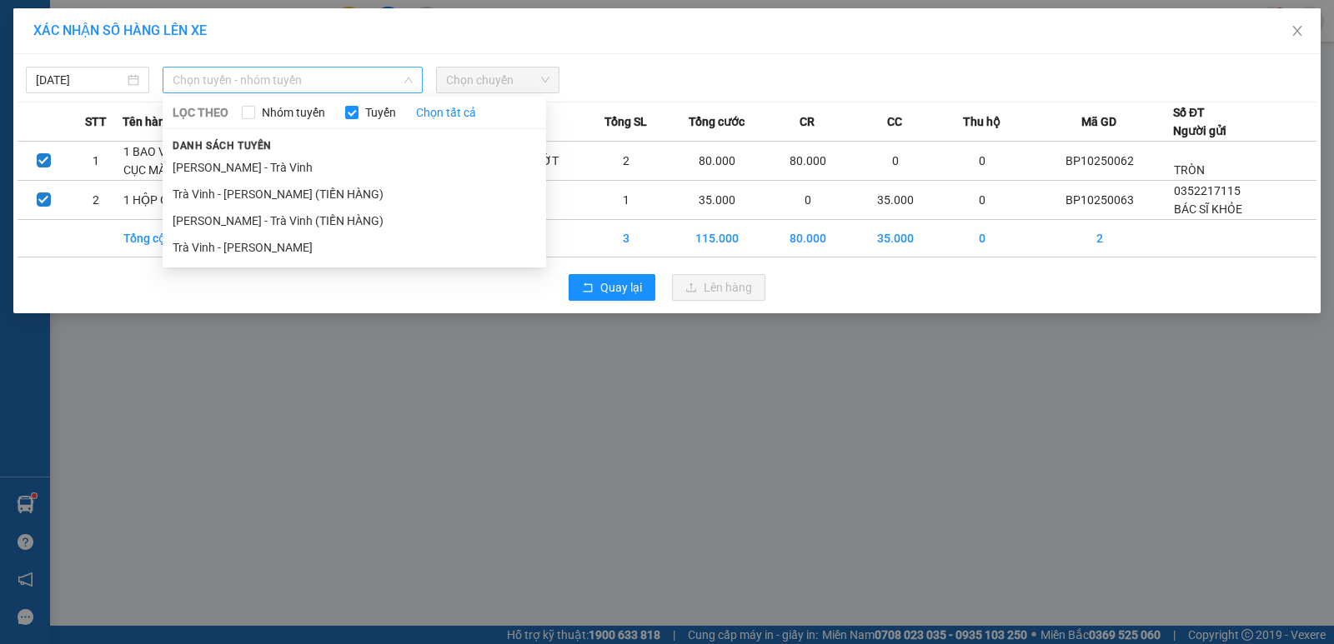
click at [373, 89] on span "Chọn tuyến - nhóm tuyến" at bounding box center [293, 80] width 240 height 25
click at [322, 238] on li "Trà Vinh - [PERSON_NAME]" at bounding box center [355, 247] width 384 height 27
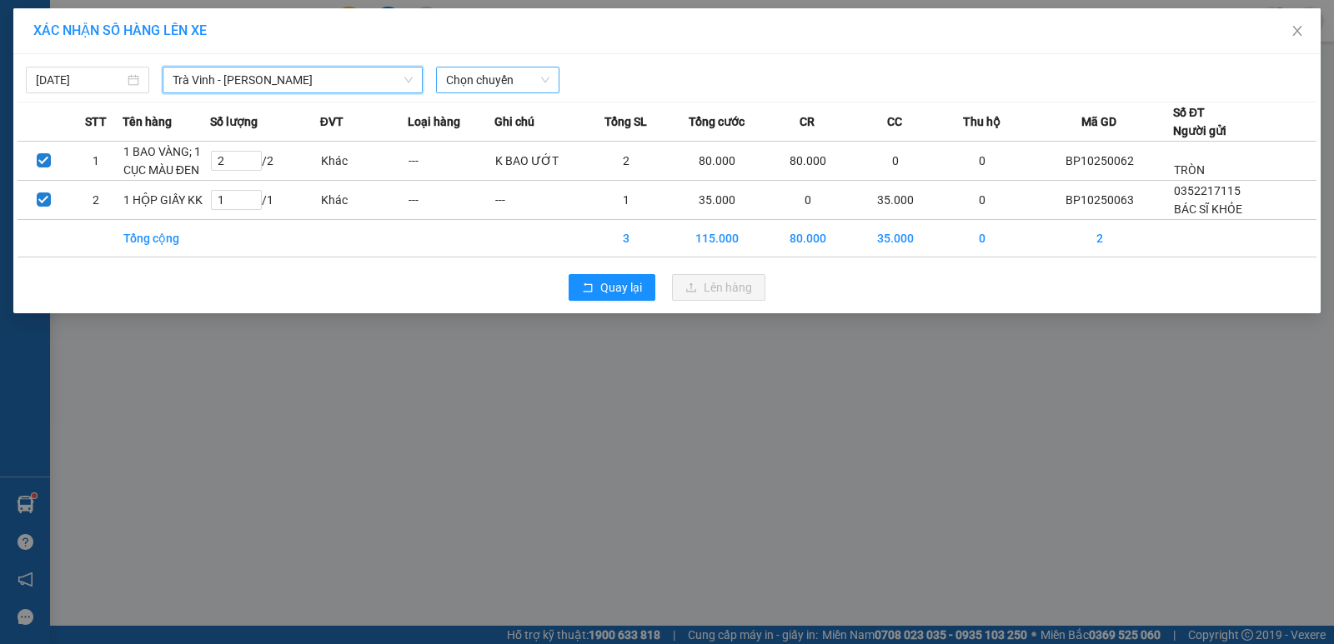
click at [519, 82] on span "Chọn chuyến" at bounding box center [497, 80] width 103 height 25
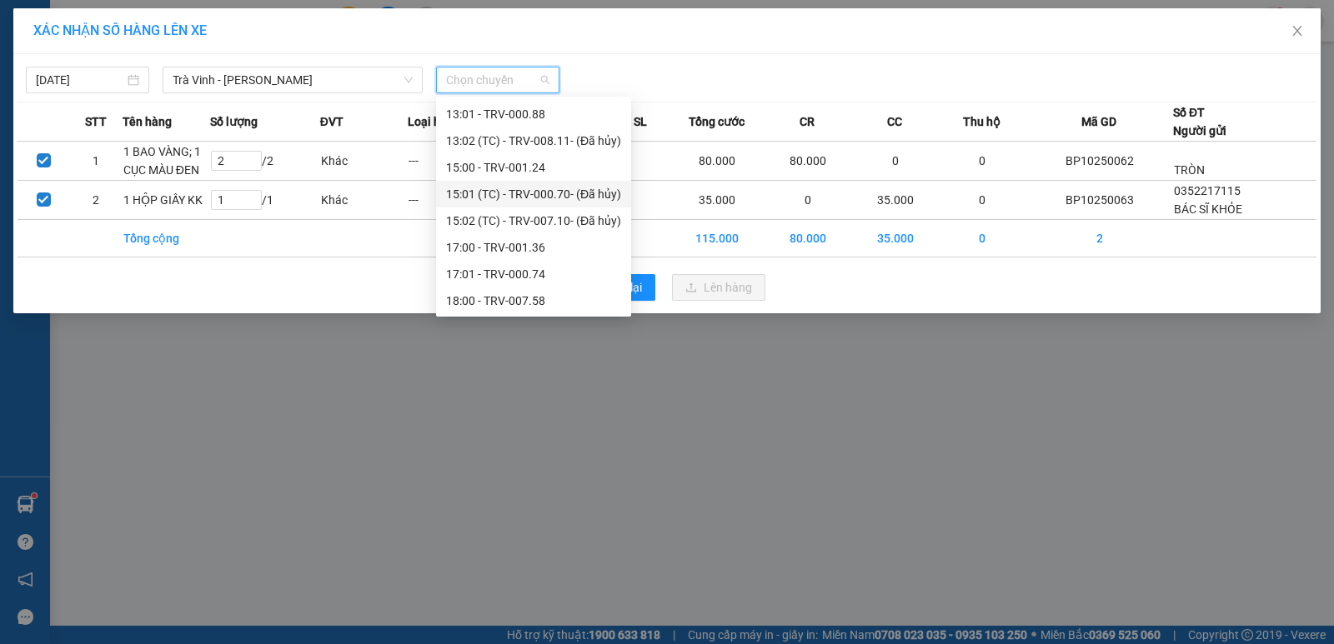
scroll to position [480, 0]
click at [495, 251] on div "17:00 - TRV-001.36" at bounding box center [533, 247] width 175 height 18
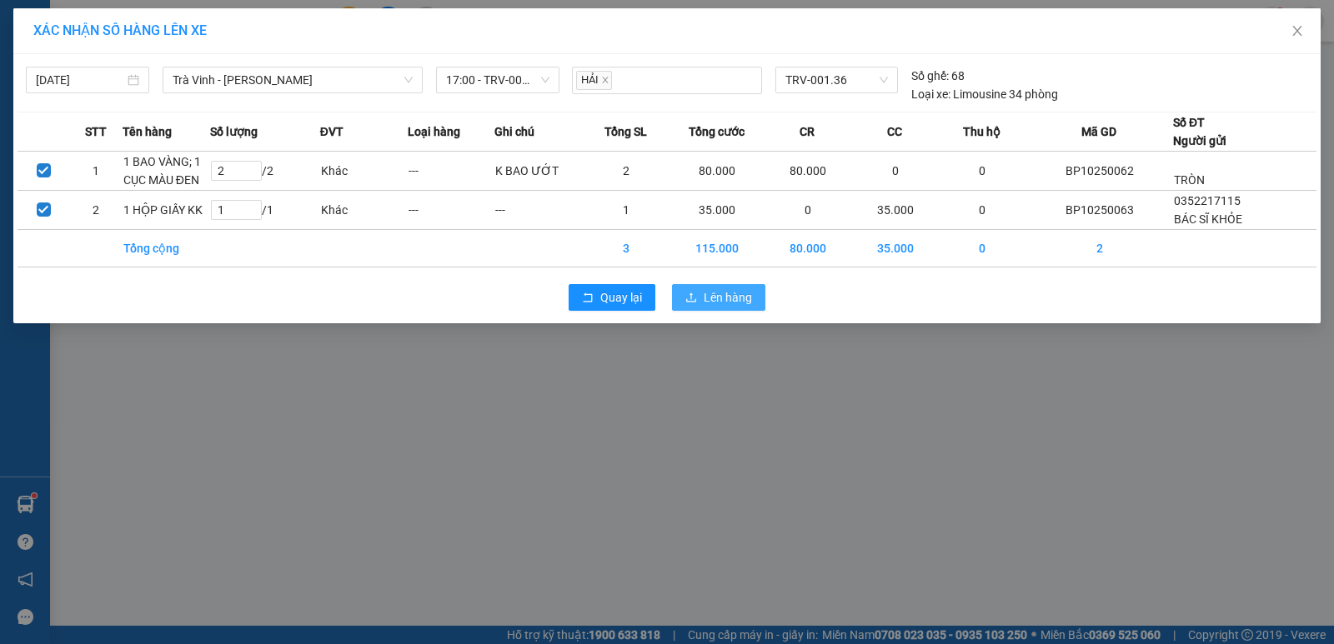
click at [694, 286] on button "Lên hàng" at bounding box center [718, 297] width 93 height 27
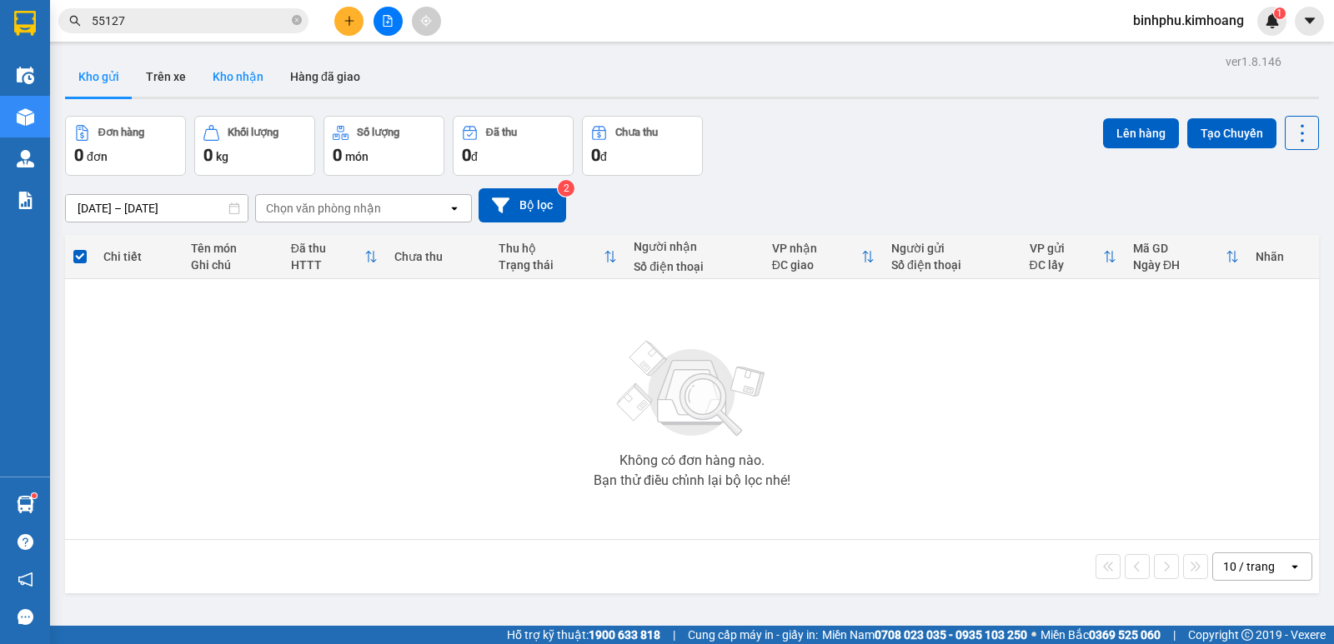
click at [240, 68] on button "Kho nhận" at bounding box center [238, 77] width 78 height 40
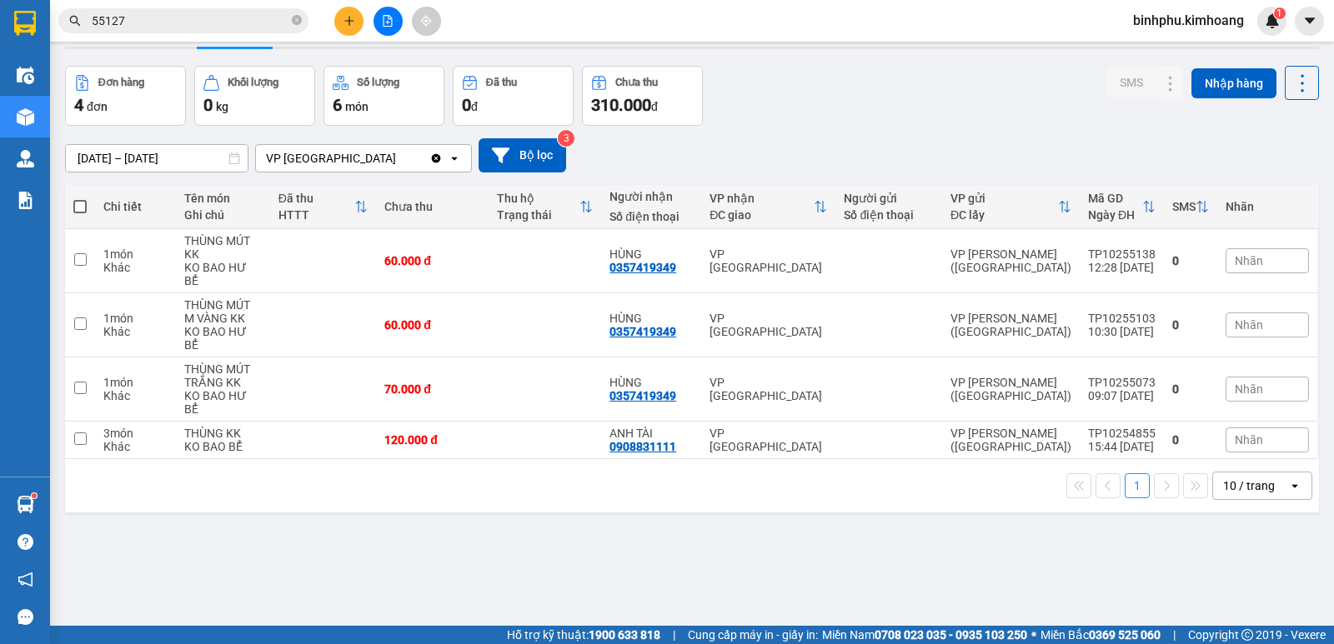
scroll to position [77, 0]
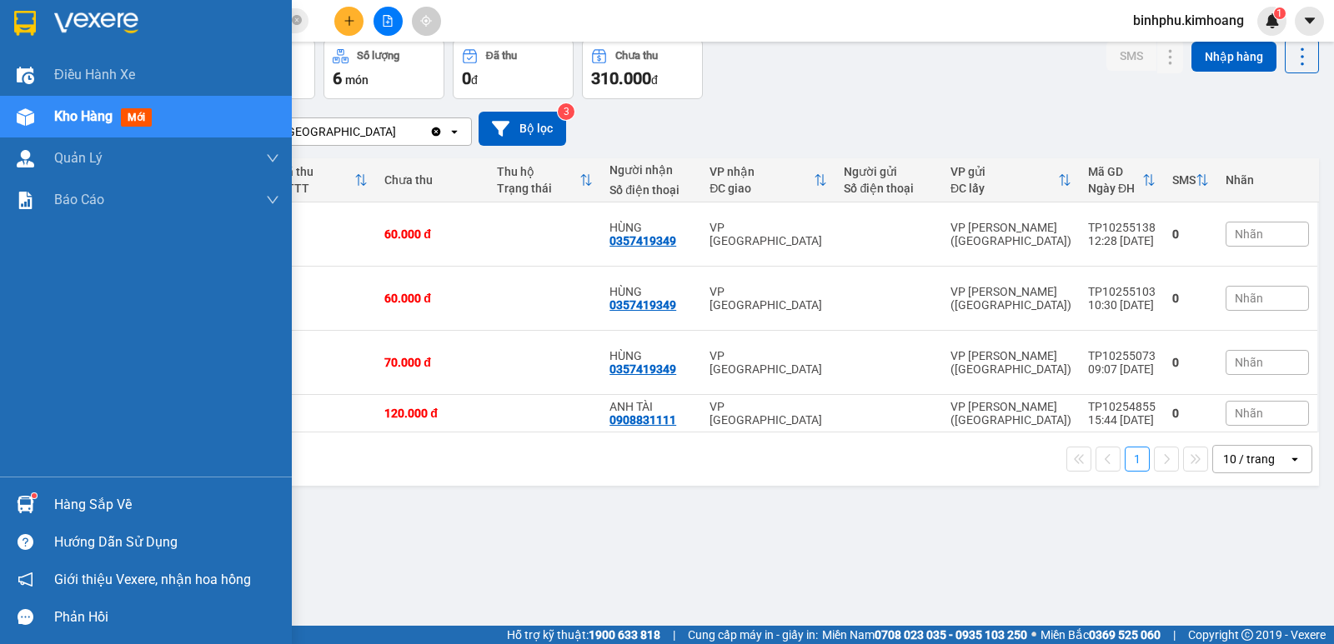
click at [11, 498] on div at bounding box center [25, 504] width 29 height 29
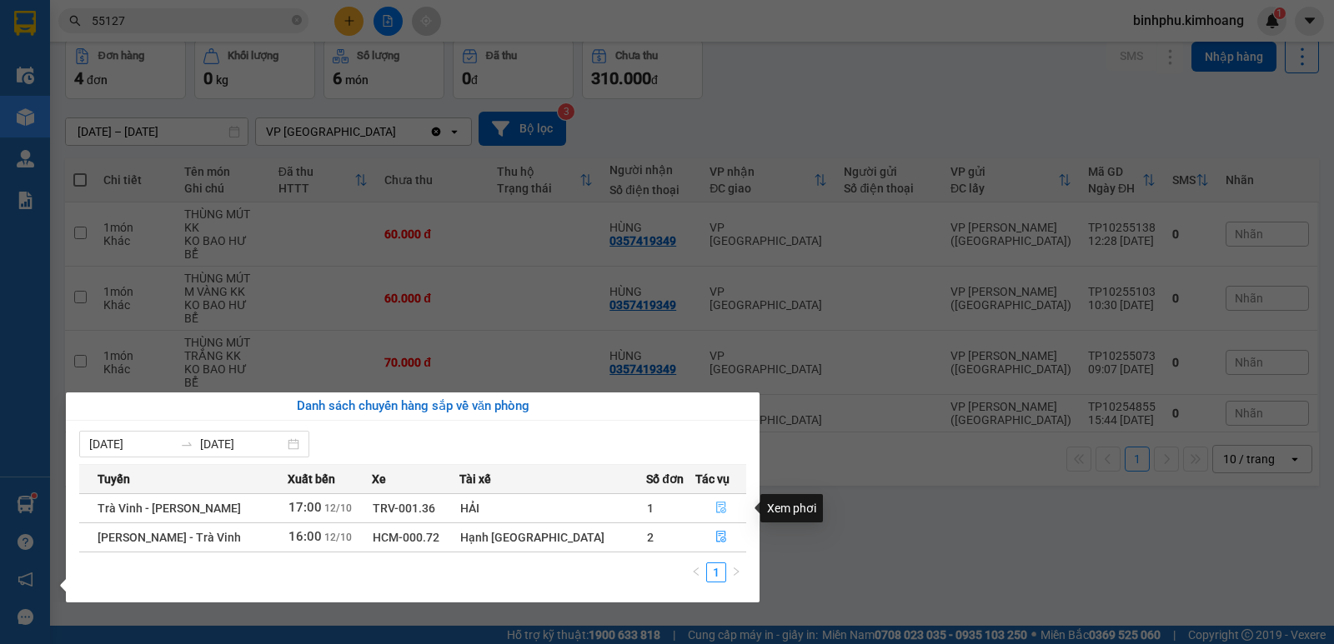
click at [715, 502] on icon "file-done" at bounding box center [721, 508] width 12 height 12
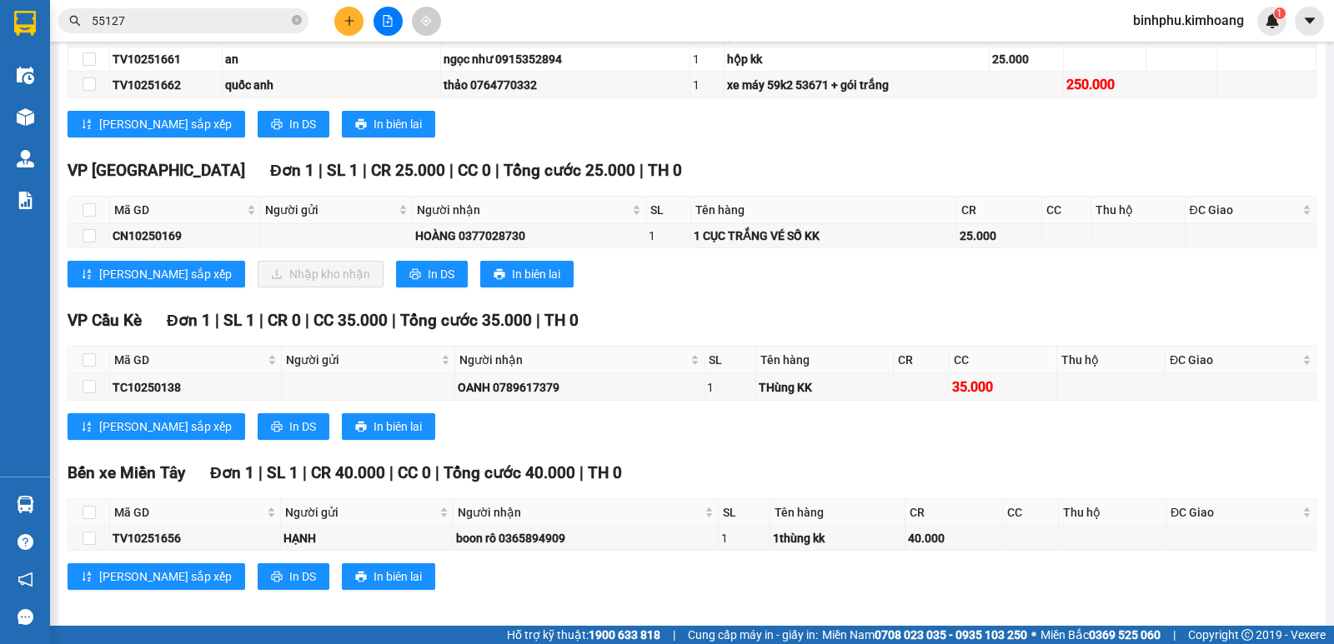
scroll to position [670, 0]
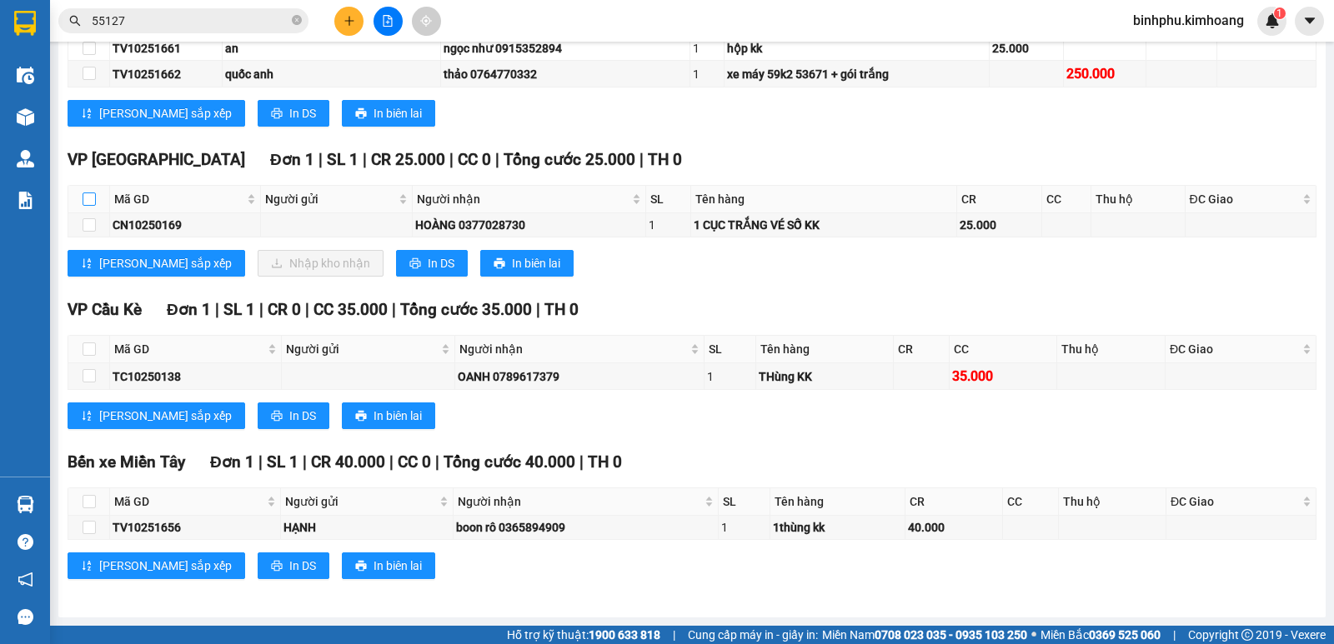
click at [91, 200] on input "checkbox" at bounding box center [89, 199] width 13 height 13
checkbox input "true"
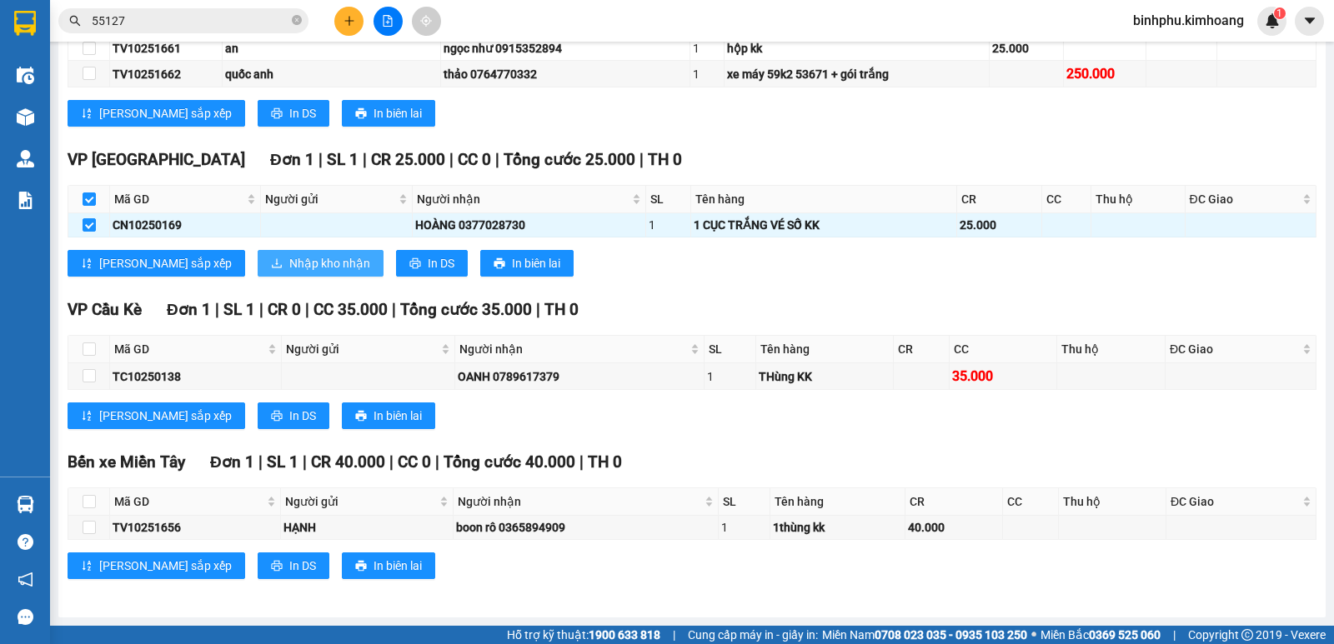
click at [289, 261] on span "Nhập kho nhận" at bounding box center [329, 263] width 81 height 18
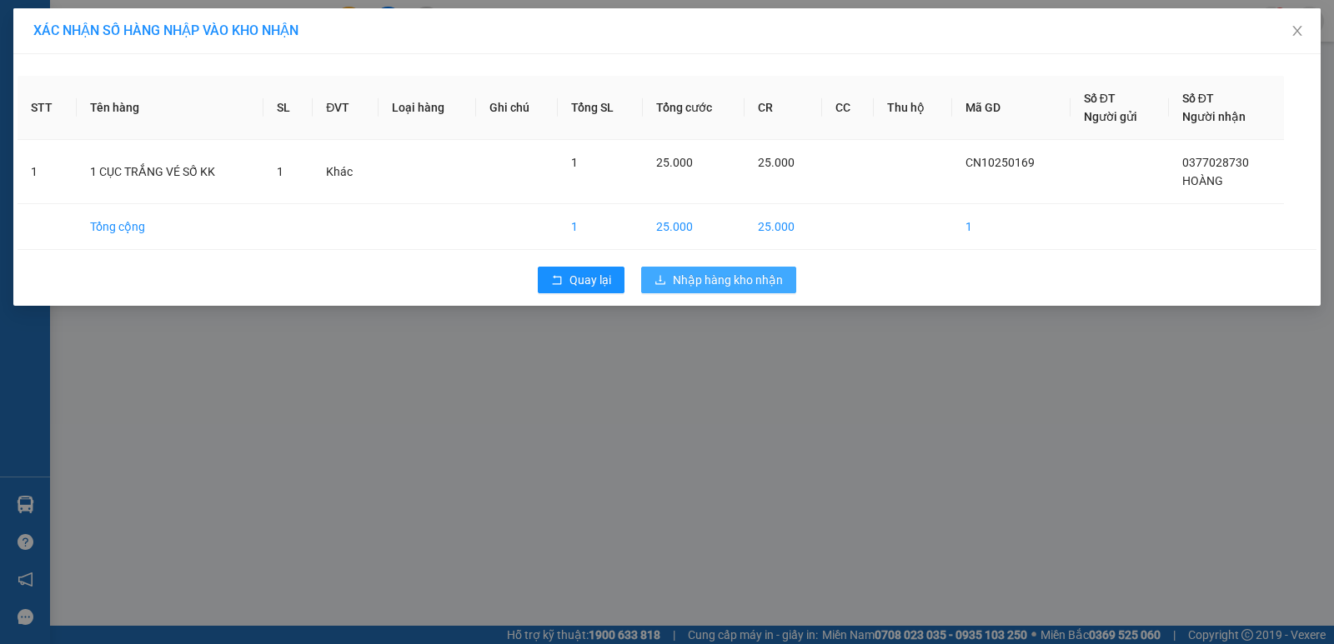
click at [746, 267] on button "Nhập hàng kho nhận" at bounding box center [718, 280] width 155 height 27
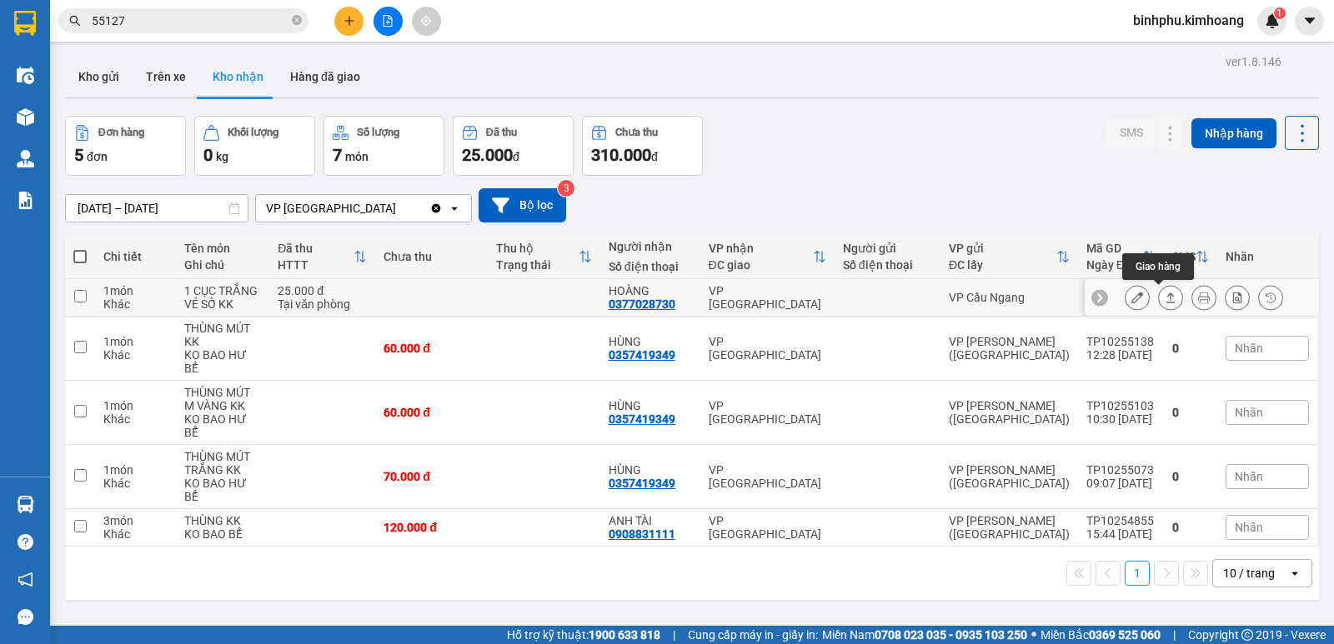
click at [1165, 293] on icon at bounding box center [1171, 298] width 12 height 12
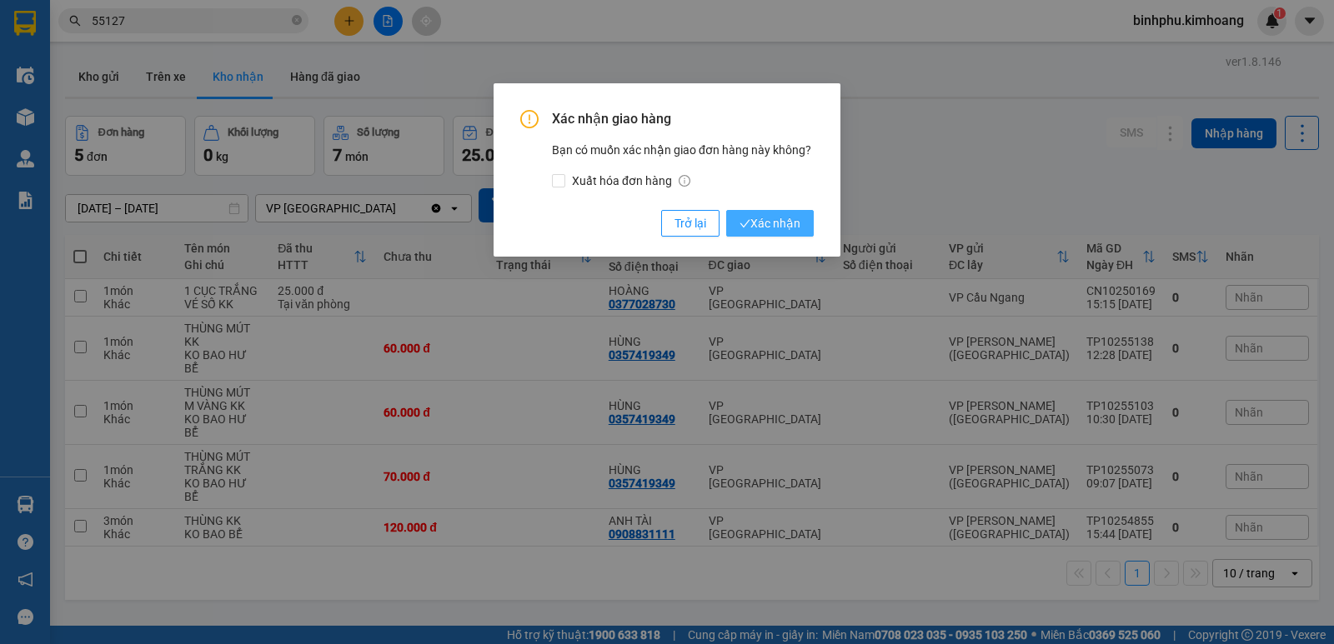
click at [795, 223] on span "Xác nhận" at bounding box center [769, 223] width 61 height 18
